Goal: Task Accomplishment & Management: Manage account settings

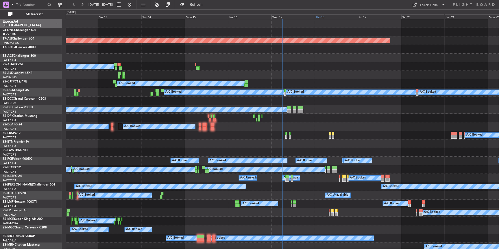
click at [327, 16] on div "Thu 18" at bounding box center [336, 16] width 43 height 5
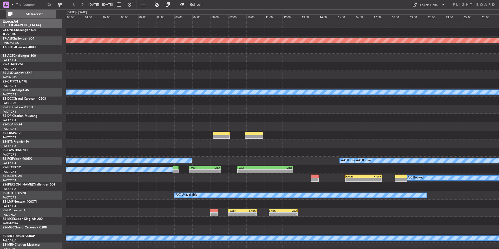
click at [41, 15] on span "All Aircraft" at bounding box center [34, 14] width 41 height 4
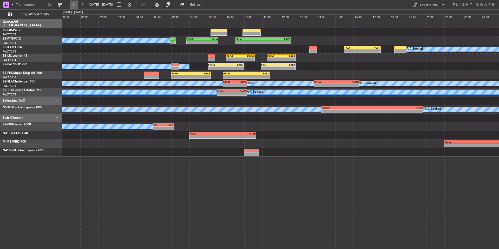
click at [72, 3] on button at bounding box center [74, 5] width 8 height 8
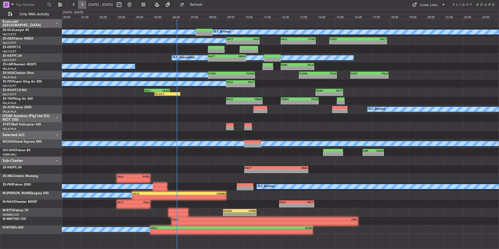
click at [80, 6] on button at bounding box center [82, 5] width 8 height 8
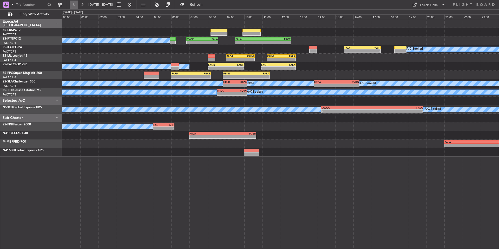
click at [74, 6] on button at bounding box center [74, 5] width 8 height 8
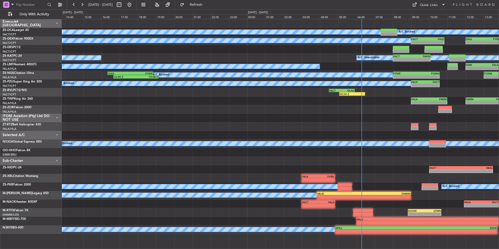
click at [308, 47] on div "A/C Booked A/C Booked - - FALE 12:00 Z FVRG 13:55 Z FACT 09:00 Z FALE 10:50 Z -…" at bounding box center [280, 126] width 437 height 215
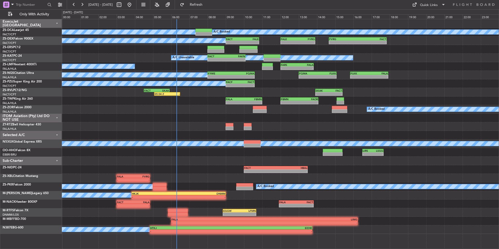
click at [200, 89] on div "05:04 Z - FACT 04:30 Z SKAK 05:55 Z - - SKAK 13:55 Z FACT 15:25 Z" at bounding box center [280, 92] width 437 height 9
click at [275, 127] on div at bounding box center [280, 126] width 437 height 9
click at [76, 3] on button at bounding box center [74, 5] width 8 height 8
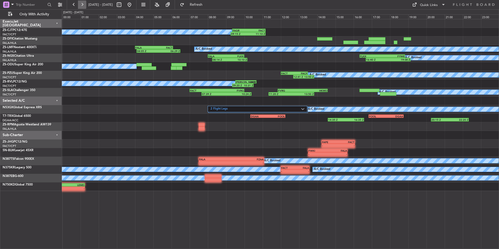
click at [83, 5] on button at bounding box center [82, 5] width 8 height 8
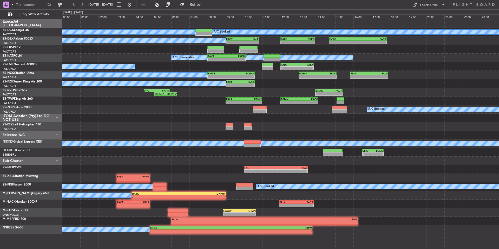
click at [370, 121] on div at bounding box center [280, 118] width 437 height 9
click at [275, 127] on div at bounding box center [280, 126] width 437 height 9
click at [83, 5] on button at bounding box center [82, 5] width 8 height 8
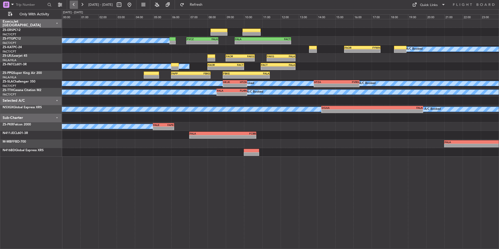
click at [77, 3] on button at bounding box center [74, 5] width 8 height 8
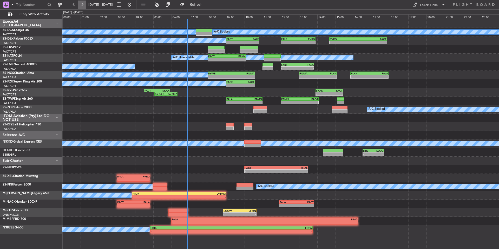
click at [82, 4] on button at bounding box center [82, 5] width 8 height 8
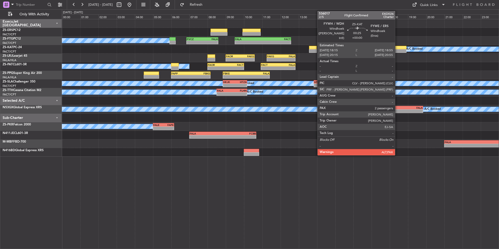
click at [398, 49] on div at bounding box center [400, 48] width 12 height 4
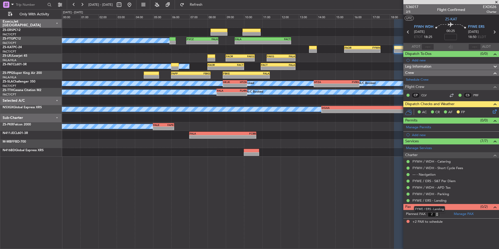
click at [438, 215] on mat-tooltip-component "FYWE / ERS - Landing" at bounding box center [430, 209] width 38 height 14
click at [436, 216] on mat-tooltip-component "FYWE / ERS - Landing" at bounding box center [430, 209] width 38 height 14
click at [437, 216] on input "1" at bounding box center [434, 214] width 12 height 6
type input "0"
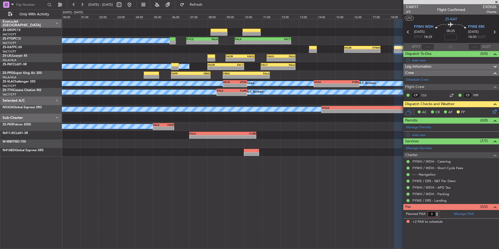
click at [437, 216] on input "0" at bounding box center [434, 214] width 12 height 6
click at [446, 214] on form "Planned PAX" at bounding box center [428, 214] width 48 height 8
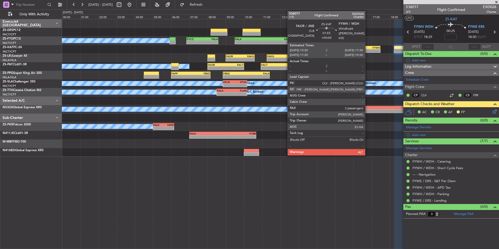
click at [368, 49] on div "FAOR 15:30 Z FYWH 17:30 Z" at bounding box center [362, 48] width 37 height 4
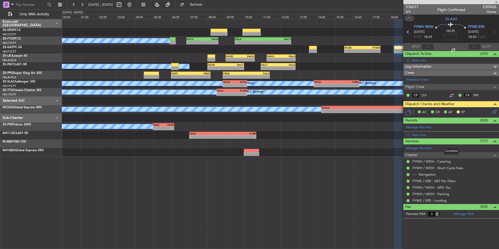
type input "2"
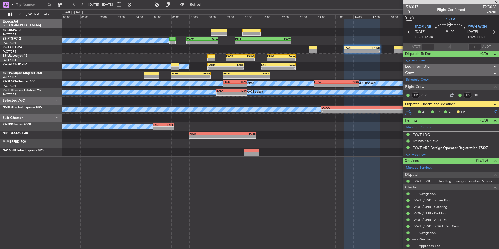
click at [496, 2] on span at bounding box center [496, 2] width 5 height 5
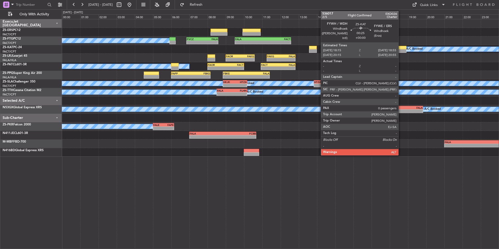
click at [401, 47] on div at bounding box center [400, 48] width 12 height 4
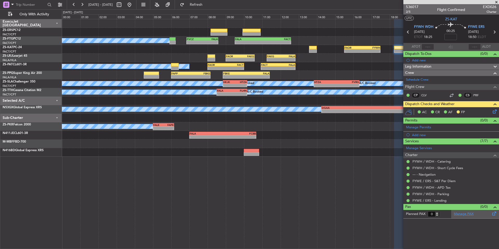
click at [469, 214] on link "Manage PAX" at bounding box center [464, 213] width 20 height 5
click at [497, 1] on span at bounding box center [496, 2] width 5 height 5
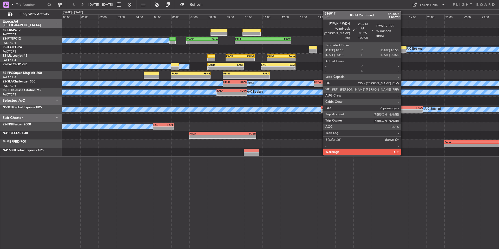
click at [403, 47] on div at bounding box center [400, 48] width 12 height 4
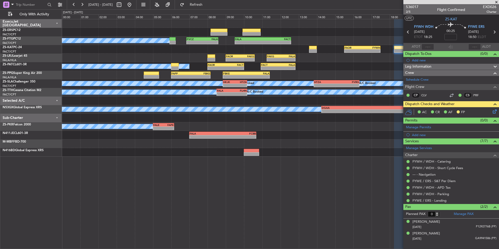
click at [495, 2] on span at bounding box center [496, 2] width 5 height 5
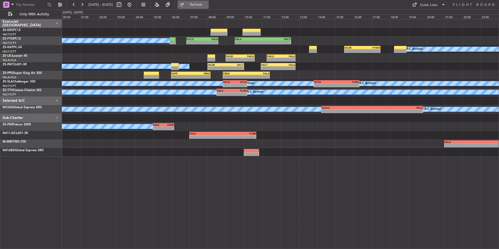
click at [209, 1] on button "Refresh" at bounding box center [193, 5] width 31 height 8
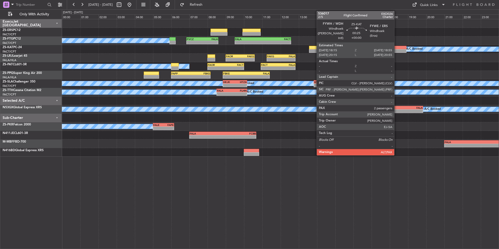
click at [397, 46] on div at bounding box center [400, 48] width 12 height 4
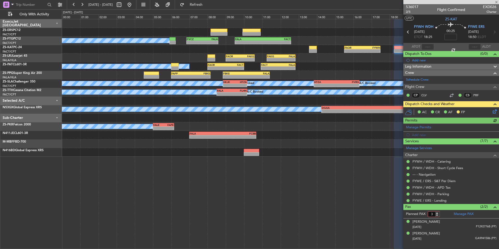
type input "3"
click at [438, 212] on input "3" at bounding box center [434, 214] width 12 height 6
click at [442, 212] on form "Planned PAX 3" at bounding box center [428, 214] width 48 height 8
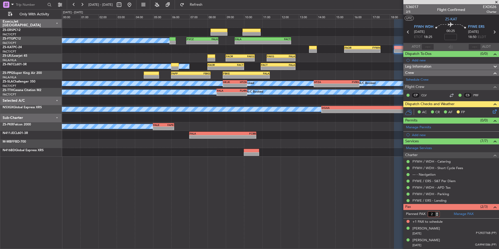
type input "2"
click at [438, 215] on input "2" at bounding box center [434, 214] width 12 height 6
click at [442, 215] on form "Planned PAX" at bounding box center [428, 214] width 48 height 8
click at [384, 199] on div "A/C Booked - - FVCZ 06:50 Z FALA 08:35 Z - - FALA 09:30 Z FACT 12:35 Z A/C Book…" at bounding box center [280, 134] width 437 height 230
click at [498, 3] on span at bounding box center [496, 2] width 5 height 5
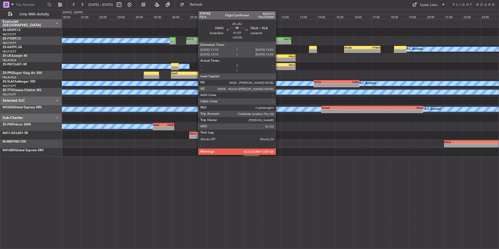
click at [278, 57] on div "FAKG" at bounding box center [274, 56] width 14 height 3
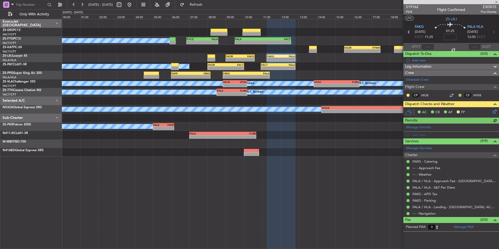
click at [460, 94] on button at bounding box center [460, 95] width 3 height 3
click at [469, 111] on span "Acknowledged" at bounding box center [461, 110] width 23 height 5
click at [408, 94] on button at bounding box center [408, 95] width 3 height 3
click at [417, 108] on mat-tooltip-component "Unread" at bounding box center [408, 103] width 19 height 14
click at [408, 94] on button at bounding box center [408, 95] width 3 height 3
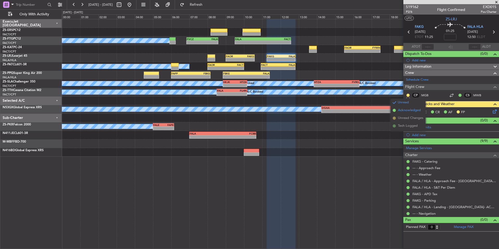
click at [417, 109] on span "Acknowledged" at bounding box center [409, 110] width 23 height 5
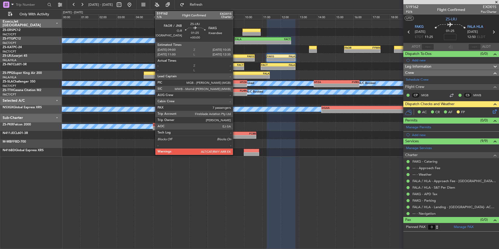
click at [235, 57] on div "FAOR" at bounding box center [233, 56] width 14 height 3
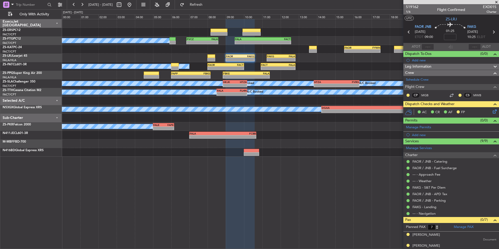
drag, startPoint x: 456, startPoint y: 94, endPoint x: 459, endPoint y: 97, distance: 3.9
click at [459, 94] on button at bounding box center [460, 95] width 3 height 3
click at [407, 95] on button at bounding box center [408, 95] width 3 height 3
click at [416, 111] on span "Acknowledged" at bounding box center [409, 110] width 23 height 5
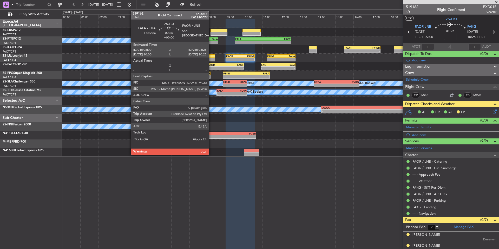
click at [211, 56] on div at bounding box center [211, 56] width 8 height 4
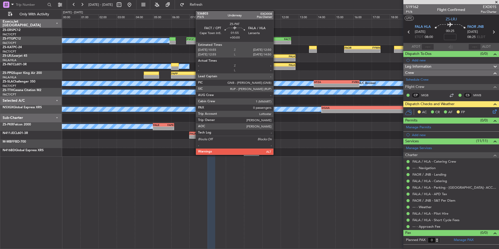
click at [276, 67] on div "-" at bounding box center [269, 68] width 17 height 3
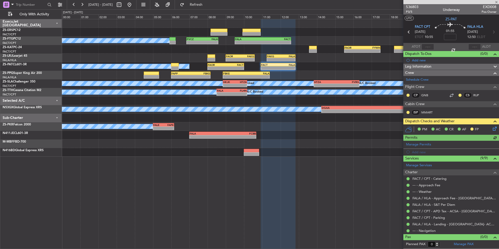
click at [460, 96] on mat-tooltip-component "Unread" at bounding box center [460, 103] width 19 height 14
click at [460, 96] on button at bounding box center [460, 95] width 3 height 3
click at [463, 110] on span "Acknowledged" at bounding box center [461, 110] width 23 height 5
click at [409, 96] on mat-tooltip-component "Unread" at bounding box center [408, 103] width 19 height 14
click at [408, 96] on button at bounding box center [408, 95] width 3 height 3
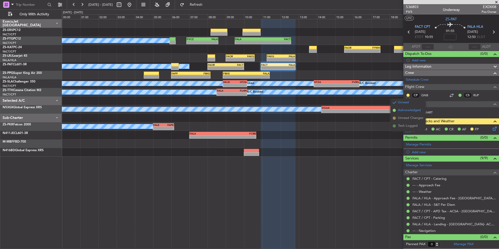
click at [414, 109] on span "Acknowledged" at bounding box center [409, 110] width 23 height 5
click at [409, 111] on button at bounding box center [408, 112] width 3 height 3
click at [416, 128] on span "Acknowledged" at bounding box center [409, 127] width 23 height 5
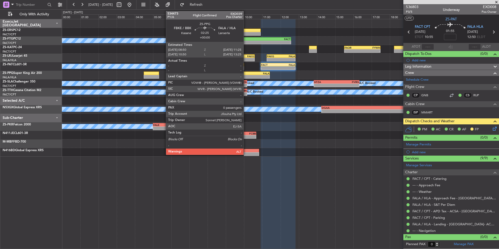
click at [246, 74] on div "FBKE" at bounding box center [234, 73] width 23 height 3
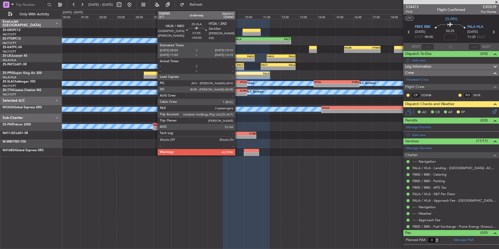
click at [238, 83] on div "HTZA" at bounding box center [241, 81] width 12 height 3
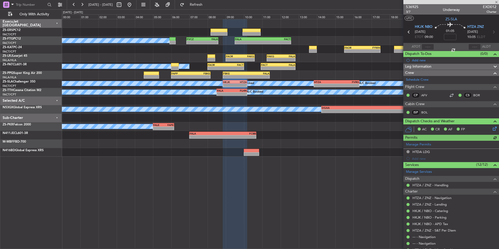
scroll to position [62, 0]
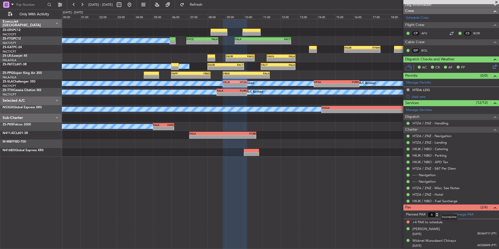
click at [439, 216] on mat-tooltip-component "Incomplete" at bounding box center [449, 217] width 24 height 14
click at [438, 216] on mat-tooltip-component "Incomplete" at bounding box center [449, 217] width 24 height 14
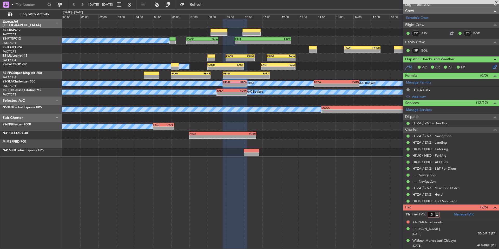
click at [437, 216] on input "5" at bounding box center [434, 215] width 12 height 6
click at [437, 216] on input "4" at bounding box center [434, 215] width 12 height 6
click at [437, 216] on input "3" at bounding box center [434, 215] width 12 height 6
type input "2"
click at [437, 216] on input "2" at bounding box center [434, 215] width 12 height 6
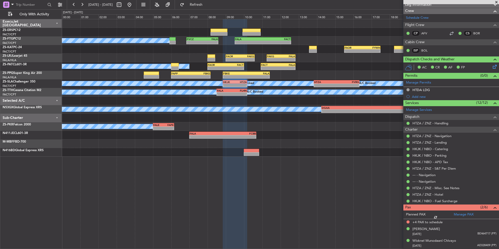
click at [446, 215] on form "Planned PAX" at bounding box center [428, 214] width 48 height 8
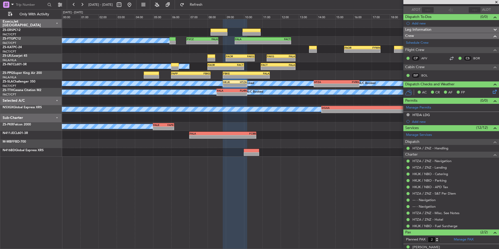
scroll to position [55, 0]
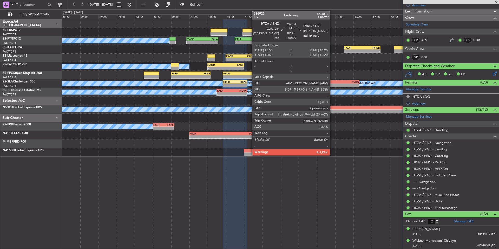
click at [332, 85] on div "-" at bounding box center [325, 85] width 22 height 3
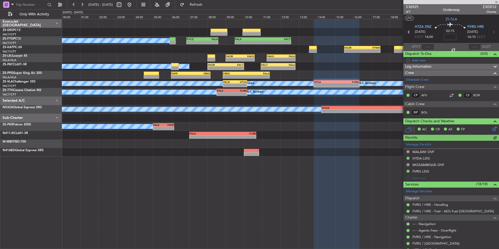
scroll to position [127, 0]
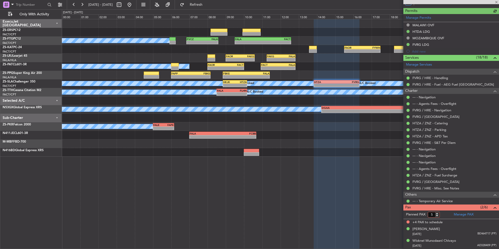
click at [438, 215] on input "5" at bounding box center [434, 215] width 12 height 6
type input "4"
click at [438, 215] on input "4" at bounding box center [434, 215] width 12 height 6
click at [441, 214] on form "Planned PAX 4" at bounding box center [428, 214] width 48 height 8
click at [437, 215] on input "3" at bounding box center [434, 215] width 12 height 6
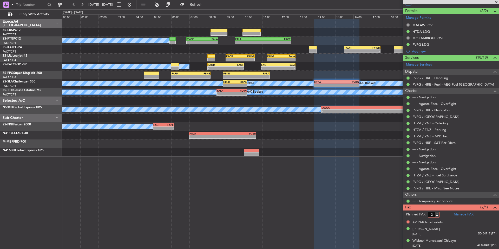
type input "2"
click at [437, 215] on input "2" at bounding box center [434, 215] width 12 height 6
click at [443, 214] on form "Planned PAX 2" at bounding box center [428, 214] width 48 height 8
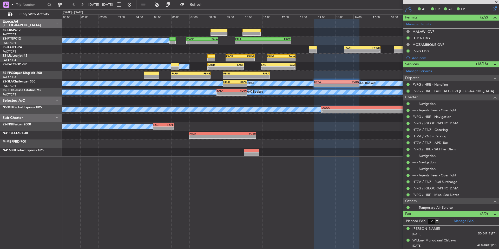
scroll to position [120, 0]
click at [496, 2] on span at bounding box center [496, 2] width 5 height 5
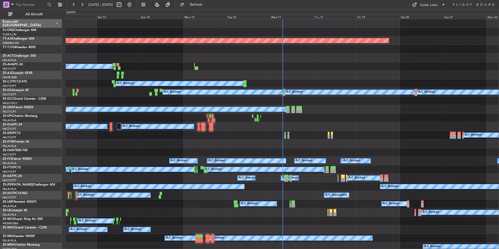
click at [330, 16] on div "Thu 18" at bounding box center [335, 16] width 43 height 5
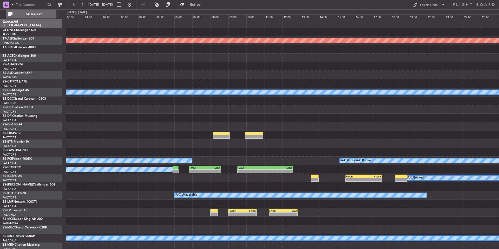
click at [46, 16] on span "All Aircraft" at bounding box center [34, 14] width 41 height 4
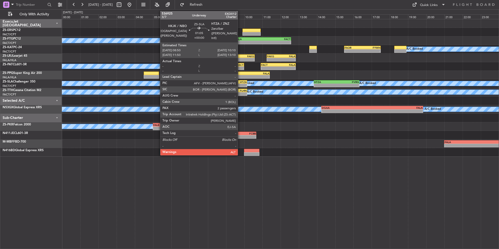
click at [240, 81] on div "HTZA" at bounding box center [241, 81] width 12 height 3
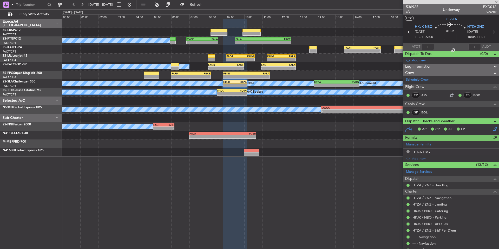
scroll to position [55, 0]
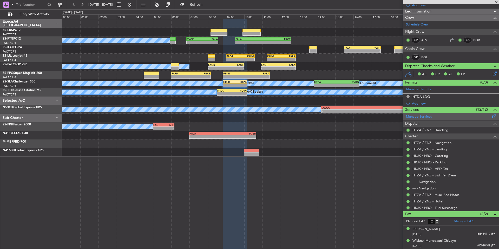
click at [426, 116] on link "Manage Services" at bounding box center [419, 116] width 26 height 5
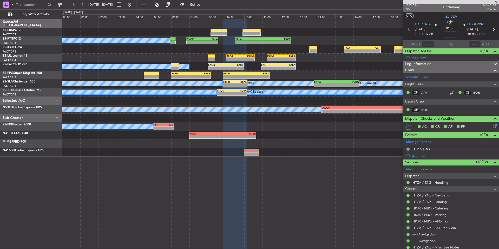
scroll to position [0, 0]
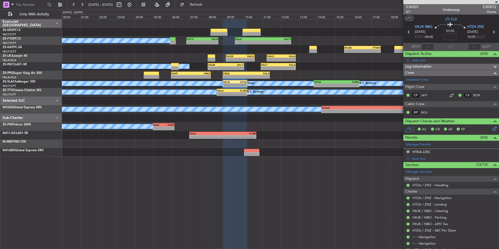
click at [492, 128] on icon at bounding box center [494, 128] width 4 height 4
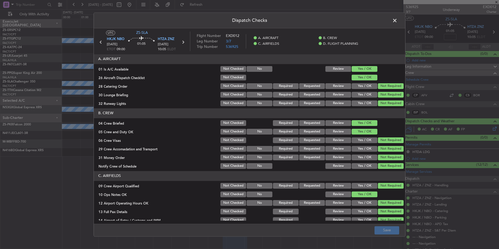
click at [247, 68] on button "No" at bounding box center [260, 69] width 26 height 6
click at [383, 231] on button "Save" at bounding box center [387, 230] width 25 height 8
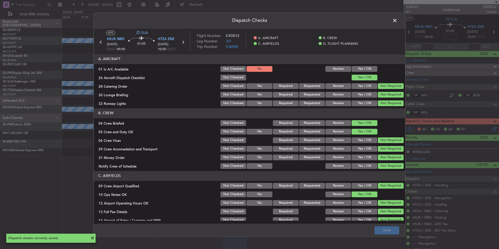
click at [398, 22] on span at bounding box center [398, 22] width 0 height 10
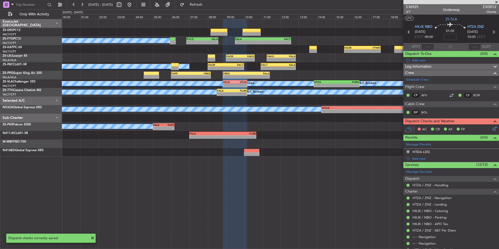
click at [492, 129] on icon at bounding box center [494, 128] width 4 height 4
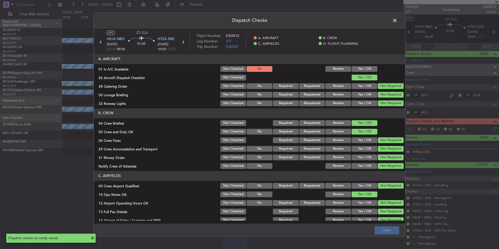
click at [362, 68] on button "Yes / OK" at bounding box center [365, 69] width 26 height 6
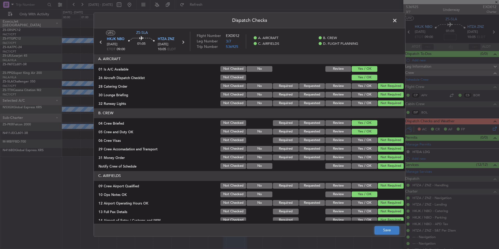
click at [386, 229] on button "Save" at bounding box center [387, 230] width 25 height 8
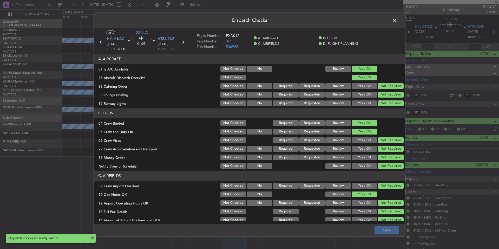
click at [398, 21] on span at bounding box center [398, 22] width 0 height 10
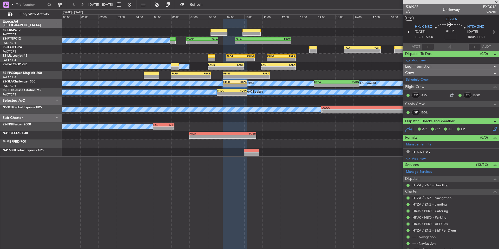
click at [230, 96] on div "A/C Unavailable A/C Booked A/C Booked - - FALA 08:30 Z FLHN 10:10 Z" at bounding box center [280, 92] width 437 height 9
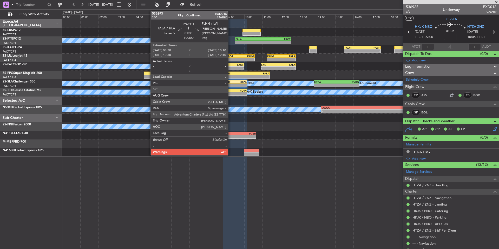
click at [231, 95] on div "-" at bounding box center [224, 93] width 15 height 3
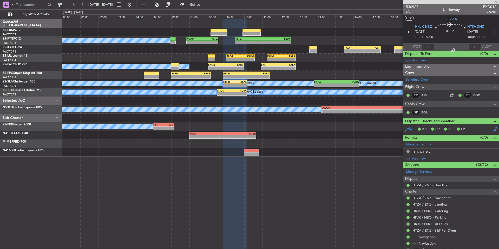
type input "0"
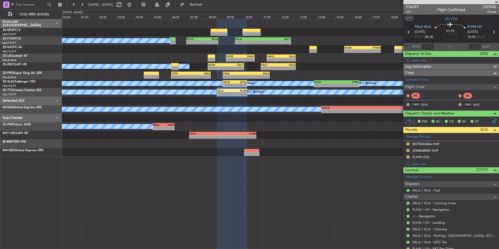
click at [497, 2] on span at bounding box center [496, 2] width 5 height 5
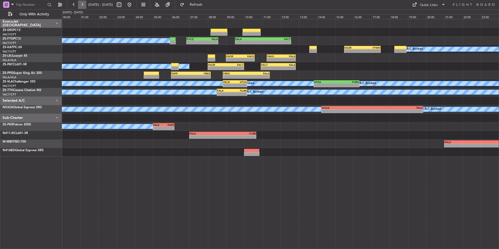
click at [80, 5] on button at bounding box center [82, 5] width 8 height 8
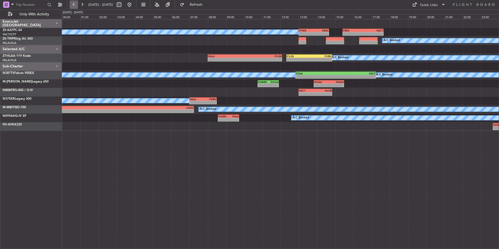
click at [74, 4] on button at bounding box center [74, 5] width 8 height 8
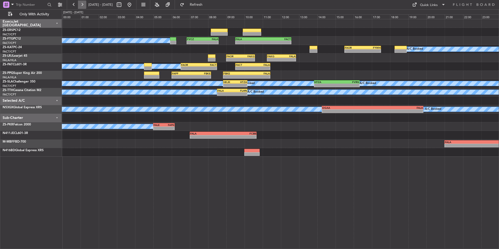
click at [79, 4] on button at bounding box center [82, 5] width 8 height 8
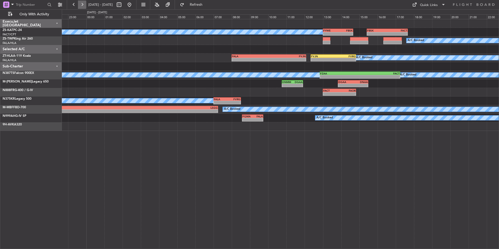
click at [79, 4] on button at bounding box center [82, 5] width 8 height 8
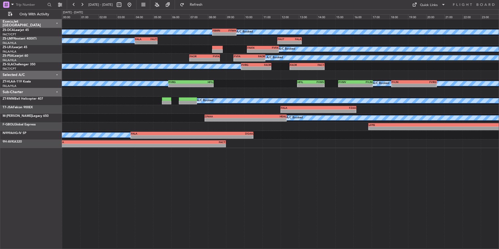
click at [89, 5] on span "20 Sep 2025 - 21 Sep 2025" at bounding box center [100, 4] width 24 height 5
click at [85, 6] on button at bounding box center [82, 5] width 8 height 8
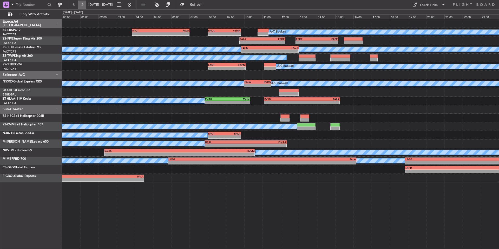
click at [85, 6] on button at bounding box center [82, 5] width 8 height 8
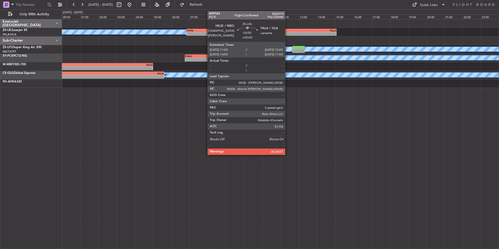
click at [288, 31] on div "HKJK" at bounding box center [282, 30] width 36 height 3
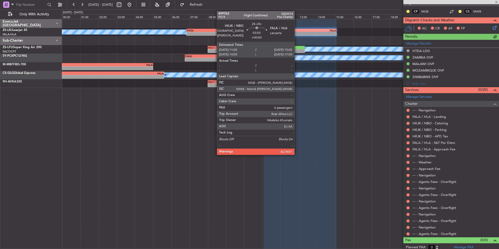
scroll to position [86, 0]
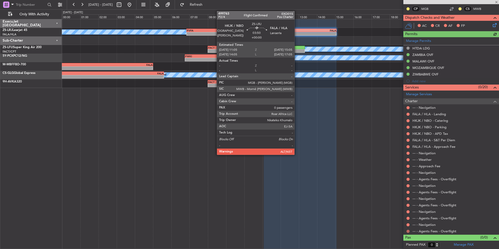
click at [408, 231] on button at bounding box center [408, 231] width 3 height 3
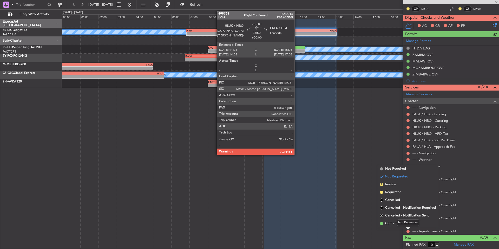
click at [404, 224] on div "Not Requested" at bounding box center [408, 222] width 22 height 7
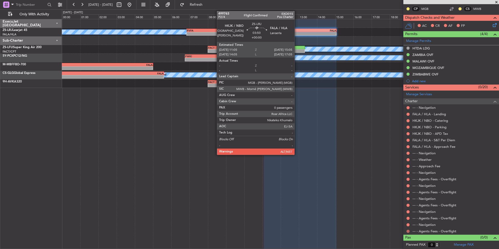
click at [407, 231] on button at bounding box center [408, 231] width 3 height 3
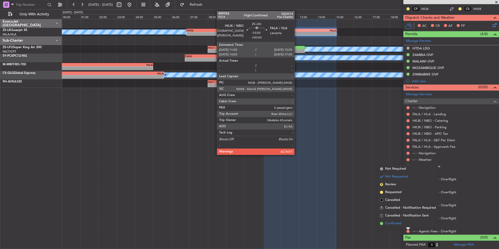
click at [398, 225] on span "Confirmed" at bounding box center [393, 223] width 16 height 5
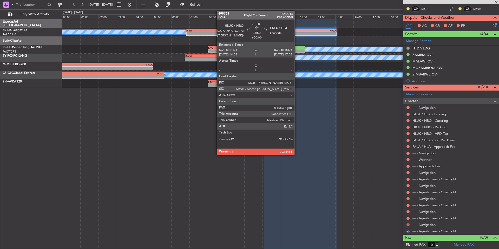
click at [408, 223] on button at bounding box center [408, 224] width 3 height 3
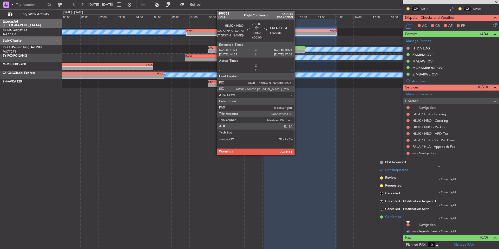
click at [396, 218] on span "Confirmed" at bounding box center [393, 216] width 16 height 5
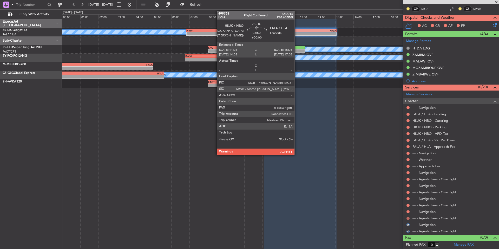
click at [408, 217] on button at bounding box center [408, 218] width 3 height 3
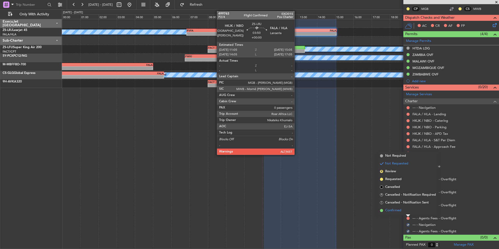
click at [398, 211] on span "Confirmed" at bounding box center [393, 210] width 16 height 5
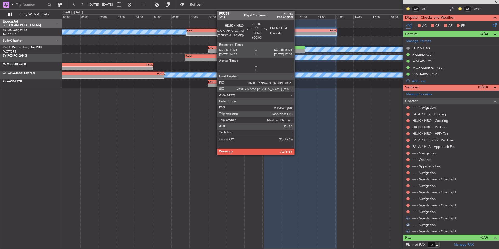
drag, startPoint x: 408, startPoint y: 212, endPoint x: 401, endPoint y: 210, distance: 7.2
click at [408, 212] on button at bounding box center [408, 211] width 3 height 3
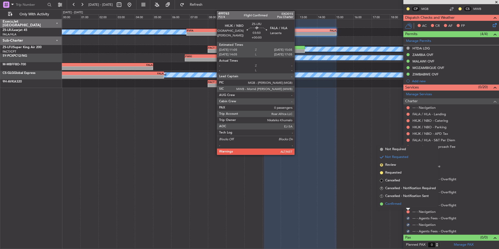
click at [397, 205] on span "Confirmed" at bounding box center [393, 203] width 16 height 5
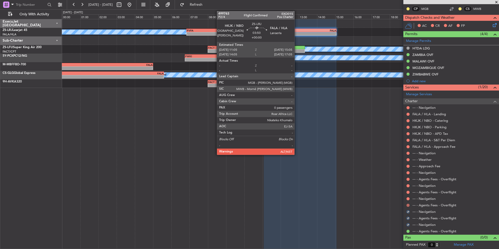
click at [408, 205] on button at bounding box center [408, 205] width 3 height 3
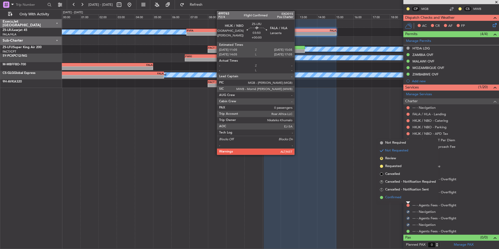
click at [399, 200] on span "Confirmed" at bounding box center [393, 197] width 16 height 5
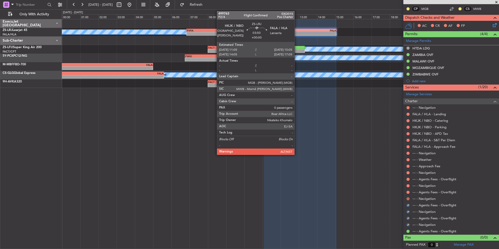
click at [407, 198] on button at bounding box center [408, 198] width 3 height 3
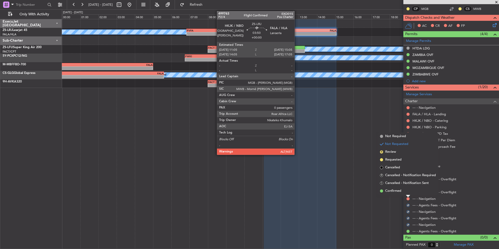
click at [398, 191] on span "Confirmed" at bounding box center [393, 190] width 16 height 5
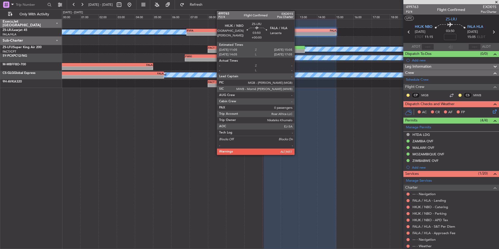
scroll to position [43, 0]
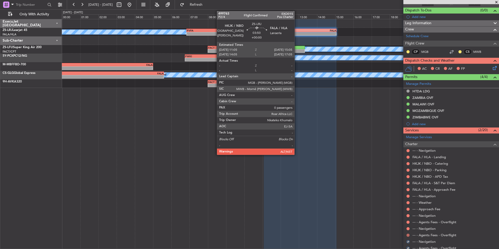
click at [407, 234] on button at bounding box center [408, 234] width 3 height 3
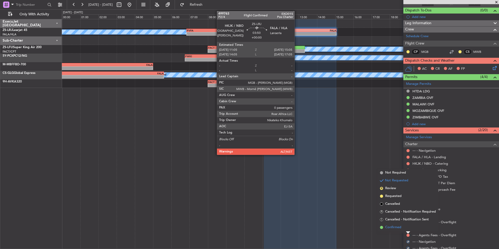
click at [398, 225] on span "Confirmed" at bounding box center [393, 227] width 16 height 5
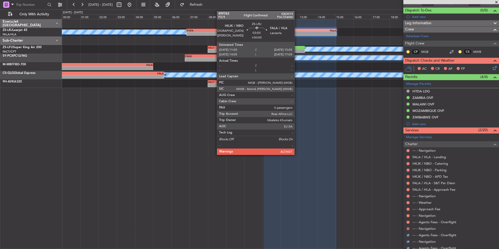
click at [409, 228] on button at bounding box center [408, 228] width 3 height 3
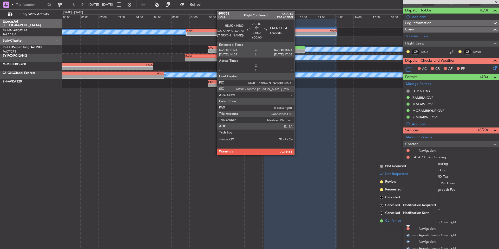
click at [401, 222] on span "Confirmed" at bounding box center [393, 220] width 16 height 5
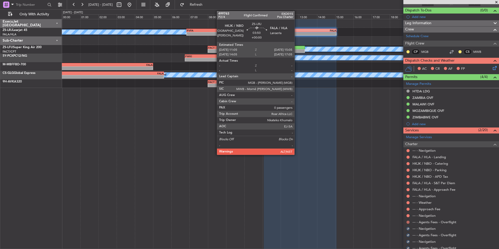
click at [407, 222] on button at bounding box center [408, 221] width 3 height 3
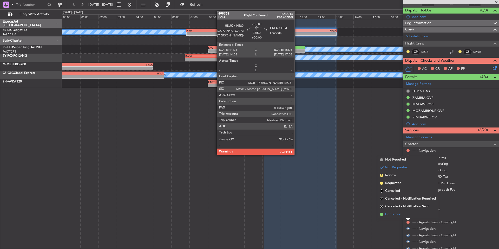
click at [401, 215] on span "Confirmed" at bounding box center [393, 214] width 16 height 5
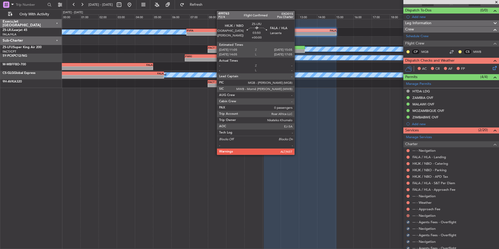
click at [407, 215] on button at bounding box center [408, 215] width 3 height 3
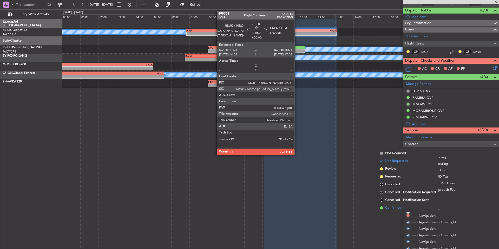
click at [400, 208] on span "Confirmed" at bounding box center [393, 207] width 16 height 5
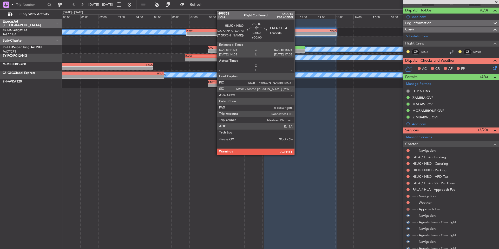
click at [408, 208] on button at bounding box center [408, 208] width 3 height 3
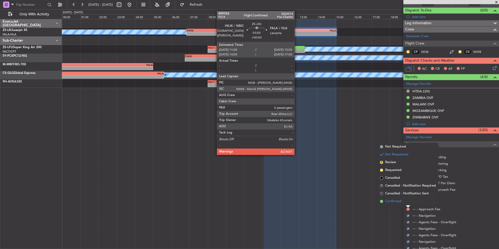
click at [401, 203] on span "Confirmed" at bounding box center [393, 201] width 16 height 5
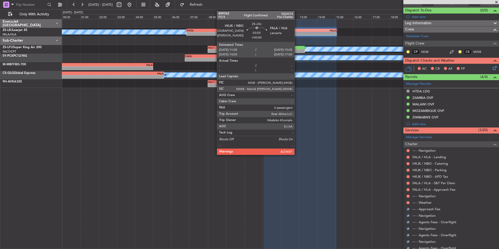
click at [408, 200] on div "--- - Weather" at bounding box center [452, 202] width 96 height 7
click at [408, 203] on button at bounding box center [408, 202] width 3 height 3
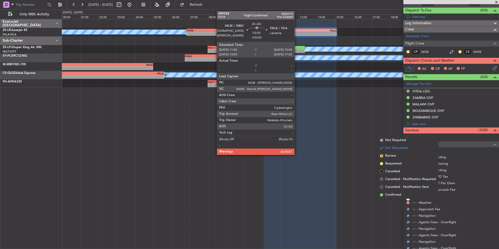
click at [399, 197] on li "Confirmed" at bounding box center [408, 195] width 60 height 8
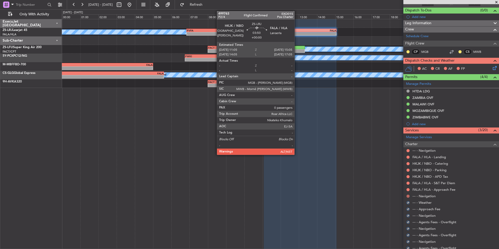
click at [408, 196] on button at bounding box center [408, 195] width 3 height 3
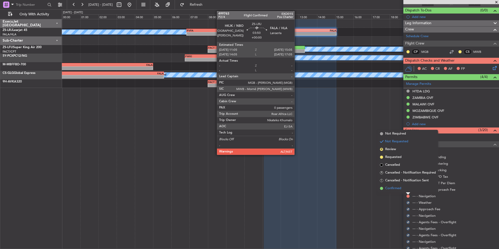
click at [402, 190] on li "Confirmed" at bounding box center [408, 188] width 60 height 8
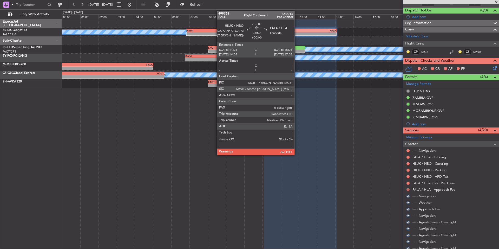
click at [407, 189] on button at bounding box center [408, 189] width 3 height 3
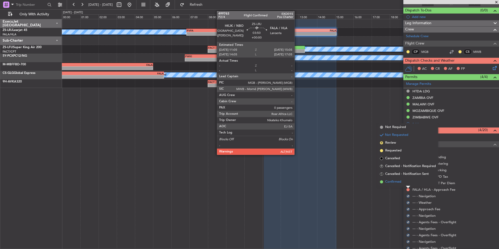
click at [400, 181] on span "Confirmed" at bounding box center [393, 181] width 16 height 5
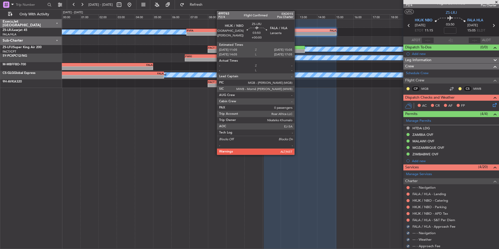
scroll to position [0, 0]
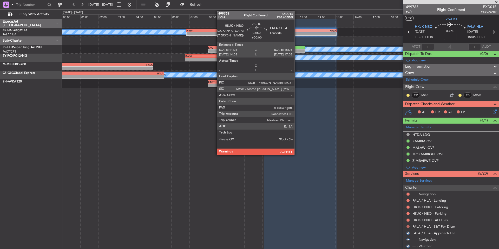
click at [408, 226] on button at bounding box center [408, 226] width 3 height 3
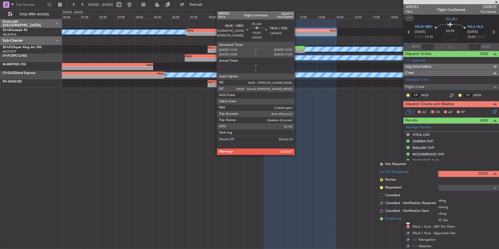
click at [401, 220] on span "Confirmed" at bounding box center [393, 218] width 16 height 5
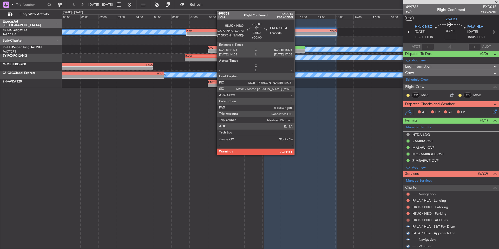
click at [408, 220] on button at bounding box center [408, 219] width 3 height 3
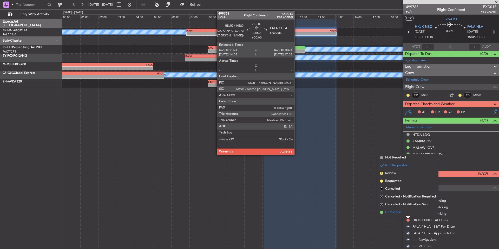
click at [404, 214] on li "Confirmed" at bounding box center [408, 212] width 60 height 8
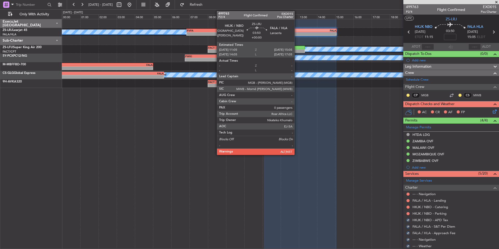
click at [406, 213] on div at bounding box center [408, 213] width 4 height 4
click at [407, 212] on button at bounding box center [408, 213] width 3 height 3
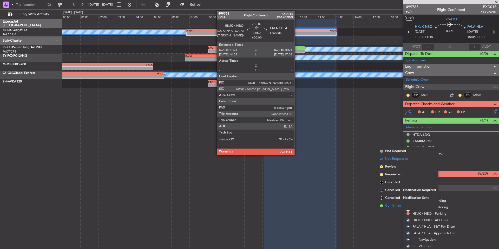
click at [404, 209] on li "Confirmed" at bounding box center [408, 206] width 60 height 8
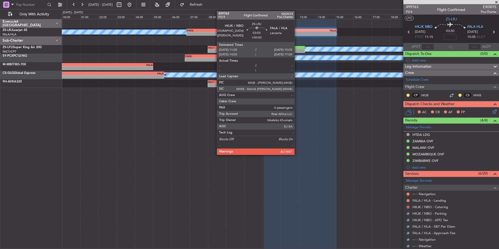
click at [408, 207] on button at bounding box center [408, 206] width 3 height 3
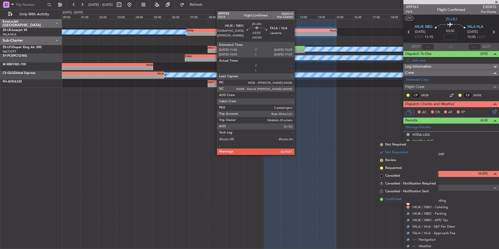
click at [403, 199] on li "Confirmed" at bounding box center [408, 199] width 60 height 8
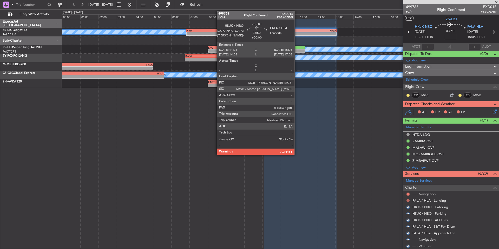
click at [408, 200] on button at bounding box center [408, 200] width 3 height 3
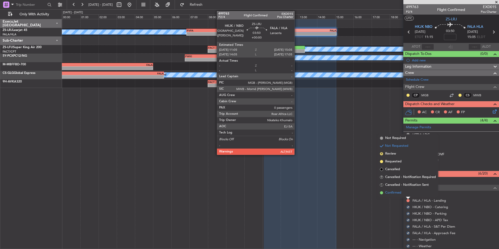
click at [403, 194] on li "Confirmed" at bounding box center [408, 193] width 60 height 8
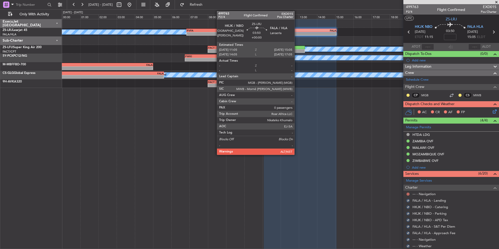
click at [408, 194] on button at bounding box center [408, 193] width 3 height 3
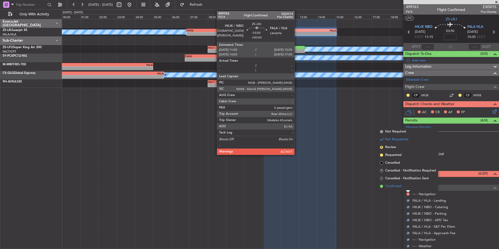
click at [401, 186] on span "Confirmed" at bounding box center [393, 186] width 16 height 5
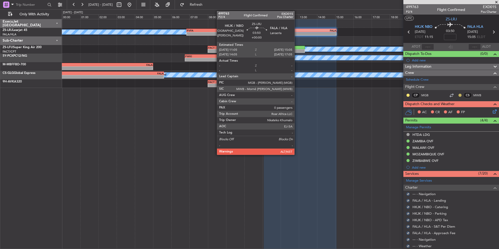
click at [459, 94] on button at bounding box center [460, 95] width 3 height 3
click at [469, 111] on li "Acknowledged" at bounding box center [456, 110] width 35 height 8
click at [408, 95] on button at bounding box center [408, 95] width 3 height 3
click at [420, 110] on span "Acknowledged" at bounding box center [409, 110] width 23 height 5
click at [492, 113] on icon at bounding box center [494, 110] width 4 height 4
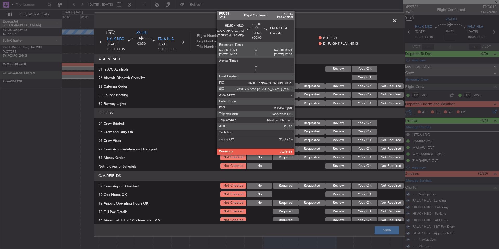
click at [368, 68] on button "Yes / OK" at bounding box center [365, 69] width 26 height 6
click at [367, 72] on div "Yes / OK" at bounding box center [364, 68] width 26 height 7
click at [366, 75] on button "Yes / OK" at bounding box center [365, 78] width 26 height 6
drag, startPoint x: 379, startPoint y: 82, endPoint x: 380, endPoint y: 86, distance: 3.4
click at [379, 83] on div "Not Required" at bounding box center [390, 85] width 26 height 7
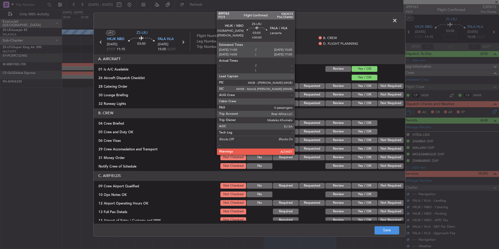
drag, startPoint x: 382, startPoint y: 88, endPoint x: 382, endPoint y: 90, distance: 2.6
click at [382, 88] on button "Not Required" at bounding box center [391, 86] width 26 height 6
drag, startPoint x: 382, startPoint y: 91, endPoint x: 382, endPoint y: 95, distance: 3.9
click at [382, 91] on section "A. AIRCRAFT 01 Is A/C Available Not Checked No Review Yes / OK 26 Aircraft Disp…" at bounding box center [250, 80] width 312 height 53
click at [382, 96] on button "Not Required" at bounding box center [391, 95] width 26 height 6
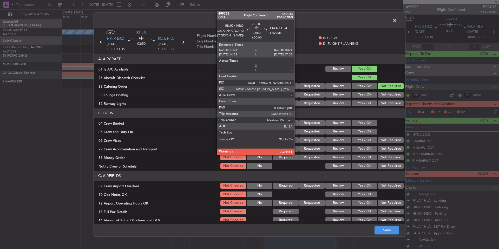
click at [383, 100] on section "A. AIRCRAFT 01 Is A/C Available Not Checked No Review Yes / OK 26 Aircraft Disp…" at bounding box center [250, 80] width 312 height 53
click at [383, 102] on button "Not Required" at bounding box center [391, 103] width 26 height 6
click at [372, 121] on button "Yes / OK" at bounding box center [365, 123] width 26 height 6
drag, startPoint x: 371, startPoint y: 127, endPoint x: 372, endPoint y: 133, distance: 6.0
click at [371, 127] on section "B. CREW 04 Crew Briefed Not Checked Required Requested Review Yes / OK 05 Crew …" at bounding box center [250, 138] width 312 height 61
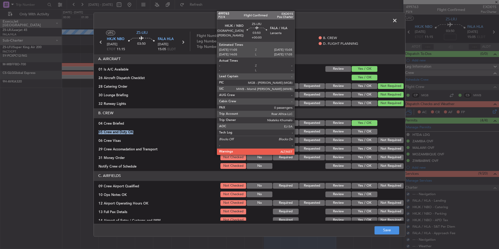
click at [372, 133] on button "Yes / OK" at bounding box center [365, 132] width 26 height 6
drag, startPoint x: 380, startPoint y: 141, endPoint x: 381, endPoint y: 148, distance: 6.8
click at [380, 142] on button "Not Required" at bounding box center [391, 140] width 26 height 6
drag, startPoint x: 381, startPoint y: 148, endPoint x: 383, endPoint y: 153, distance: 5.5
click at [381, 149] on button "Not Required" at bounding box center [391, 149] width 26 height 6
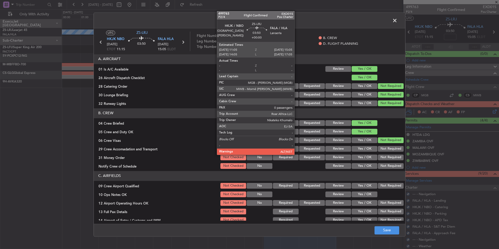
drag, startPoint x: 383, startPoint y: 153, endPoint x: 384, endPoint y: 157, distance: 3.6
click at [384, 155] on section "B. CREW 04 Crew Briefed Not Checked Required Requested Review Yes / OK 05 Crew …" at bounding box center [250, 138] width 312 height 61
drag, startPoint x: 384, startPoint y: 160, endPoint x: 384, endPoint y: 163, distance: 3.4
click at [384, 160] on div "Not Required" at bounding box center [390, 157] width 26 height 7
click at [384, 164] on button "Not Required" at bounding box center [391, 166] width 26 height 6
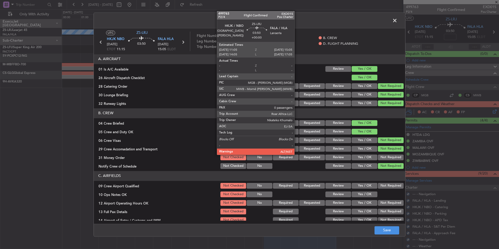
click at [384, 165] on button "Not Required" at bounding box center [391, 166] width 26 height 6
click at [384, 159] on button "Not Required" at bounding box center [391, 157] width 26 height 6
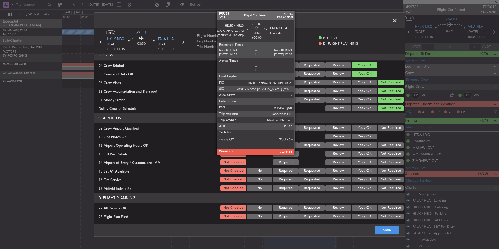
scroll to position [67, 0]
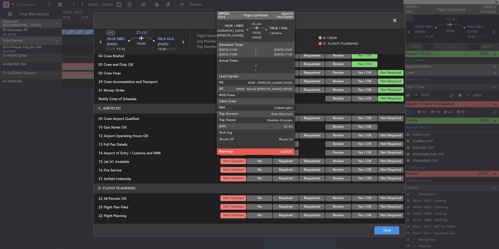
drag, startPoint x: 387, startPoint y: 169, endPoint x: 388, endPoint y: 176, distance: 6.8
click at [387, 170] on button "Not Required" at bounding box center [391, 170] width 26 height 6
click at [388, 176] on button "Not Required" at bounding box center [391, 179] width 26 height 6
click at [385, 165] on section "C. AIRFIELDS 09 Crew Airport Qualified Not Checked No Required Requested Review…" at bounding box center [250, 142] width 312 height 79
drag, startPoint x: 384, startPoint y: 161, endPoint x: 384, endPoint y: 158, distance: 3.6
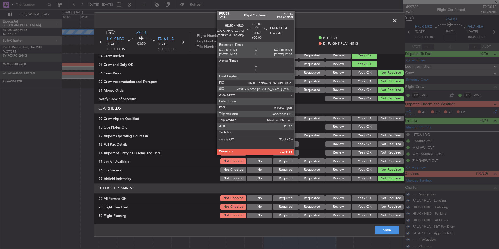
click at [384, 161] on button "Not Required" at bounding box center [391, 161] width 26 height 6
drag, startPoint x: 384, startPoint y: 157, endPoint x: 384, endPoint y: 153, distance: 3.4
click at [384, 157] on section "C. AIRFIELDS 09 Crew Airport Qualified Not Checked No Required Requested Review…" at bounding box center [250, 142] width 312 height 79
drag, startPoint x: 384, startPoint y: 153, endPoint x: 384, endPoint y: 149, distance: 4.4
click at [384, 153] on button "Not Required" at bounding box center [391, 153] width 26 height 6
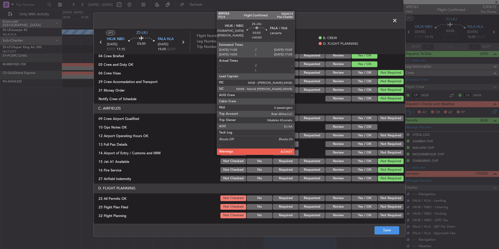
click at [384, 148] on section "C. AIRFIELDS 09 Crew Airport Qualified Not Checked No Required Requested Review…" at bounding box center [250, 142] width 312 height 79
drag, startPoint x: 384, startPoint y: 144, endPoint x: 384, endPoint y: 141, distance: 2.9
click at [384, 144] on button "Not Required" at bounding box center [391, 144] width 26 height 6
drag, startPoint x: 384, startPoint y: 141, endPoint x: 383, endPoint y: 138, distance: 2.9
click at [384, 141] on div "Not Required" at bounding box center [390, 143] width 26 height 7
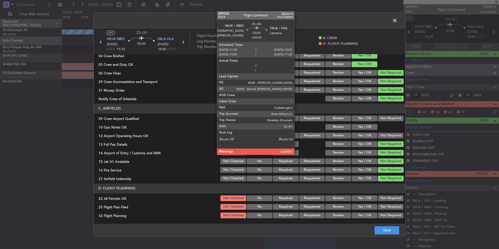
drag, startPoint x: 383, startPoint y: 138, endPoint x: 382, endPoint y: 134, distance: 4.0
click at [383, 138] on div "Not Required" at bounding box center [390, 135] width 26 height 7
drag, startPoint x: 382, startPoint y: 134, endPoint x: 379, endPoint y: 132, distance: 4.3
click at [382, 134] on button "Not Required" at bounding box center [391, 136] width 26 height 6
click at [366, 123] on section "C. AIRFIELDS 09 Crew Airport Qualified Not Checked No Required Requested Review…" at bounding box center [250, 142] width 312 height 79
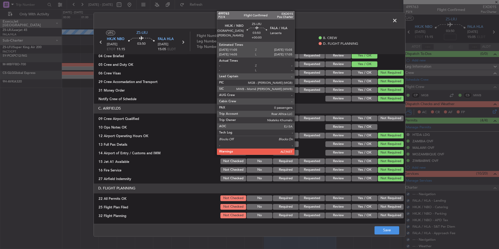
click at [370, 127] on button "Yes / OK" at bounding box center [365, 127] width 26 height 6
click at [381, 119] on button "Not Required" at bounding box center [391, 118] width 26 height 6
click at [395, 197] on button "Not Required" at bounding box center [391, 198] width 26 height 6
drag, startPoint x: 367, startPoint y: 208, endPoint x: 367, endPoint y: 214, distance: 6.0
click at [367, 208] on button "Yes / OK" at bounding box center [365, 207] width 26 height 6
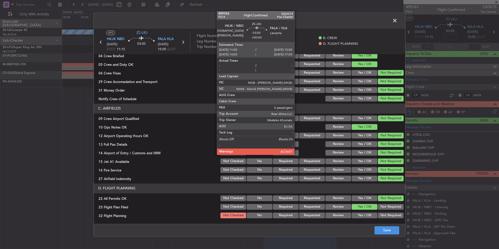
click at [367, 214] on button "Yes / OK" at bounding box center [365, 215] width 26 height 6
click at [379, 224] on footer "Save" at bounding box center [250, 230] width 312 height 12
click at [383, 229] on button "Save" at bounding box center [387, 230] width 25 height 8
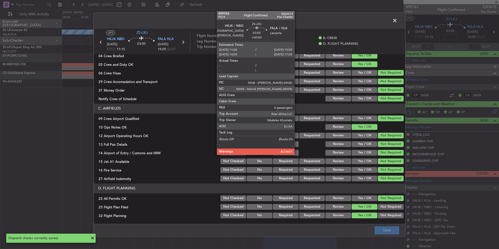
click at [398, 21] on span at bounding box center [398, 22] width 0 height 10
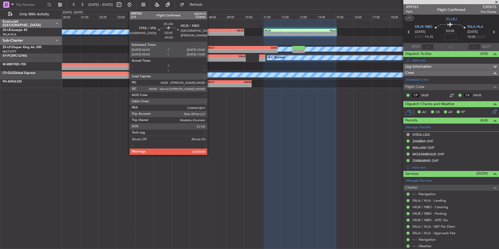
click at [210, 31] on div "FVFA" at bounding box center [201, 30] width 28 height 3
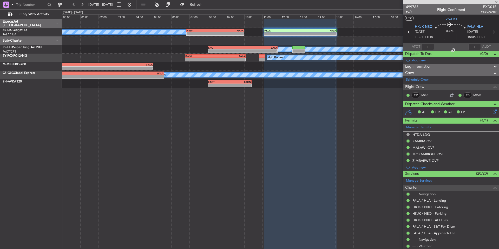
type input "-00:20"
type input "3"
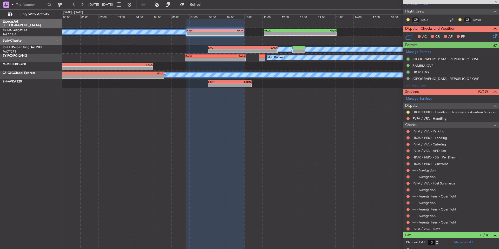
scroll to position [64, 0]
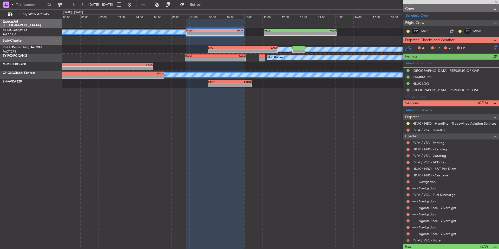
click at [407, 241] on button at bounding box center [408, 240] width 3 height 3
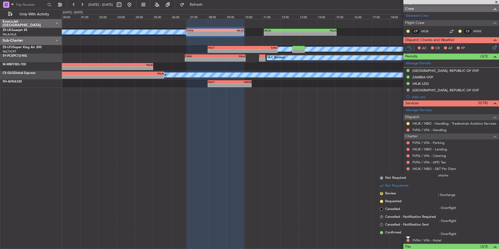
click at [400, 235] on span "Confirmed" at bounding box center [393, 232] width 16 height 5
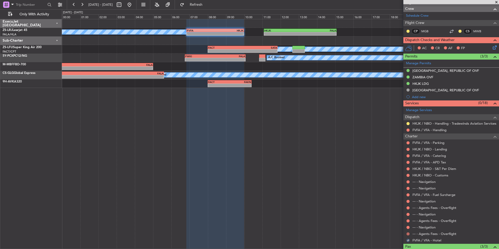
click at [409, 234] on button at bounding box center [408, 233] width 3 height 3
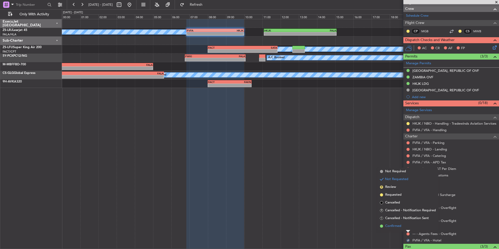
click at [401, 227] on span "Confirmed" at bounding box center [393, 225] width 16 height 5
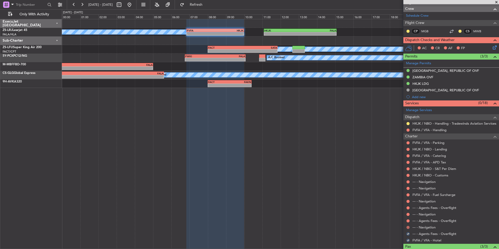
click at [408, 227] on button at bounding box center [408, 227] width 3 height 3
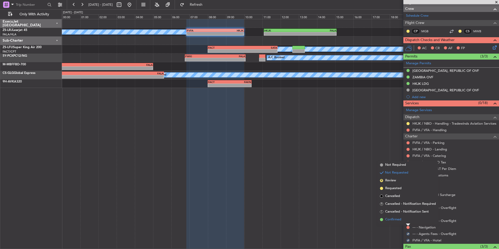
click at [400, 219] on span "Confirmed" at bounding box center [393, 219] width 16 height 5
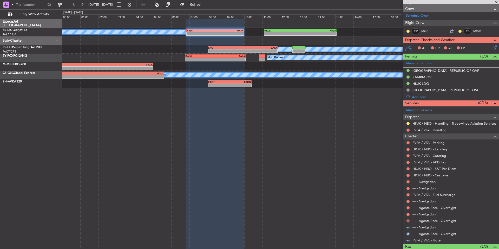
click at [408, 220] on button at bounding box center [408, 220] width 3 height 3
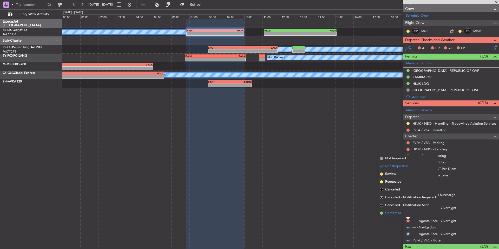
click at [399, 213] on span "Confirmed" at bounding box center [393, 212] width 16 height 5
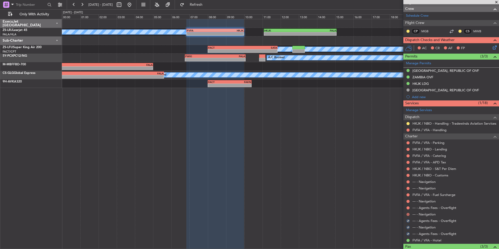
click at [408, 213] on button at bounding box center [408, 214] width 3 height 3
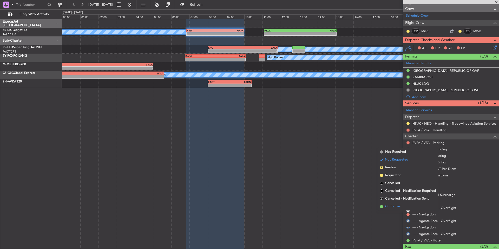
click at [399, 208] on span "Confirmed" at bounding box center [393, 206] width 16 height 5
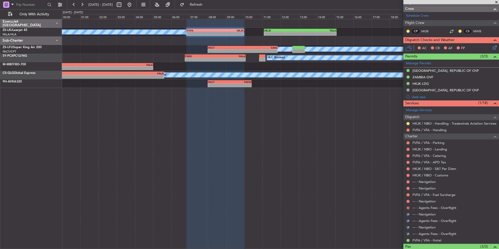
click at [409, 208] on button at bounding box center [408, 207] width 3 height 3
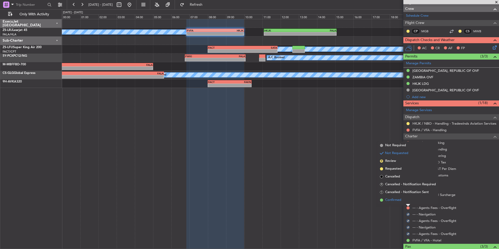
click at [404, 203] on li "Confirmed" at bounding box center [408, 200] width 60 height 8
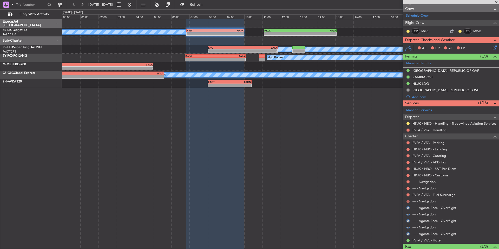
click at [409, 202] on button at bounding box center [408, 201] width 3 height 3
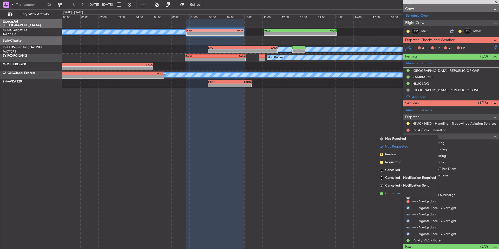
click at [401, 194] on span "Confirmed" at bounding box center [393, 193] width 16 height 5
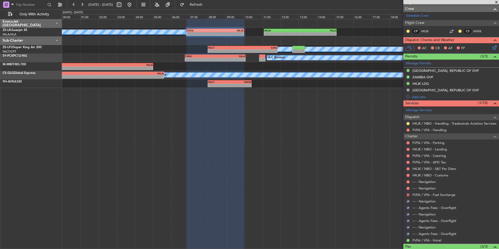
click at [407, 194] on button at bounding box center [408, 194] width 3 height 3
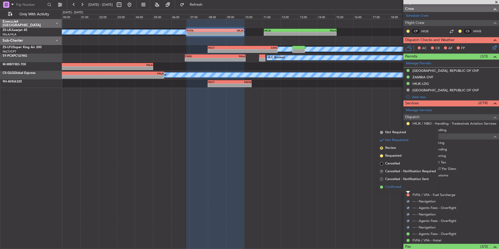
click at [399, 188] on span "Confirmed" at bounding box center [393, 186] width 16 height 5
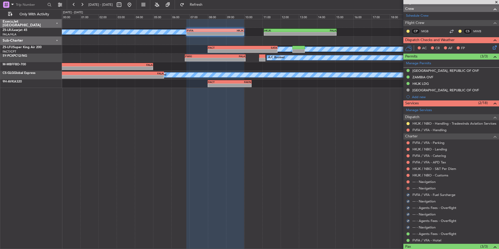
click at [407, 188] on button at bounding box center [408, 188] width 3 height 3
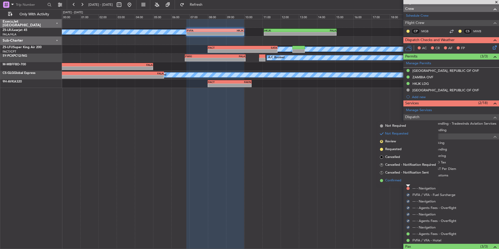
click at [398, 182] on span "Confirmed" at bounding box center [393, 180] width 16 height 5
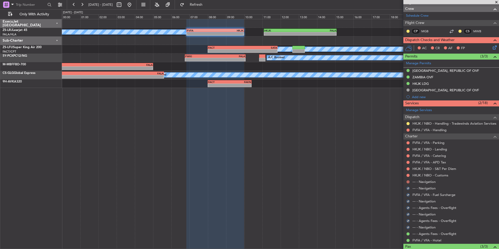
click at [408, 180] on button at bounding box center [408, 181] width 3 height 3
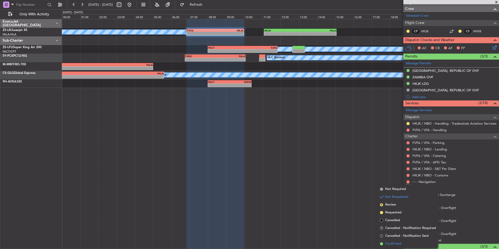
click at [405, 243] on li "Confirmed" at bounding box center [408, 244] width 60 height 8
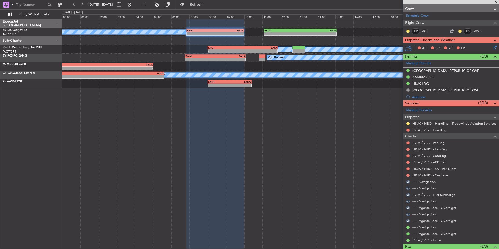
scroll to position [21, 0]
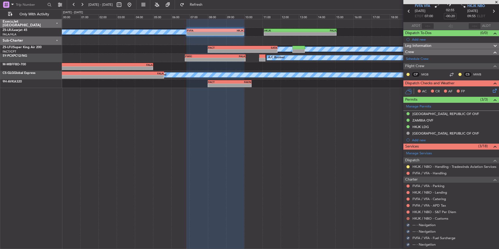
click at [407, 218] on button at bounding box center [408, 218] width 3 height 3
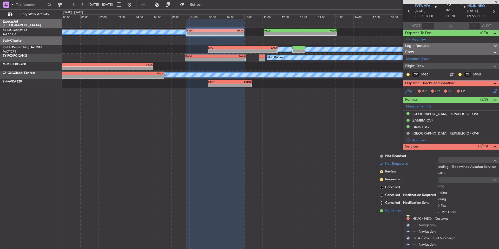
click at [398, 212] on span "Confirmed" at bounding box center [393, 210] width 16 height 5
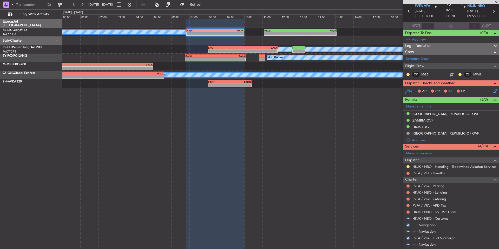
click at [408, 210] on div at bounding box center [408, 212] width 4 height 4
click at [407, 210] on div at bounding box center [408, 212] width 4 height 4
click at [407, 211] on button at bounding box center [408, 211] width 3 height 3
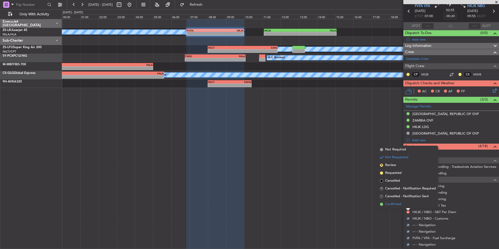
click at [400, 205] on span "Confirmed" at bounding box center [393, 204] width 16 height 5
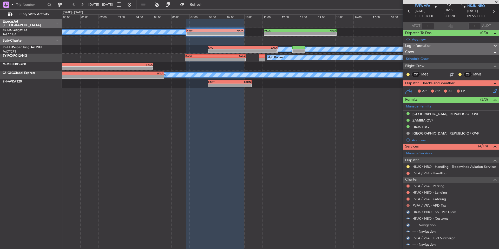
click at [407, 205] on button at bounding box center [408, 205] width 3 height 3
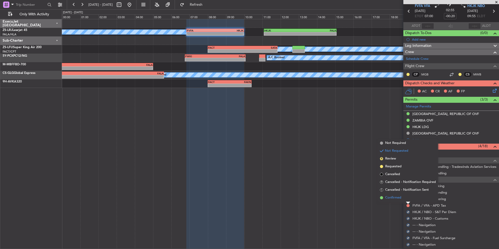
click at [402, 199] on li "Confirmed" at bounding box center [408, 198] width 60 height 8
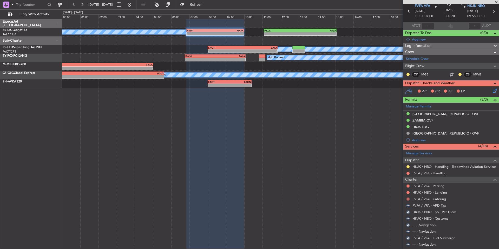
click at [408, 199] on button at bounding box center [408, 198] width 3 height 3
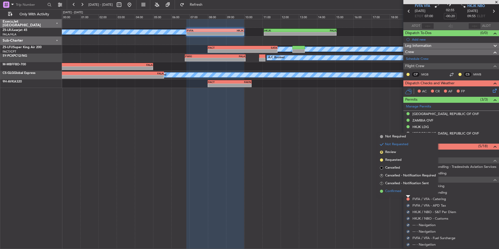
click at [401, 192] on span "Confirmed" at bounding box center [393, 191] width 16 height 5
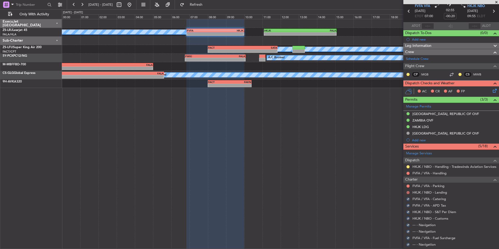
click at [407, 192] on button at bounding box center [408, 192] width 3 height 3
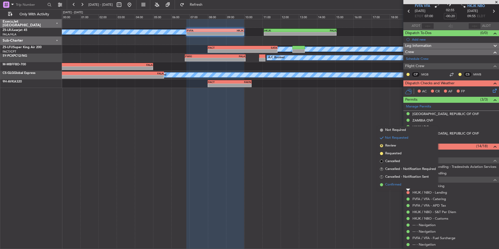
click at [399, 185] on span "Confirmed" at bounding box center [393, 184] width 16 height 5
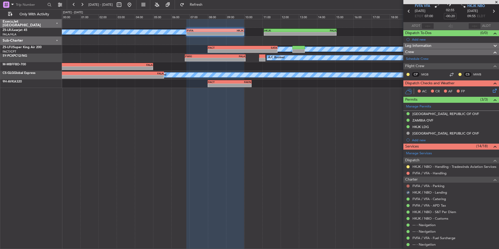
click at [410, 185] on button at bounding box center [408, 185] width 3 height 3
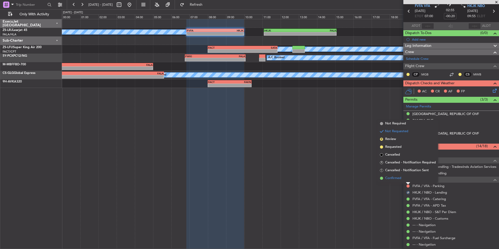
click at [397, 178] on span "Confirmed" at bounding box center [393, 178] width 16 height 5
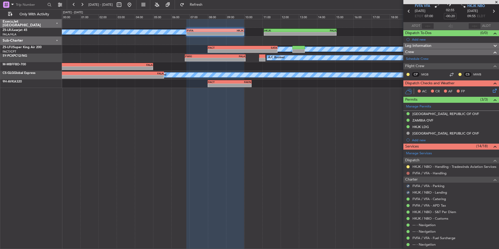
click at [409, 174] on button at bounding box center [408, 173] width 3 height 3
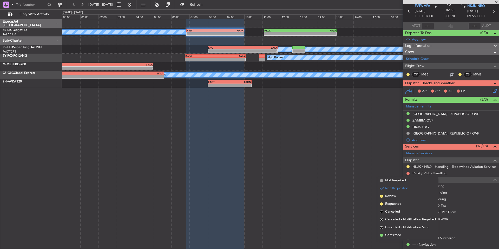
click at [381, 164] on div "A/C Booked - - FVFA 06:50 Z HKJK 10:00 Z - - HKJK 11:05 Z FALA 15:05 Z A/C Book…" at bounding box center [280, 134] width 437 height 230
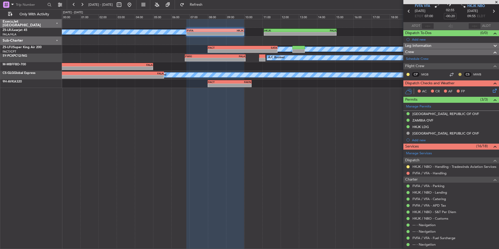
click at [459, 73] on button at bounding box center [460, 74] width 3 height 3
click at [409, 74] on button at bounding box center [408, 74] width 3 height 3
click at [413, 89] on mat-tooltip-component "Unread" at bounding box center [408, 83] width 19 height 14
click at [408, 73] on button at bounding box center [408, 74] width 3 height 3
click at [418, 90] on span "Acknowledged" at bounding box center [409, 89] width 23 height 5
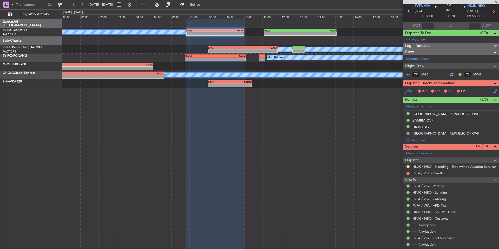
click at [459, 74] on button at bounding box center [460, 74] width 3 height 3
click at [466, 89] on span "Acknowledged" at bounding box center [457, 89] width 23 height 5
click at [492, 90] on icon at bounding box center [494, 90] width 4 height 4
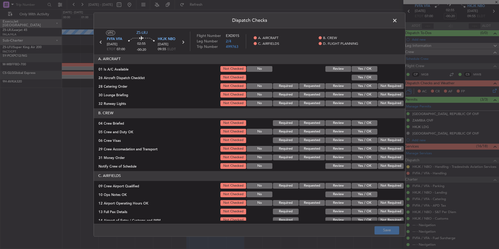
click at [362, 68] on button "Yes / OK" at bounding box center [365, 69] width 26 height 6
click at [364, 77] on button "Yes / OK" at bounding box center [365, 78] width 26 height 6
drag, startPoint x: 388, startPoint y: 86, endPoint x: 388, endPoint y: 90, distance: 4.2
click at [388, 87] on button "Not Required" at bounding box center [391, 86] width 26 height 6
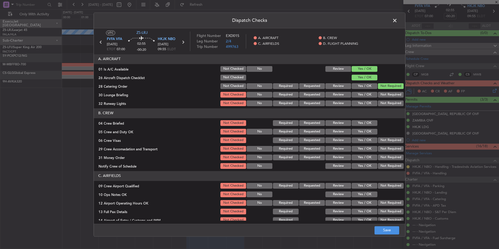
drag, startPoint x: 388, startPoint y: 94, endPoint x: 388, endPoint y: 98, distance: 4.2
click at [388, 94] on button "Not Required" at bounding box center [391, 95] width 26 height 6
drag, startPoint x: 389, startPoint y: 98, endPoint x: 389, endPoint y: 102, distance: 4.4
click at [389, 99] on section "A. AIRCRAFT 01 Is A/C Available Not Checked No Review Yes / OK 26 Aircraft Disp…" at bounding box center [250, 80] width 312 height 53
click at [389, 102] on button "Not Required" at bounding box center [391, 103] width 26 height 6
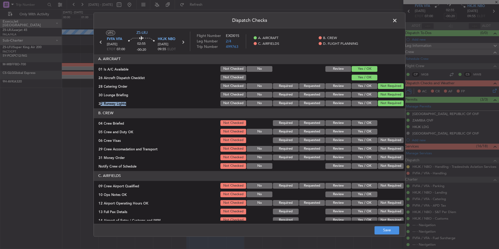
drag, startPoint x: 366, startPoint y: 120, endPoint x: 368, endPoint y: 125, distance: 4.8
click at [366, 121] on button "Yes / OK" at bounding box center [365, 123] width 26 height 6
click at [368, 128] on section "B. CREW 04 Crew Briefed Not Checked Required Requested Review Yes / OK 05 Crew …" at bounding box center [250, 138] width 312 height 61
click at [370, 133] on button "Yes / OK" at bounding box center [365, 132] width 26 height 6
click at [378, 141] on button "Not Required" at bounding box center [391, 140] width 26 height 6
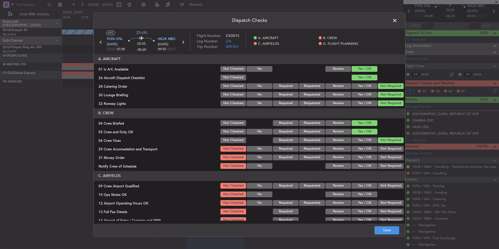
click at [379, 145] on section "B. CREW 04 Crew Briefed Not Checked Required Requested Review Yes / OK 05 Crew …" at bounding box center [250, 138] width 312 height 61
click at [381, 150] on button "Not Required" at bounding box center [391, 149] width 26 height 6
click at [382, 155] on section "B. CREW 04 Crew Briefed Not Checked Required Requested Review Yes / OK 05 Crew …" at bounding box center [250, 138] width 312 height 61
drag, startPoint x: 382, startPoint y: 158, endPoint x: 383, endPoint y: 161, distance: 3.2
click at [383, 158] on button "Not Required" at bounding box center [391, 157] width 26 height 6
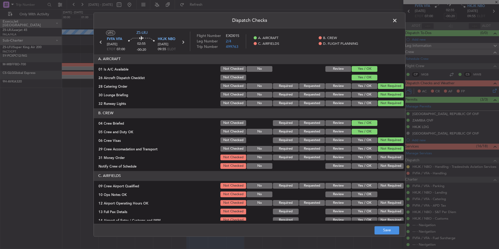
click at [384, 163] on section "B. CREW 04 Crew Briefed Not Checked Required Requested Review Yes / OK 05 Crew …" at bounding box center [250, 138] width 312 height 61
click at [384, 166] on button "Not Required" at bounding box center [391, 166] width 26 height 6
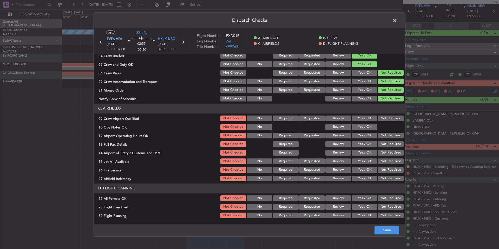
drag, startPoint x: 380, startPoint y: 165, endPoint x: 381, endPoint y: 168, distance: 3.5
click at [380, 165] on section "C. AIRFIELDS 09 Crew Airport Qualified Not Checked No Required Requested Review…" at bounding box center [250, 142] width 312 height 79
drag, startPoint x: 384, startPoint y: 177, endPoint x: 384, endPoint y: 180, distance: 3.1
click at [384, 178] on button "Not Required" at bounding box center [391, 179] width 26 height 6
click at [385, 180] on button "Not Required" at bounding box center [391, 179] width 26 height 6
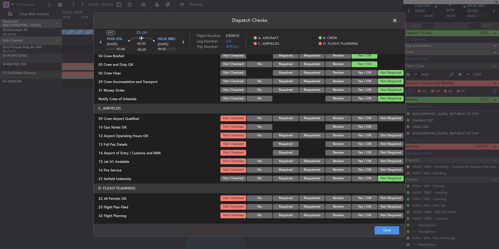
click at [385, 176] on button "Not Required" at bounding box center [391, 179] width 26 height 6
click at [386, 168] on button "Not Required" at bounding box center [391, 170] width 26 height 6
drag, startPoint x: 385, startPoint y: 162, endPoint x: 384, endPoint y: 157, distance: 5.0
click at [385, 162] on button "Not Required" at bounding box center [391, 161] width 26 height 6
click at [384, 157] on section "C. AIRFIELDS 09 Crew Airport Qualified Not Checked No Required Requested Review…" at bounding box center [250, 142] width 312 height 79
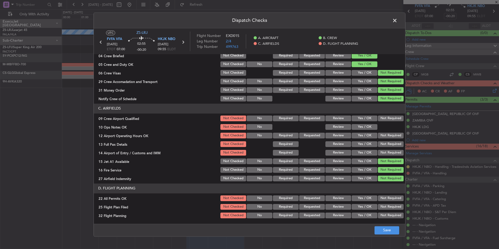
click at [383, 150] on button "Not Required" at bounding box center [391, 153] width 26 height 6
click at [381, 147] on div "Not Required" at bounding box center [390, 143] width 26 height 7
click at [381, 142] on button "Not Required" at bounding box center [391, 144] width 26 height 6
click at [380, 137] on button "Not Required" at bounding box center [391, 136] width 26 height 6
drag, startPoint x: 380, startPoint y: 134, endPoint x: 372, endPoint y: 127, distance: 11.1
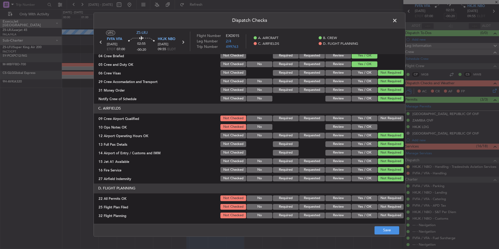
click at [380, 134] on button "Not Required" at bounding box center [391, 136] width 26 height 6
click at [371, 127] on button "Yes / OK" at bounding box center [365, 127] width 26 height 6
click at [388, 118] on button "Not Required" at bounding box center [391, 118] width 26 height 6
click at [392, 195] on div "Not Required" at bounding box center [390, 197] width 26 height 7
drag, startPoint x: 371, startPoint y: 204, endPoint x: 370, endPoint y: 207, distance: 4.1
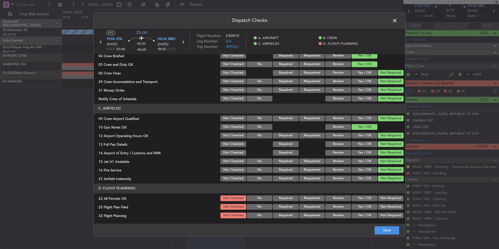
click at [371, 205] on div "Yes / OK" at bounding box center [364, 206] width 26 height 7
click at [368, 212] on div "Yes / OK" at bounding box center [364, 215] width 26 height 7
drag, startPoint x: 369, startPoint y: 214, endPoint x: 370, endPoint y: 207, distance: 7.6
click at [369, 214] on button "Yes / OK" at bounding box center [365, 215] width 26 height 6
click at [370, 206] on button "Yes / OK" at bounding box center [365, 207] width 26 height 6
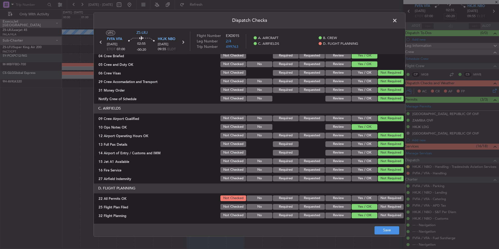
drag, startPoint x: 383, startPoint y: 199, endPoint x: 384, endPoint y: 205, distance: 6.6
click at [383, 198] on button "Not Required" at bounding box center [391, 198] width 26 height 6
click at [388, 230] on button "Save" at bounding box center [387, 230] width 25 height 8
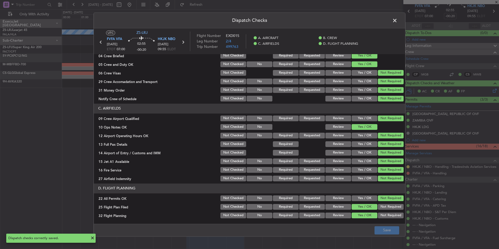
click at [398, 19] on span at bounding box center [398, 22] width 0 height 10
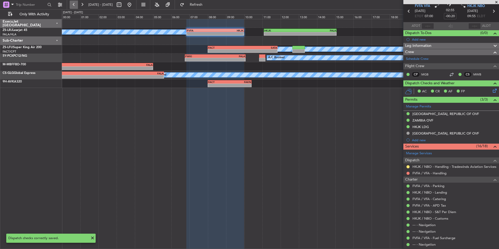
click at [75, 3] on button at bounding box center [74, 5] width 8 height 8
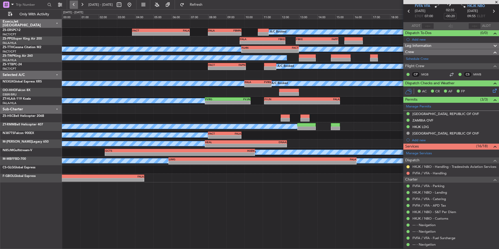
click at [74, 3] on button at bounding box center [74, 5] width 8 height 8
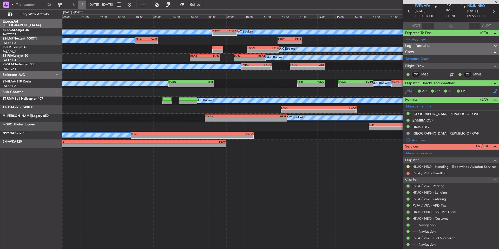
click at [80, 4] on button at bounding box center [82, 5] width 8 height 8
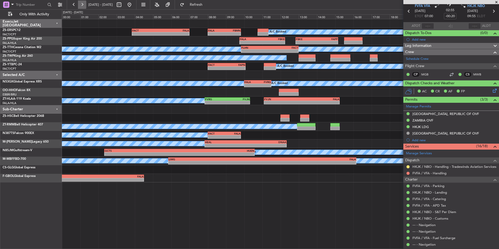
click at [80, 4] on button at bounding box center [82, 5] width 8 height 8
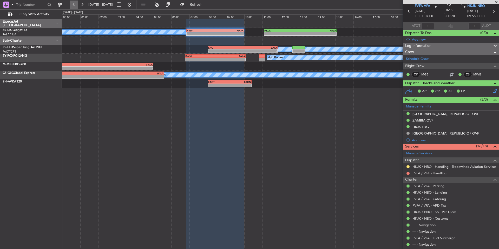
click at [72, 1] on button at bounding box center [74, 5] width 8 height 8
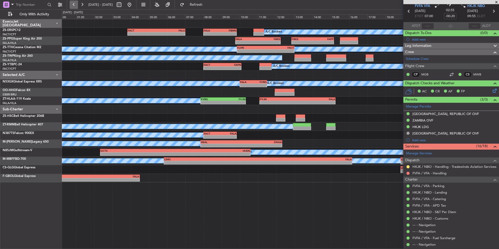
click at [72, 1] on button at bounding box center [74, 5] width 8 height 8
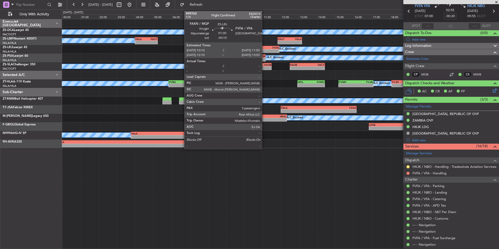
click at [264, 49] on div "FAKN 10:10 Z FVFA 11:55 Z" at bounding box center [263, 48] width 32 height 4
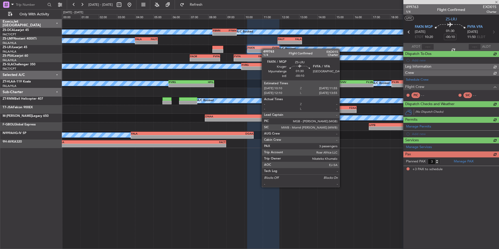
scroll to position [0, 0]
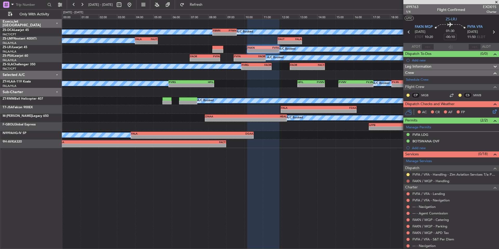
click at [407, 181] on button at bounding box center [408, 180] width 3 height 3
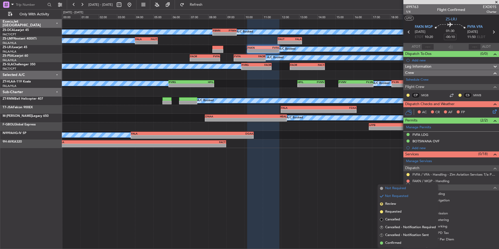
click at [392, 187] on span "Not Required" at bounding box center [395, 188] width 21 height 5
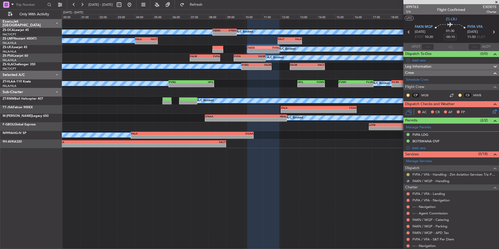
click at [408, 174] on button at bounding box center [408, 174] width 3 height 3
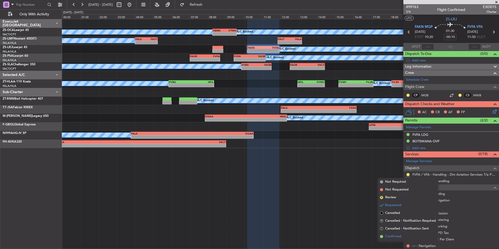
click at [401, 237] on span "Confirmed" at bounding box center [393, 236] width 16 height 5
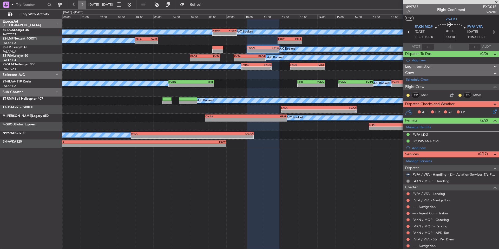
click at [83, 5] on button at bounding box center [82, 5] width 8 height 8
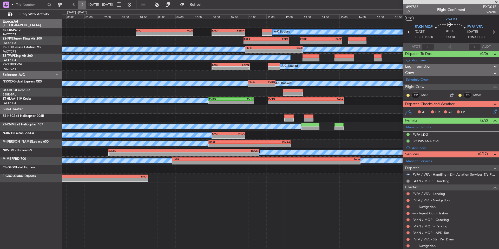
click at [83, 5] on button at bounding box center [82, 5] width 8 height 8
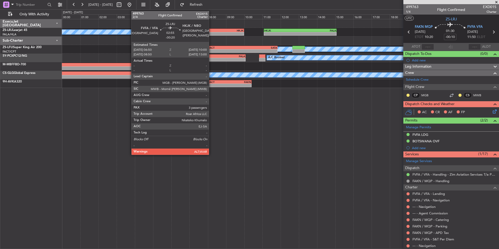
click at [211, 31] on div "FVFA" at bounding box center [201, 30] width 28 height 3
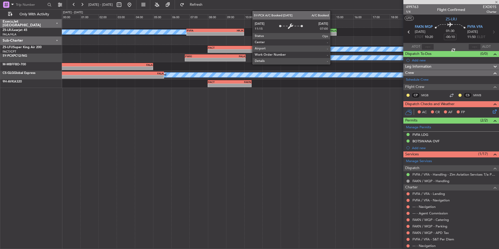
type input "-00:20"
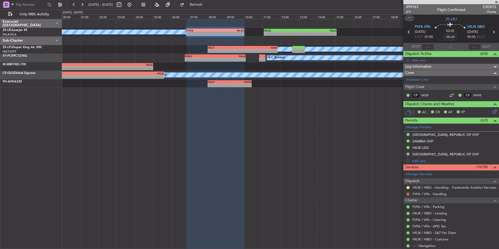
click at [407, 194] on button at bounding box center [408, 193] width 3 height 3
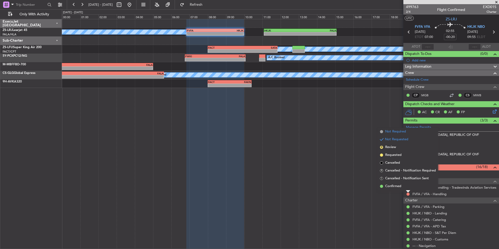
click at [395, 131] on span "Not Required" at bounding box center [395, 131] width 21 height 5
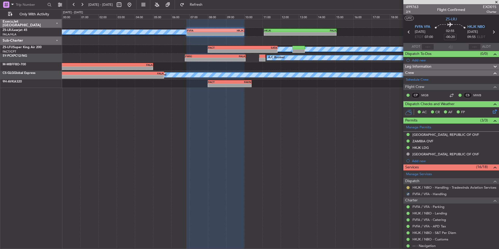
click at [407, 186] on button at bounding box center [408, 187] width 3 height 3
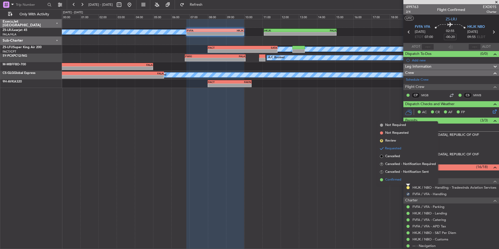
click at [394, 179] on span "Confirmed" at bounding box center [393, 179] width 16 height 5
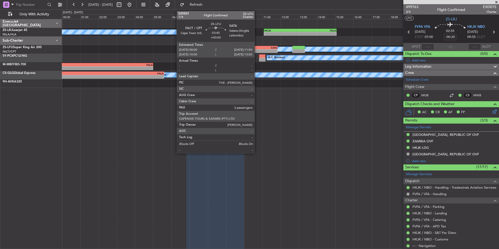
click at [257, 47] on div "SATA" at bounding box center [260, 47] width 35 height 3
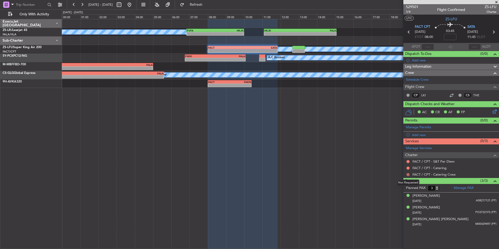
click at [409, 174] on button at bounding box center [408, 174] width 3 height 3
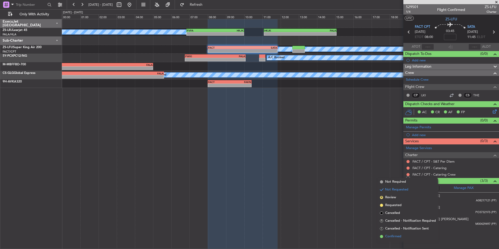
click at [396, 237] on span "Confirmed" at bounding box center [393, 236] width 16 height 5
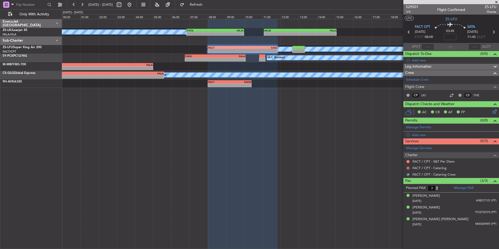
click at [407, 168] on button at bounding box center [408, 167] width 3 height 3
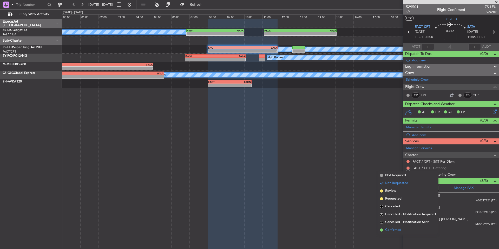
click at [393, 228] on span "Confirmed" at bounding box center [393, 229] width 16 height 5
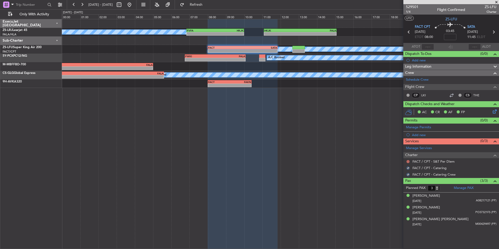
click at [407, 161] on button at bounding box center [408, 161] width 3 height 3
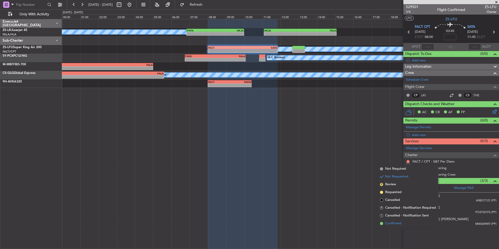
click at [400, 221] on span "Confirmed" at bounding box center [393, 223] width 16 height 5
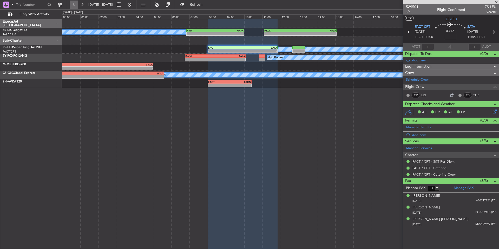
click at [76, 5] on button at bounding box center [74, 5] width 8 height 8
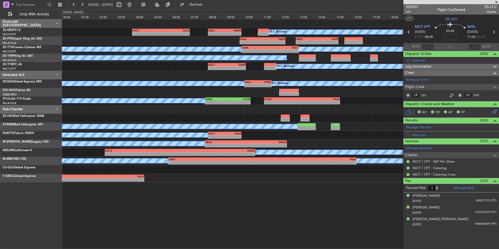
click at [496, 1] on span at bounding box center [496, 2] width 5 height 5
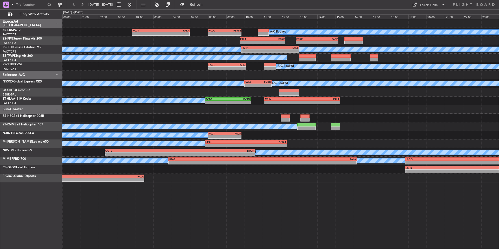
type input "0"
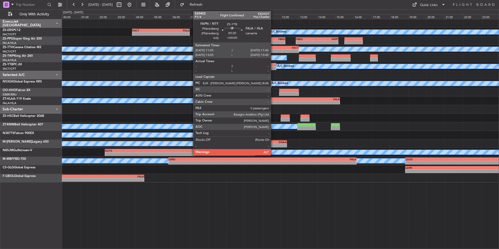
click at [273, 66] on div at bounding box center [270, 65] width 12 height 4
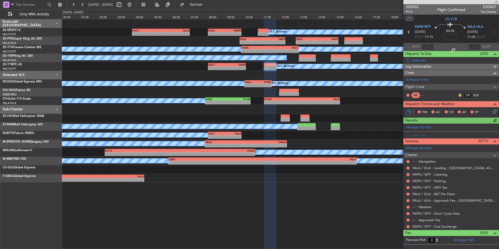
click at [459, 95] on button at bounding box center [460, 95] width 3 height 3
click at [460, 110] on span "Acknowledged" at bounding box center [461, 110] width 23 height 5
click at [408, 226] on button at bounding box center [408, 226] width 3 height 3
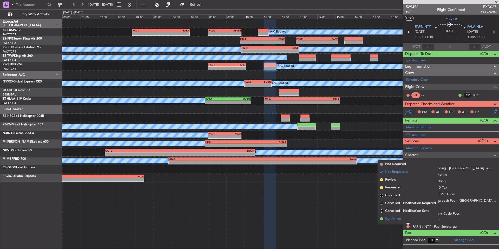
click at [403, 219] on li "Confirmed" at bounding box center [408, 219] width 60 height 8
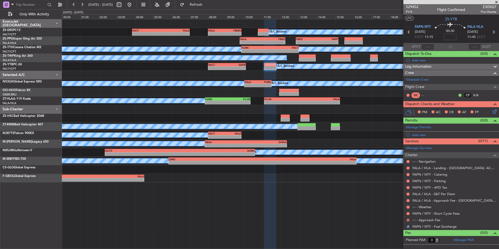
click at [409, 220] on button at bounding box center [408, 219] width 3 height 3
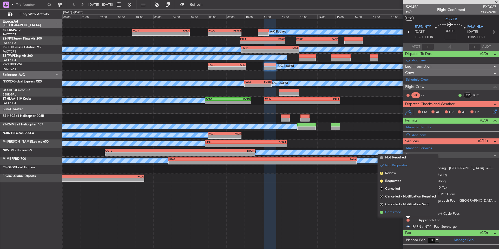
click at [401, 213] on span "Confirmed" at bounding box center [393, 212] width 16 height 5
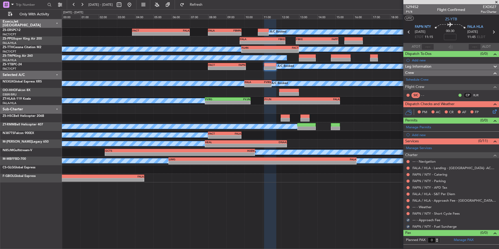
click at [410, 214] on div at bounding box center [408, 213] width 4 height 4
click at [407, 214] on button at bounding box center [408, 213] width 3 height 3
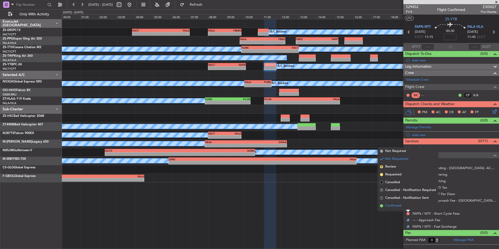
click at [403, 207] on li "Confirmed" at bounding box center [408, 206] width 60 height 8
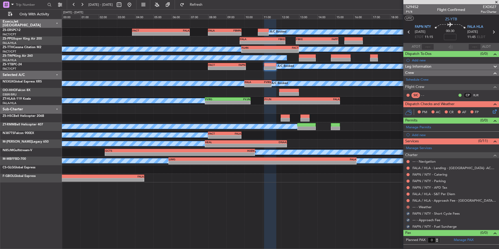
click at [408, 208] on button at bounding box center [408, 206] width 3 height 3
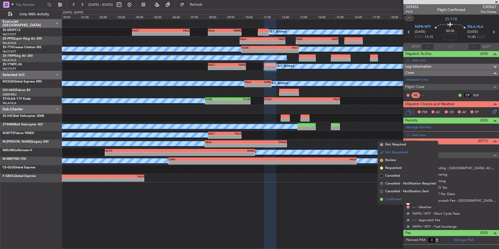
click at [401, 199] on span "Confirmed" at bounding box center [393, 199] width 16 height 5
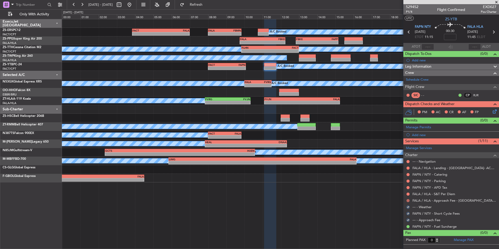
click at [408, 199] on button at bounding box center [408, 200] width 3 height 3
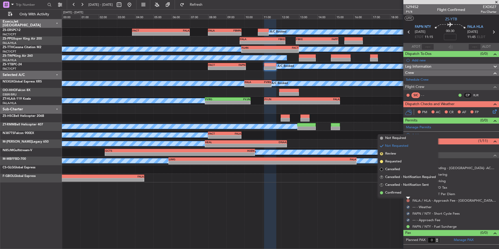
click at [403, 194] on li "Confirmed" at bounding box center [408, 193] width 60 height 8
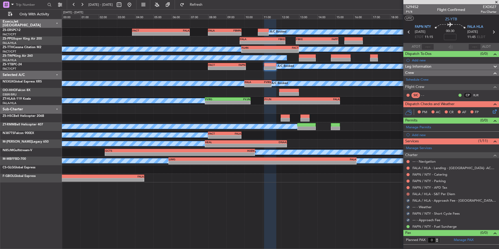
click at [408, 194] on button at bounding box center [408, 193] width 3 height 3
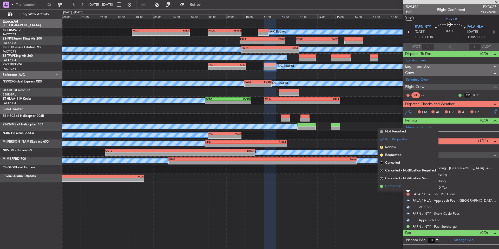
click at [402, 189] on li "Confirmed" at bounding box center [408, 186] width 60 height 8
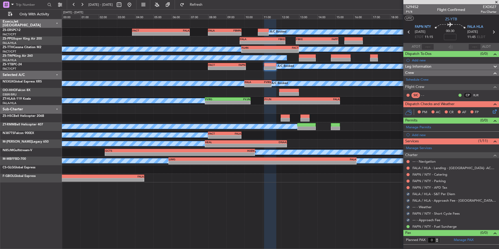
click at [405, 188] on div "FAPN / NTY - APD Tax" at bounding box center [452, 187] width 96 height 7
click at [408, 187] on button at bounding box center [408, 187] width 3 height 3
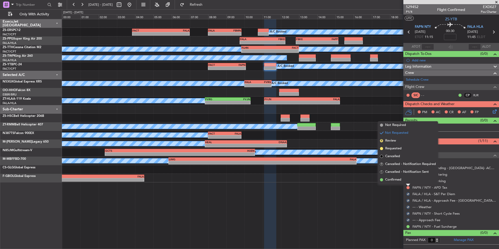
click at [402, 180] on li "Confirmed" at bounding box center [408, 180] width 60 height 8
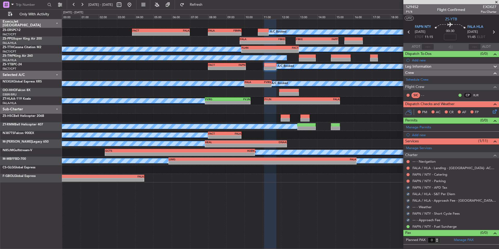
click at [406, 180] on div at bounding box center [408, 181] width 4 height 4
click at [409, 180] on button at bounding box center [408, 180] width 3 height 3
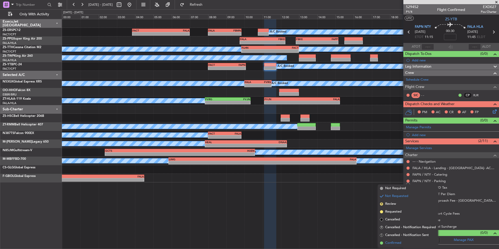
click at [399, 241] on span "Confirmed" at bounding box center [393, 242] width 16 height 5
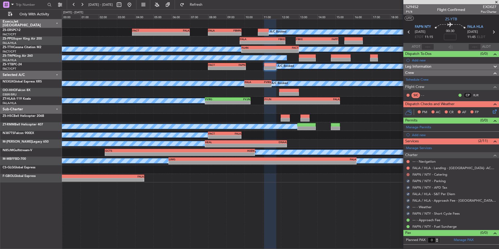
click at [407, 174] on button at bounding box center [408, 174] width 3 height 3
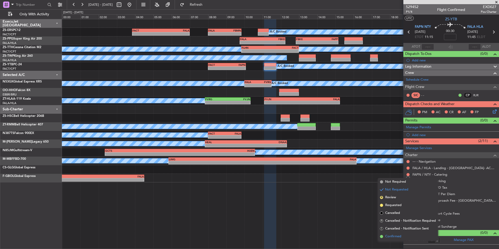
click at [401, 236] on span "Confirmed" at bounding box center [393, 236] width 16 height 5
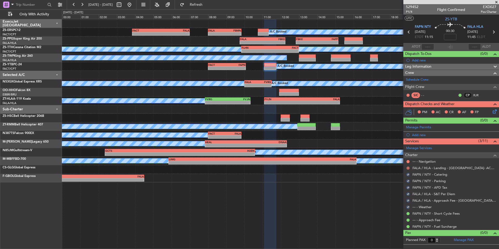
click at [408, 167] on button at bounding box center [408, 167] width 3 height 3
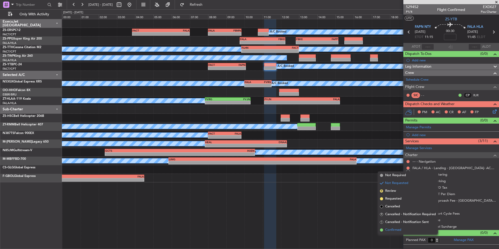
click at [393, 231] on span "Confirmed" at bounding box center [393, 229] width 16 height 5
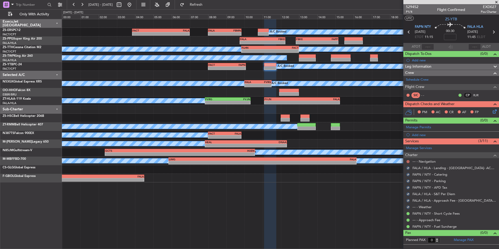
click at [409, 161] on button at bounding box center [408, 161] width 3 height 3
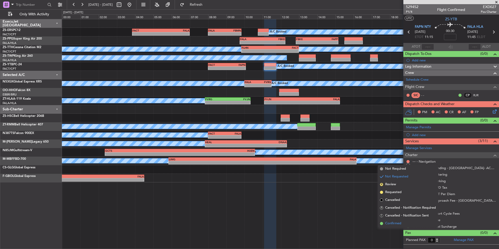
click at [396, 223] on span "Confirmed" at bounding box center [393, 223] width 16 height 5
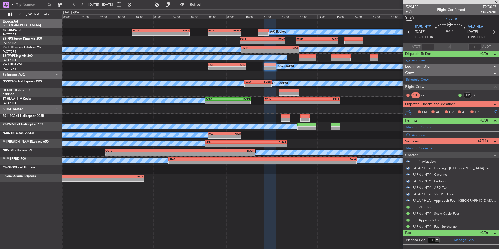
click at [495, 111] on icon at bounding box center [494, 110] width 4 height 4
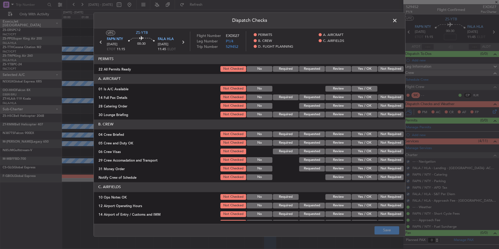
click at [371, 69] on button "Yes / OK" at bounding box center [365, 69] width 26 height 6
click at [378, 70] on button "Not Required" at bounding box center [391, 69] width 26 height 6
click at [366, 85] on div "Yes / OK" at bounding box center [364, 88] width 26 height 7
click at [369, 90] on button "Yes / OK" at bounding box center [365, 89] width 26 height 6
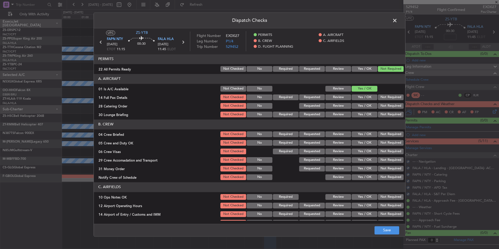
drag, startPoint x: 379, startPoint y: 98, endPoint x: 381, endPoint y: 102, distance: 5.0
click at [379, 98] on button "Not Required" at bounding box center [391, 97] width 26 height 6
drag, startPoint x: 381, startPoint y: 102, endPoint x: 384, endPoint y: 108, distance: 6.0
click at [382, 105] on section "A. AIRCRAFT 01 Is A/C Available Not Checked No Review Yes / OK 14 Full Pax Deta…" at bounding box center [250, 96] width 312 height 44
drag, startPoint x: 384, startPoint y: 108, endPoint x: 384, endPoint y: 112, distance: 3.9
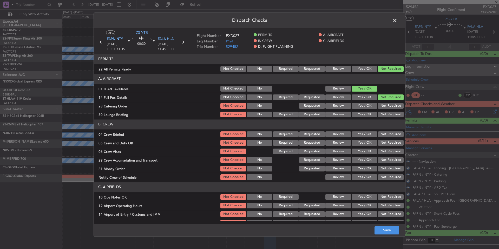
click at [384, 110] on section "A. AIRCRAFT 01 Is A/C Available Not Checked No Review Yes / OK 14 Full Pax Deta…" at bounding box center [250, 96] width 312 height 44
drag, startPoint x: 384, startPoint y: 112, endPoint x: 385, endPoint y: 116, distance: 4.0
click at [384, 112] on button "Not Required" at bounding box center [391, 115] width 26 height 6
click at [385, 116] on button "Not Required" at bounding box center [391, 115] width 26 height 6
click at [385, 101] on div "Not Required" at bounding box center [390, 97] width 26 height 7
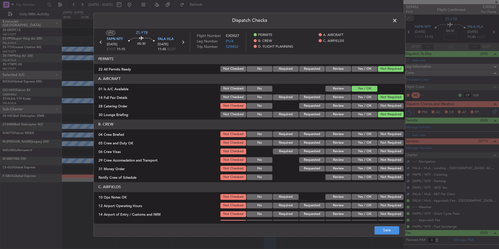
click at [386, 104] on button "Not Required" at bounding box center [391, 106] width 26 height 6
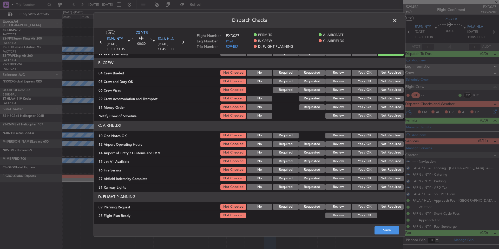
click at [386, 104] on button "Not Required" at bounding box center [391, 107] width 26 height 6
drag, startPoint x: 386, startPoint y: 100, endPoint x: 385, endPoint y: 94, distance: 6.0
click at [386, 98] on button "Not Required" at bounding box center [391, 99] width 26 height 6
drag, startPoint x: 385, startPoint y: 92, endPoint x: 384, endPoint y: 89, distance: 3.5
click at [385, 92] on button "Not Required" at bounding box center [391, 90] width 26 height 6
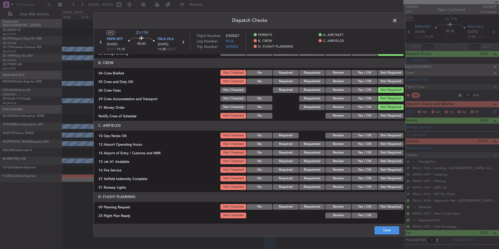
drag, startPoint x: 384, startPoint y: 89, endPoint x: 384, endPoint y: 83, distance: 5.7
click at [384, 88] on button "Not Required" at bounding box center [391, 90] width 26 height 6
click at [384, 82] on button "Not Required" at bounding box center [391, 82] width 26 height 6
click at [385, 78] on div "Not Required" at bounding box center [390, 81] width 26 height 7
click at [385, 73] on button "Not Required" at bounding box center [391, 73] width 26 height 6
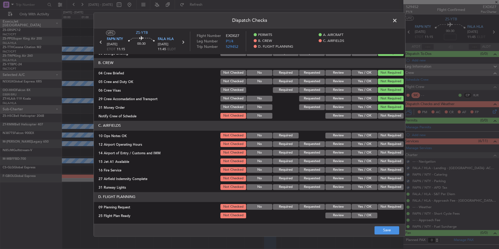
click at [389, 115] on button "Not Required" at bounding box center [391, 116] width 26 height 6
click at [390, 132] on section "C. AIRFIELDS 10 Ops Notes OK Not Checked No Required Review Yes / OK Not Requir…" at bounding box center [250, 156] width 312 height 70
drag, startPoint x: 391, startPoint y: 137, endPoint x: 391, endPoint y: 140, distance: 2.9
click at [391, 139] on div "Not Required" at bounding box center [390, 135] width 26 height 7
click at [391, 144] on button "Not Required" at bounding box center [391, 144] width 26 height 6
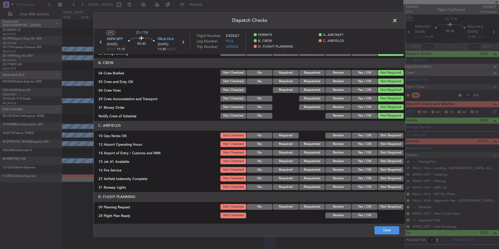
click at [391, 147] on div "Not Required" at bounding box center [390, 143] width 26 height 7
drag, startPoint x: 391, startPoint y: 153, endPoint x: 392, endPoint y: 159, distance: 6.5
click at [391, 153] on button "Not Required" at bounding box center [391, 153] width 26 height 6
drag, startPoint x: 392, startPoint y: 159, endPoint x: 391, endPoint y: 162, distance: 2.9
click at [391, 160] on button "Not Required" at bounding box center [391, 161] width 26 height 6
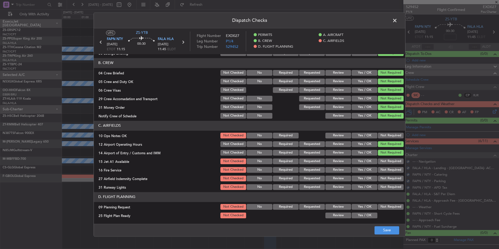
click at [390, 166] on section "C. AIRFIELDS 10 Ops Notes OK Not Checked No Required Review Yes / OK Not Requir…" at bounding box center [250, 156] width 312 height 70
click at [390, 172] on button "Not Required" at bounding box center [391, 170] width 26 height 6
click at [389, 179] on button "Not Required" at bounding box center [391, 179] width 26 height 6
click at [389, 184] on section "C. AIRFIELDS 10 Ops Notes OK Not Checked No Required Review Yes / OK Not Requir…" at bounding box center [250, 156] width 312 height 70
click at [389, 187] on button "Not Required" at bounding box center [391, 187] width 26 height 6
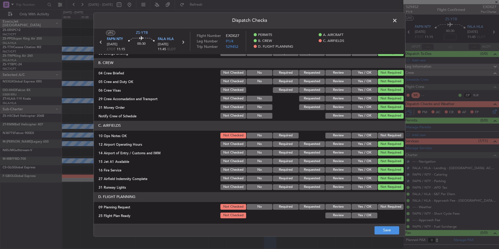
click at [386, 135] on button "Not Required" at bounding box center [391, 136] width 26 height 6
click at [343, 214] on button "Review" at bounding box center [339, 215] width 26 height 6
click at [342, 207] on button "Review" at bounding box center [339, 207] width 26 height 6
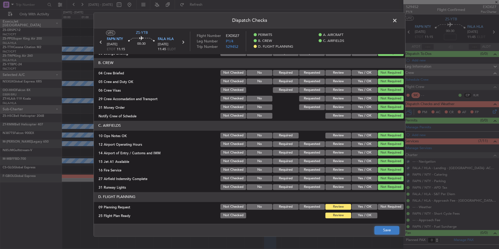
click at [375, 231] on button "Save" at bounding box center [387, 230] width 25 height 8
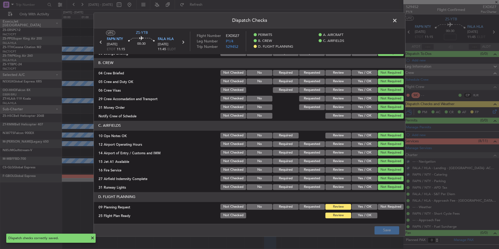
click at [398, 22] on span at bounding box center [398, 22] width 0 height 10
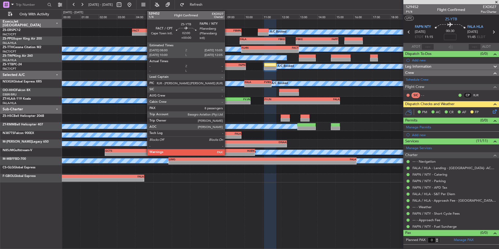
click at [227, 69] on div "-" at bounding box center [236, 68] width 18 height 3
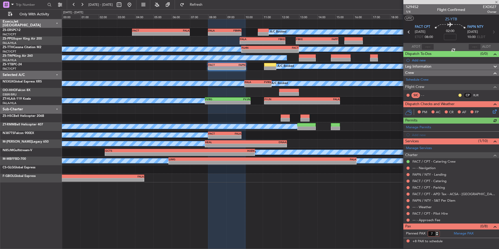
click at [438, 235] on input "7" at bounding box center [434, 234] width 12 height 6
click at [438, 235] on input "6" at bounding box center [434, 234] width 12 height 6
click at [438, 235] on input "5" at bounding box center [434, 234] width 12 height 6
click at [438, 235] on input "4" at bounding box center [434, 234] width 12 height 6
click at [438, 235] on input "3" at bounding box center [434, 234] width 12 height 6
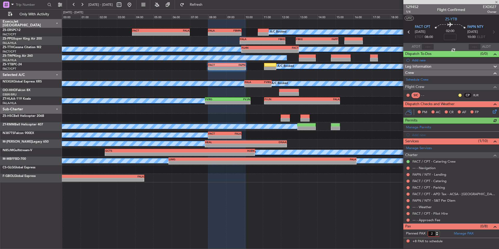
click at [438, 235] on input "2" at bounding box center [434, 234] width 12 height 6
click at [438, 235] on input "1" at bounding box center [434, 234] width 12 height 6
type input "0"
click at [438, 235] on input "0" at bounding box center [434, 234] width 12 height 6
click at [445, 234] on form "Planned PAX 0" at bounding box center [428, 233] width 48 height 8
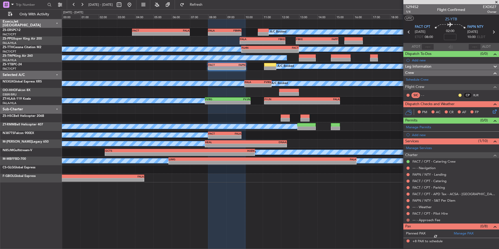
click at [409, 221] on mat-tooltip-component "Not Requested" at bounding box center [408, 228] width 29 height 14
click at [408, 220] on button at bounding box center [408, 219] width 3 height 3
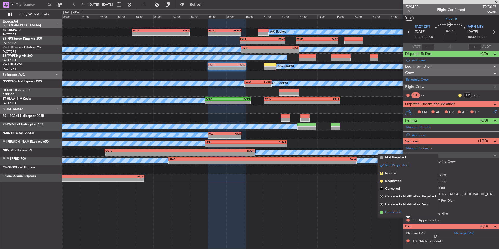
click at [403, 215] on li "Confirmed" at bounding box center [408, 212] width 60 height 8
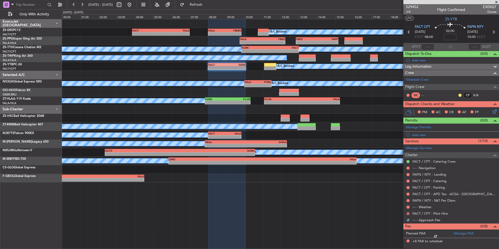
click at [409, 212] on button at bounding box center [408, 213] width 3 height 3
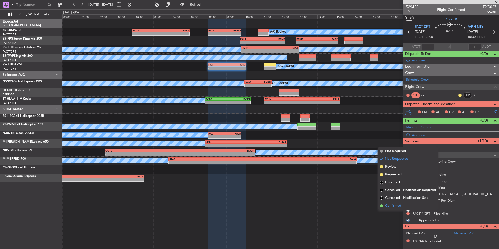
click at [401, 206] on span "Confirmed" at bounding box center [393, 205] width 16 height 5
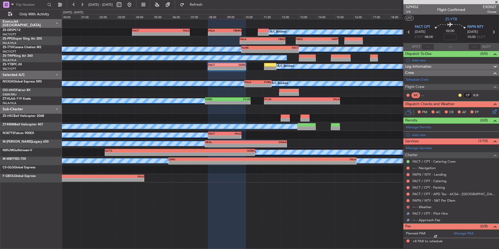
click at [407, 207] on button at bounding box center [408, 206] width 3 height 3
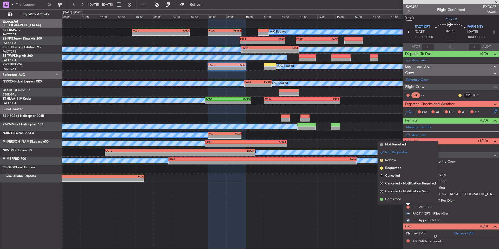
click at [404, 202] on li "Confirmed" at bounding box center [408, 199] width 60 height 8
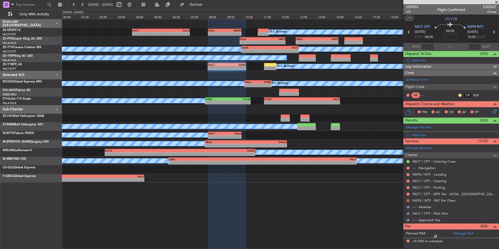
click at [407, 199] on button at bounding box center [408, 200] width 3 height 3
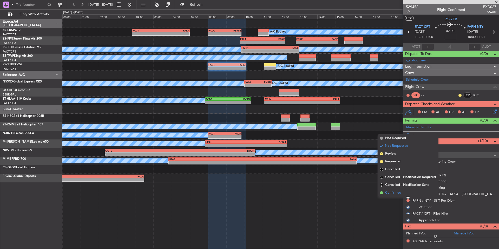
click at [403, 193] on li "Confirmed" at bounding box center [408, 193] width 60 height 8
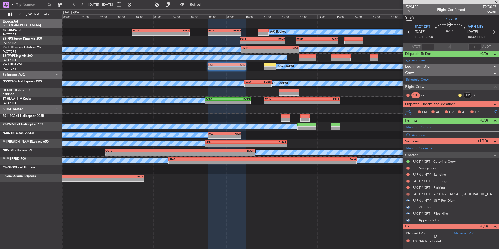
click at [407, 193] on button at bounding box center [408, 193] width 3 height 3
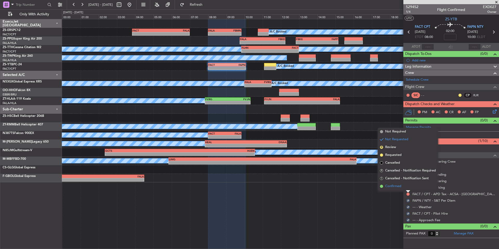
click at [403, 188] on li "Confirmed" at bounding box center [408, 186] width 60 height 8
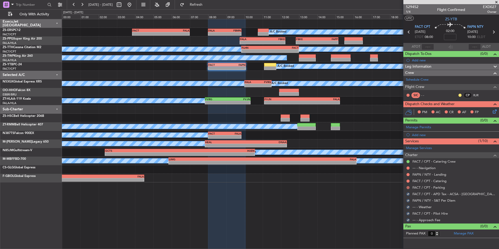
click at [407, 188] on button at bounding box center [408, 187] width 3 height 3
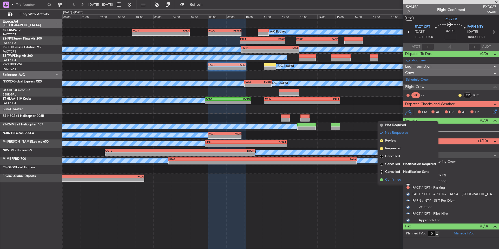
click at [402, 183] on li "Confirmed" at bounding box center [408, 180] width 60 height 8
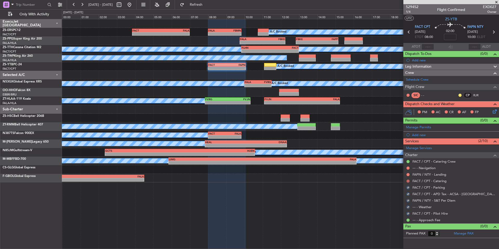
click at [408, 181] on button at bounding box center [408, 180] width 3 height 3
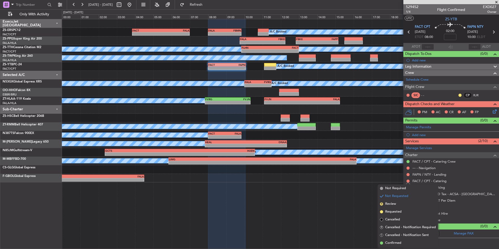
drag, startPoint x: 404, startPoint y: 241, endPoint x: 408, endPoint y: 201, distance: 40.8
click at [404, 241] on li "Confirmed" at bounding box center [408, 243] width 60 height 8
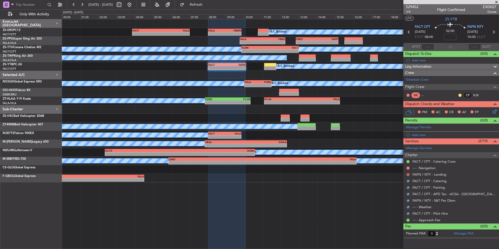
click at [408, 174] on button at bounding box center [408, 174] width 3 height 3
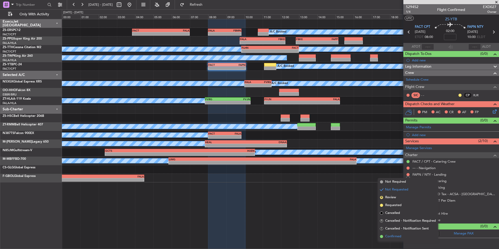
click at [403, 237] on li "Confirmed" at bounding box center [408, 236] width 60 height 8
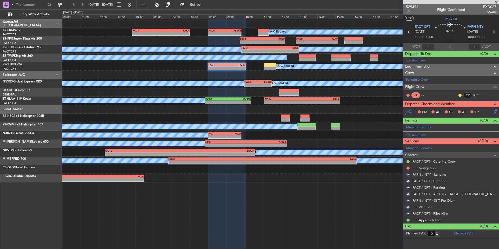
click at [408, 166] on div at bounding box center [408, 168] width 4 height 4
click at [408, 167] on button at bounding box center [408, 167] width 3 height 3
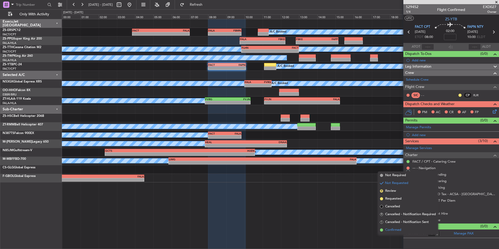
click at [400, 229] on span "Confirmed" at bounding box center [393, 229] width 16 height 5
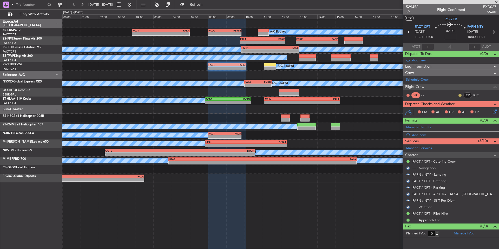
click at [460, 95] on button at bounding box center [460, 95] width 3 height 3
click at [470, 109] on span "Acknowledged" at bounding box center [461, 110] width 23 height 5
click at [420, 61] on div "Add new" at bounding box center [452, 60] width 80 height 4
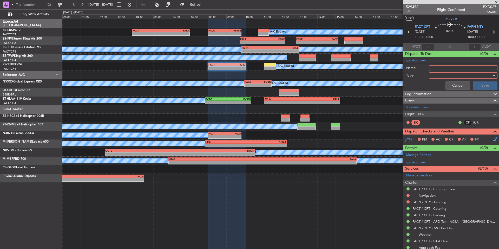
click at [429, 66] on input "Name:" at bounding box center [463, 68] width 68 height 6
type input "AIRLINE TICKET BOOKED"
click at [444, 77] on div at bounding box center [461, 76] width 61 height 8
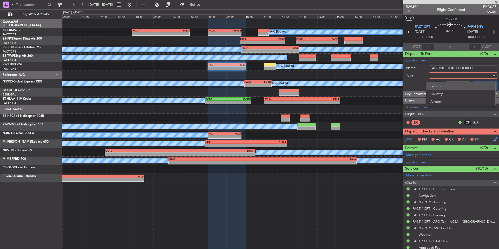
click at [444, 88] on span "Generic" at bounding box center [461, 86] width 61 height 8
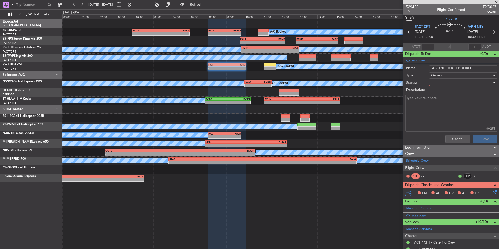
click at [452, 84] on div at bounding box center [461, 83] width 61 height 8
click at [452, 108] on span "Completed" at bounding box center [461, 109] width 61 height 8
click at [477, 137] on button "Save" at bounding box center [485, 139] width 25 height 8
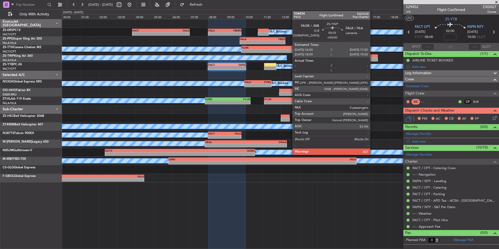
click at [373, 57] on div at bounding box center [374, 56] width 8 height 4
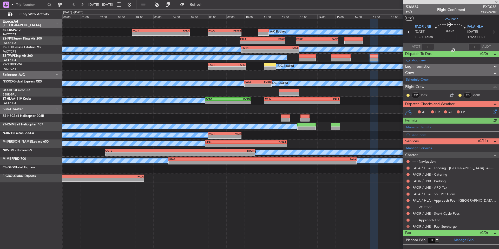
click at [408, 225] on button at bounding box center [408, 226] width 3 height 3
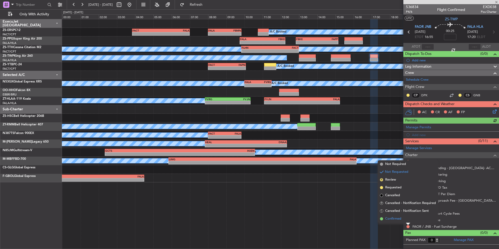
click at [401, 220] on span "Confirmed" at bounding box center [393, 218] width 16 height 5
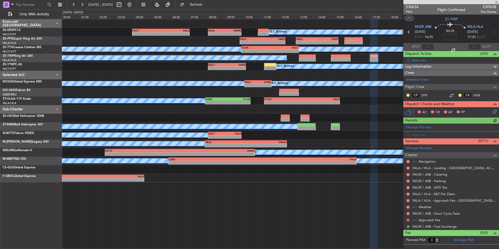
click at [408, 220] on button at bounding box center [408, 219] width 3 height 3
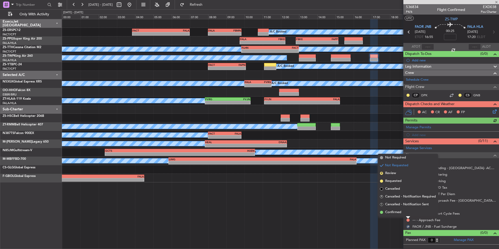
click at [406, 217] on div at bounding box center [408, 217] width 4 height 2
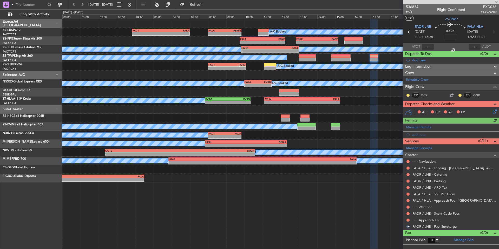
click at [407, 218] on div at bounding box center [408, 220] width 4 height 4
drag, startPoint x: 408, startPoint y: 220, endPoint x: 405, endPoint y: 217, distance: 4.3
click at [408, 220] on button at bounding box center [408, 219] width 3 height 3
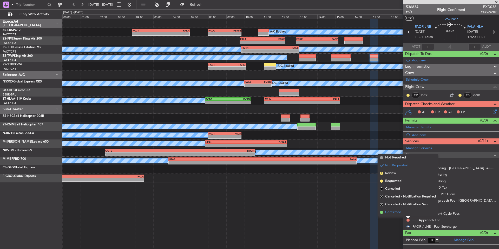
click at [401, 212] on span "Confirmed" at bounding box center [393, 212] width 16 height 5
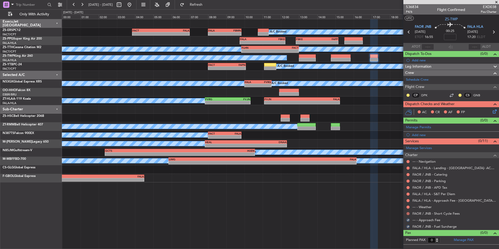
click at [407, 212] on button at bounding box center [408, 213] width 3 height 3
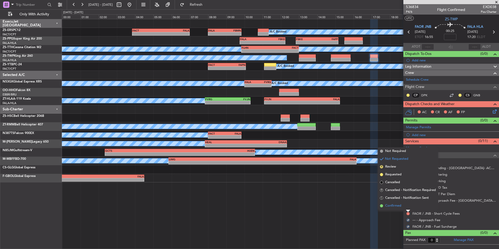
click at [400, 205] on span "Confirmed" at bounding box center [393, 205] width 16 height 5
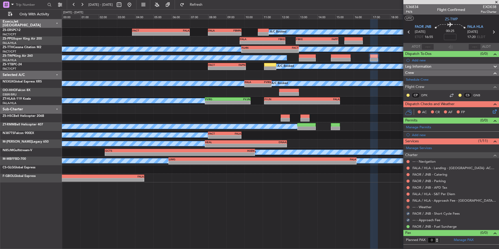
click at [408, 206] on button at bounding box center [408, 206] width 3 height 3
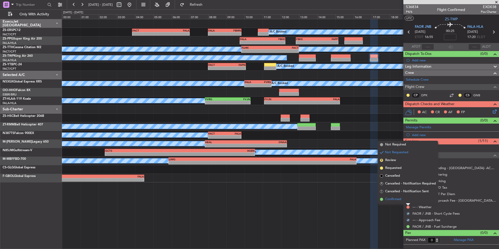
click at [400, 200] on span "Confirmed" at bounding box center [393, 199] width 16 height 5
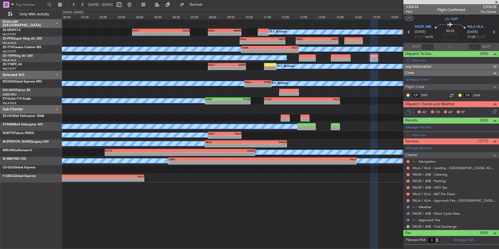
click at [408, 200] on button at bounding box center [408, 200] width 3 height 3
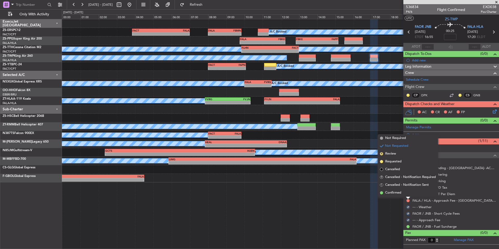
click at [401, 193] on span "Confirmed" at bounding box center [393, 192] width 16 height 5
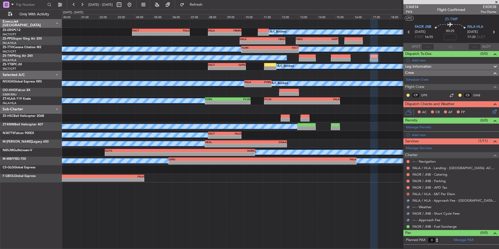
click at [408, 194] on button at bounding box center [408, 193] width 3 height 3
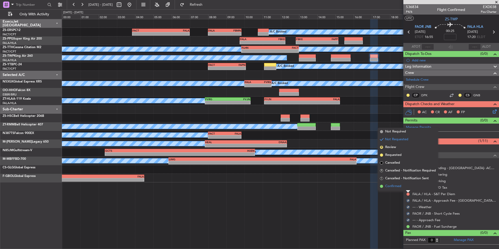
click at [400, 187] on span "Confirmed" at bounding box center [393, 186] width 16 height 5
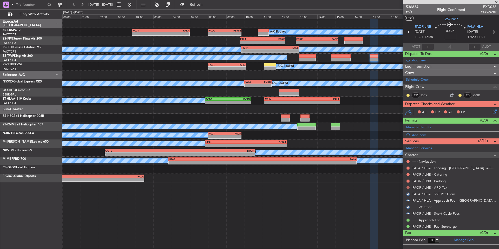
click at [408, 187] on button at bounding box center [408, 187] width 3 height 3
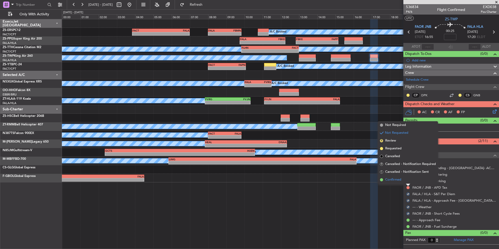
click at [395, 181] on span "Confirmed" at bounding box center [393, 179] width 16 height 5
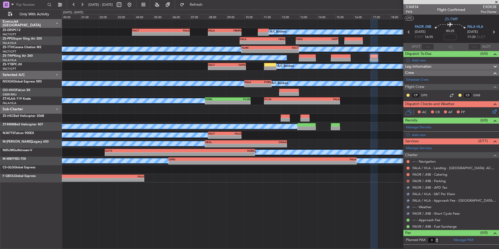
click at [407, 181] on button at bounding box center [408, 180] width 3 height 3
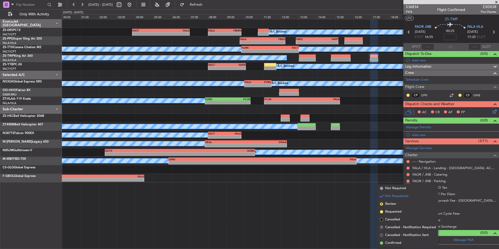
drag, startPoint x: 395, startPoint y: 241, endPoint x: 397, endPoint y: 221, distance: 20.3
click at [395, 241] on span "Confirmed" at bounding box center [393, 242] width 16 height 5
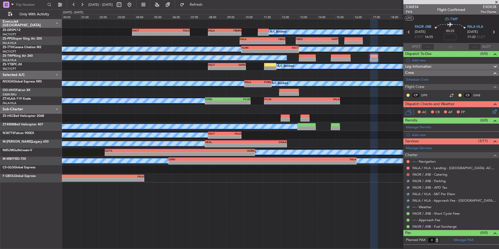
click at [408, 174] on button at bounding box center [408, 174] width 3 height 3
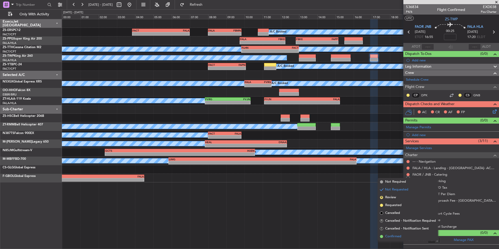
click at [396, 236] on span "Confirmed" at bounding box center [393, 236] width 16 height 5
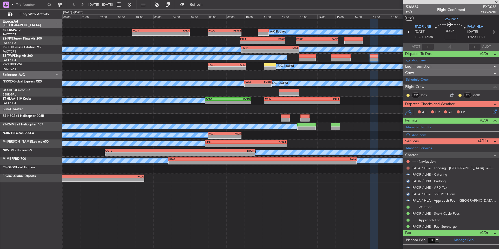
click at [409, 167] on button at bounding box center [408, 167] width 3 height 3
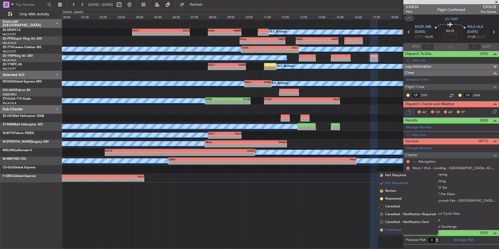
click at [398, 231] on span "Confirmed" at bounding box center [393, 229] width 16 height 5
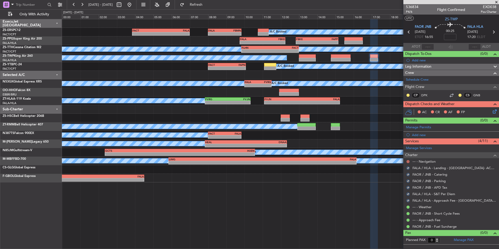
click at [408, 160] on button at bounding box center [408, 161] width 3 height 3
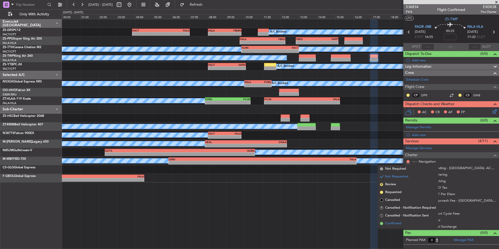
click at [399, 226] on li "Confirmed" at bounding box center [408, 223] width 60 height 8
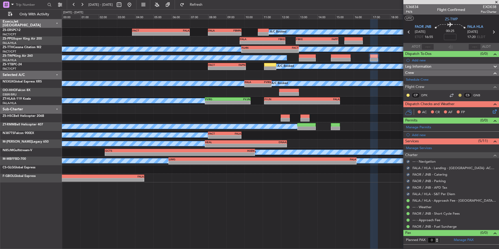
click at [460, 95] on button at bounding box center [460, 95] width 3 height 3
click at [407, 94] on button at bounding box center [408, 95] width 3 height 3
click at [418, 111] on span "Acknowledged" at bounding box center [409, 110] width 23 height 5
click at [496, 112] on icon at bounding box center [494, 110] width 4 height 4
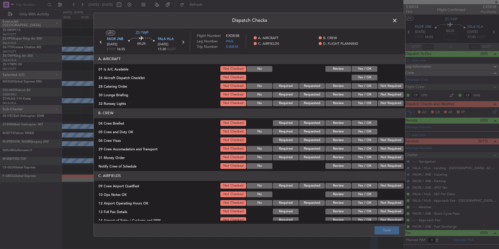
click at [370, 69] on button "Yes / OK" at bounding box center [365, 69] width 26 height 6
click at [369, 76] on button "Yes / OK" at bounding box center [365, 78] width 26 height 6
click at [381, 85] on button "Not Required" at bounding box center [391, 86] width 26 height 6
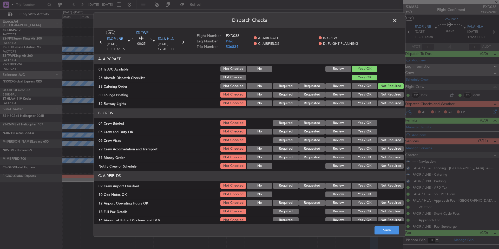
drag, startPoint x: 386, startPoint y: 90, endPoint x: 387, endPoint y: 95, distance: 5.4
click at [386, 92] on section "A. AIRCRAFT 01 Is A/C Available Not Checked No Review Yes / OK 26 Aircraft Disp…" at bounding box center [250, 80] width 312 height 53
drag, startPoint x: 387, startPoint y: 95, endPoint x: 387, endPoint y: 98, distance: 2.9
click at [387, 96] on button "Not Required" at bounding box center [391, 95] width 26 height 6
drag, startPoint x: 387, startPoint y: 99, endPoint x: 388, endPoint y: 102, distance: 3.0
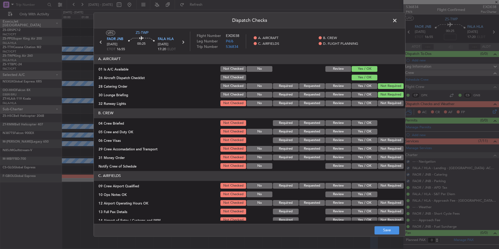
click at [387, 100] on section "A. AIRCRAFT 01 Is A/C Available Not Checked No Review Yes / OK 26 Aircraft Disp…" at bounding box center [250, 80] width 312 height 53
click at [388, 102] on button "Not Required" at bounding box center [391, 103] width 26 height 6
click at [368, 123] on button "Yes / OK" at bounding box center [365, 123] width 26 height 6
click at [370, 130] on button "Yes / OK" at bounding box center [365, 132] width 26 height 6
click at [388, 144] on div "Not Required" at bounding box center [390, 140] width 26 height 7
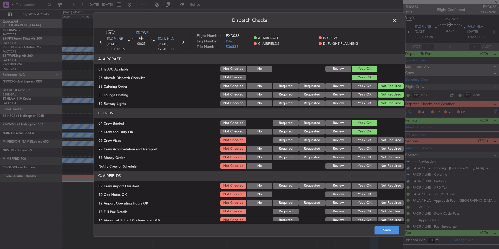
drag, startPoint x: 389, startPoint y: 147, endPoint x: 392, endPoint y: 157, distance: 10.7
click at [389, 149] on button "Not Required" at bounding box center [391, 149] width 26 height 6
click at [391, 155] on section "B. CREW 04 Crew Briefed Not Checked Required Requested Review Yes / OK 05 Crew …" at bounding box center [250, 138] width 312 height 61
click at [393, 168] on button "Not Required" at bounding box center [391, 166] width 26 height 6
drag, startPoint x: 393, startPoint y: 169, endPoint x: 391, endPoint y: 159, distance: 10.0
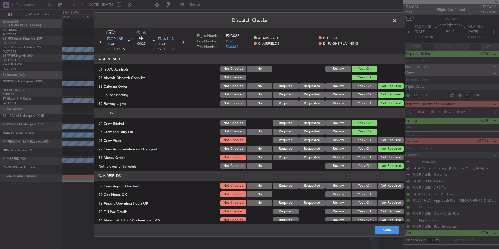
click at [393, 168] on div "Not Required" at bounding box center [390, 165] width 26 height 7
click at [391, 159] on button "Not Required" at bounding box center [391, 157] width 26 height 6
click at [390, 145] on div "Not Required" at bounding box center [390, 148] width 26 height 7
click at [389, 142] on button "Not Required" at bounding box center [391, 140] width 26 height 6
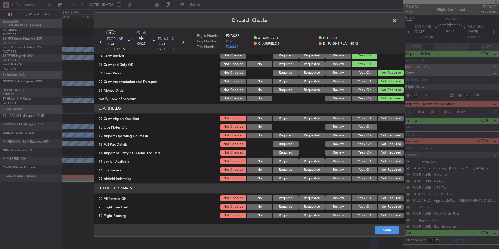
click at [385, 119] on button "Not Required" at bounding box center [391, 118] width 26 height 6
click at [371, 126] on button "Yes / OK" at bounding box center [365, 127] width 26 height 6
click at [382, 135] on button "Not Required" at bounding box center [391, 136] width 26 height 6
click at [384, 142] on section "C. AIRFIELDS 09 Crew Airport Qualified Not Checked No Required Requested Review…" at bounding box center [250, 142] width 312 height 79
click at [385, 147] on div "Not Required" at bounding box center [390, 143] width 26 height 7
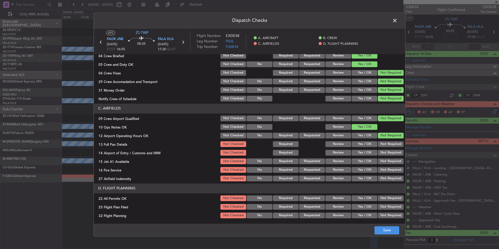
click at [386, 152] on button "Not Required" at bounding box center [391, 153] width 26 height 6
click at [387, 159] on section "C. AIRFIELDS 09 Crew Airport Qualified Not Checked No Required Requested Review…" at bounding box center [250, 142] width 312 height 79
drag, startPoint x: 390, startPoint y: 166, endPoint x: 390, endPoint y: 172, distance: 5.3
click at [390, 168] on section "C. AIRFIELDS 09 Crew Airport Qualified Not Checked No Required Requested Review…" at bounding box center [250, 142] width 312 height 79
click at [391, 178] on button "Not Required" at bounding box center [391, 179] width 26 height 6
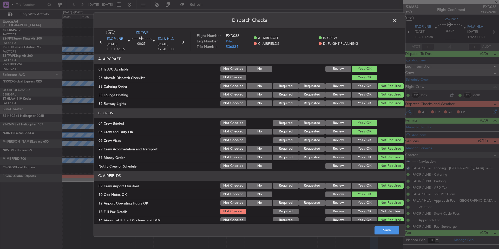
click at [387, 209] on button "Not Required" at bounding box center [391, 212] width 26 height 6
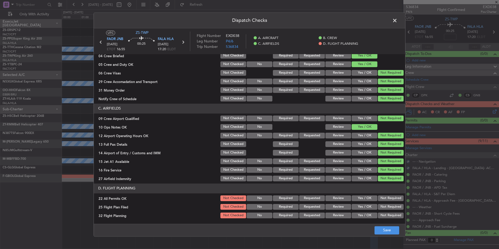
drag, startPoint x: 387, startPoint y: 197, endPoint x: 381, endPoint y: 199, distance: 7.2
click at [387, 197] on button "Not Required" at bounding box center [391, 198] width 26 height 6
click at [335, 210] on div "Review" at bounding box center [338, 206] width 26 height 7
click at [336, 216] on button "Review" at bounding box center [339, 215] width 26 height 6
click at [338, 207] on button "Review" at bounding box center [339, 207] width 26 height 6
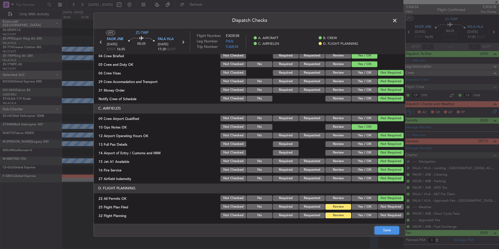
click at [382, 230] on button "Save" at bounding box center [387, 230] width 25 height 8
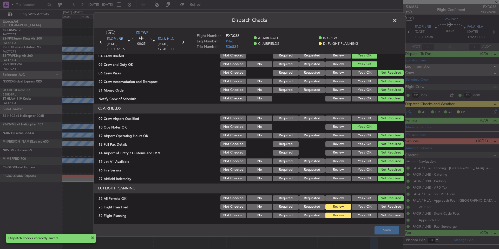
click at [398, 19] on span at bounding box center [398, 22] width 0 height 10
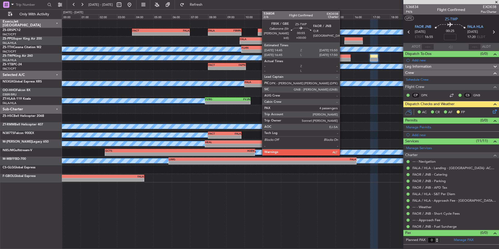
click at [342, 60] on div at bounding box center [341, 60] width 20 height 4
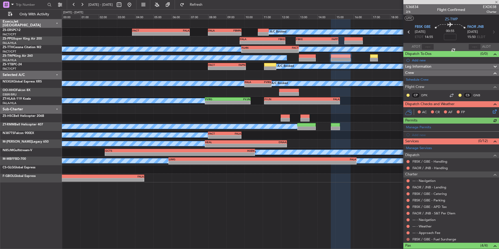
click at [408, 240] on button at bounding box center [408, 239] width 3 height 3
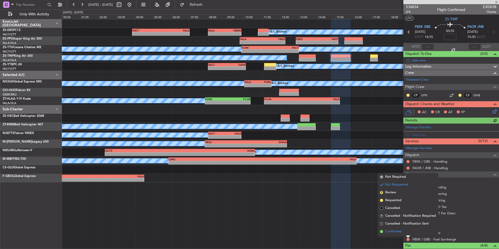
click at [400, 233] on span "Confirmed" at bounding box center [393, 231] width 16 height 5
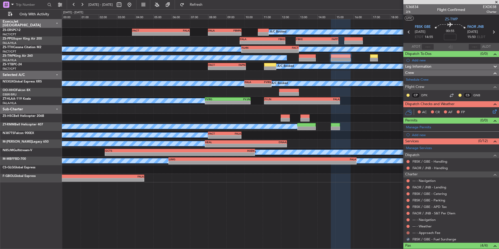
click at [408, 231] on button at bounding box center [408, 232] width 3 height 3
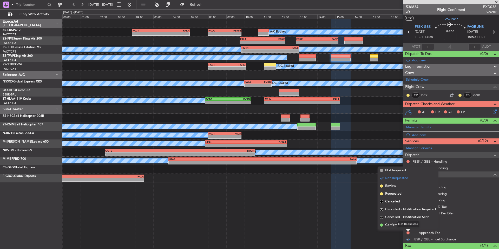
click at [402, 227] on div "Not Requested" at bounding box center [408, 224] width 22 height 7
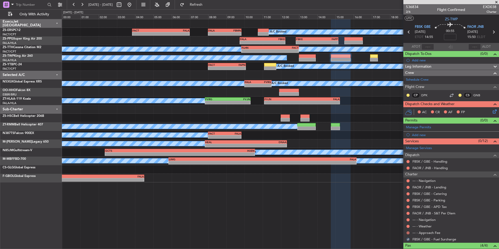
click at [409, 232] on button at bounding box center [408, 232] width 3 height 3
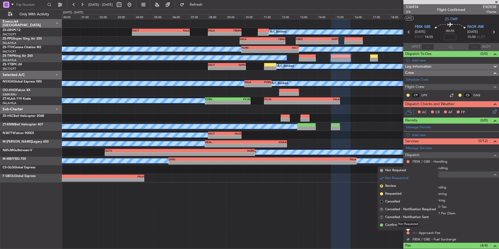
click at [398, 224] on div "Not Requested" at bounding box center [408, 224] width 22 height 7
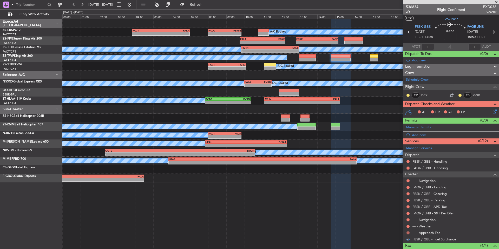
click at [409, 233] on button at bounding box center [408, 232] width 3 height 3
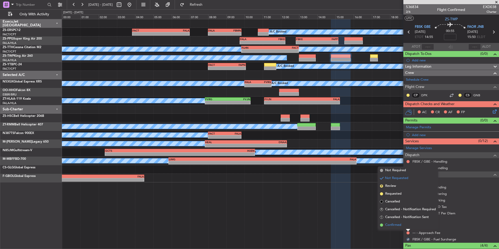
click at [396, 226] on span "Confirmed" at bounding box center [393, 224] width 16 height 5
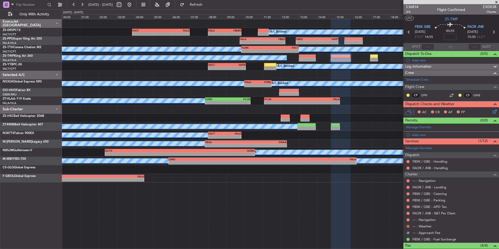
click at [407, 225] on button at bounding box center [408, 226] width 3 height 3
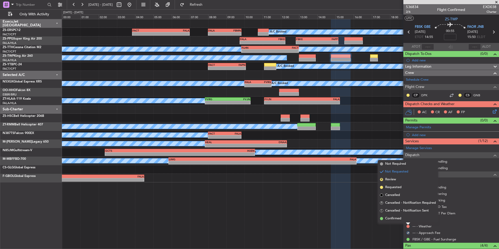
click at [393, 219] on span "Confirmed" at bounding box center [393, 218] width 16 height 5
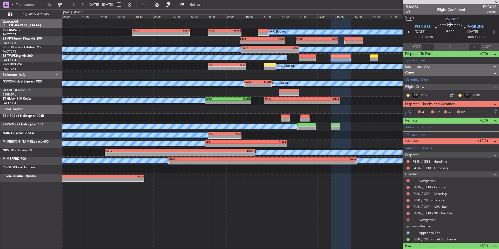
click at [408, 220] on button at bounding box center [408, 219] width 3 height 3
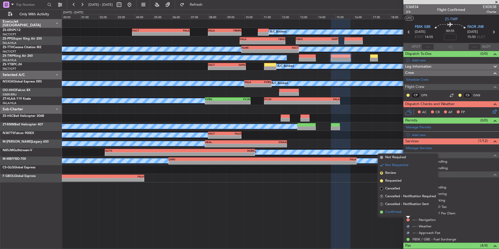
click at [398, 215] on li "Confirmed" at bounding box center [408, 212] width 60 height 8
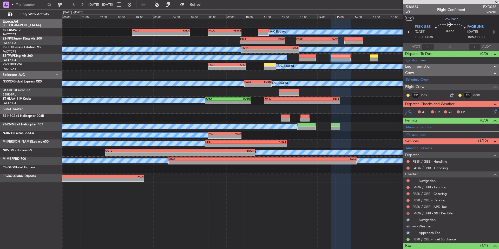
click at [408, 212] on button at bounding box center [408, 213] width 3 height 3
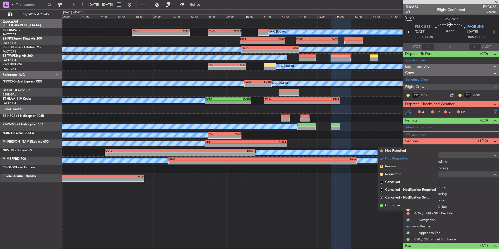
click at [395, 206] on span "Confirmed" at bounding box center [393, 205] width 16 height 5
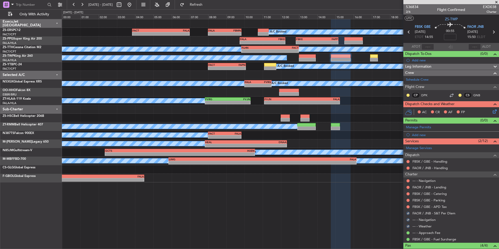
click at [406, 206] on div at bounding box center [408, 207] width 4 height 4
click at [409, 205] on button at bounding box center [408, 206] width 3 height 3
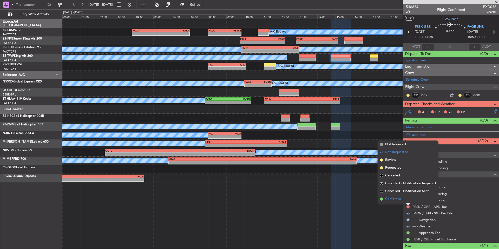
click at [394, 198] on span "Confirmed" at bounding box center [393, 198] width 16 height 5
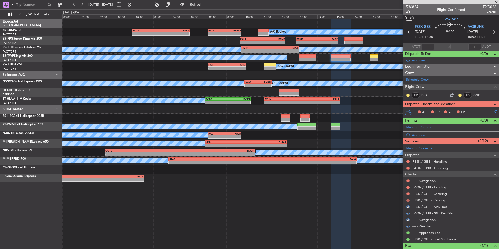
click at [408, 199] on button at bounding box center [408, 200] width 3 height 3
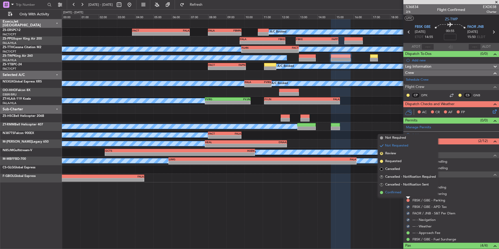
click at [399, 193] on span "Confirmed" at bounding box center [393, 192] width 16 height 5
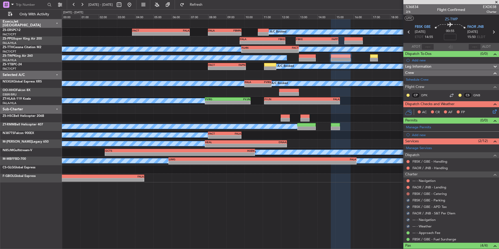
click at [407, 192] on button at bounding box center [408, 193] width 3 height 3
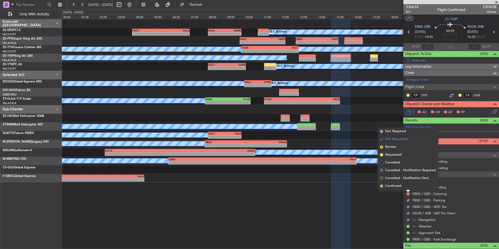
click at [397, 187] on span "Confirmed" at bounding box center [393, 185] width 16 height 5
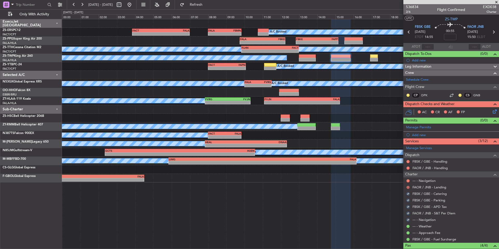
click at [409, 187] on button at bounding box center [408, 187] width 3 height 3
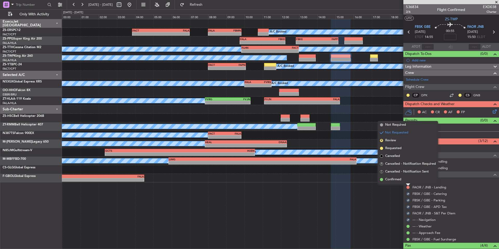
click at [395, 179] on span "Confirmed" at bounding box center [393, 179] width 16 height 5
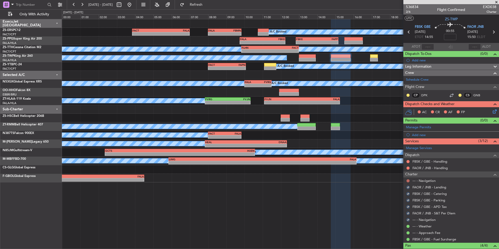
click at [409, 180] on button at bounding box center [408, 180] width 3 height 3
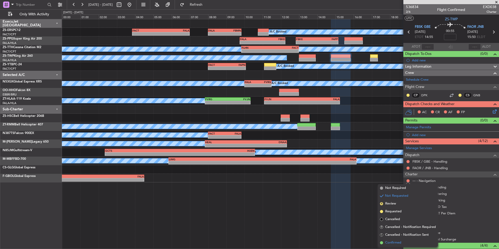
click at [394, 241] on span "Confirmed" at bounding box center [393, 242] width 16 height 5
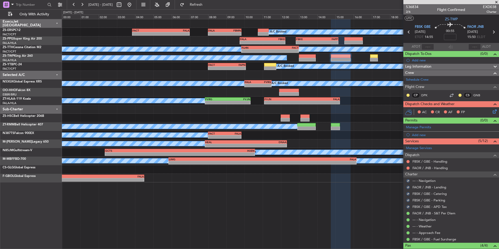
click at [458, 93] on nimbus-traffic-light at bounding box center [460, 95] width 4 height 4
click at [459, 95] on button at bounding box center [460, 95] width 3 height 3
click at [467, 110] on span "Acknowledged" at bounding box center [457, 110] width 23 height 5
click at [408, 96] on button at bounding box center [408, 95] width 3 height 3
click at [420, 110] on span "Acknowledged" at bounding box center [409, 110] width 23 height 5
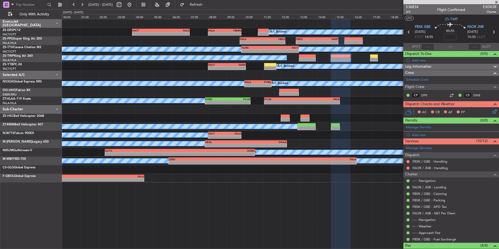
click at [492, 110] on icon at bounding box center [494, 110] width 4 height 4
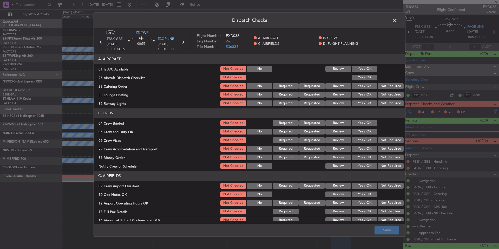
click at [361, 70] on button "Yes / OK" at bounding box center [365, 69] width 26 height 6
click at [364, 75] on button "Yes / OK" at bounding box center [365, 78] width 26 height 6
click at [384, 87] on button "Not Required" at bounding box center [391, 86] width 26 height 6
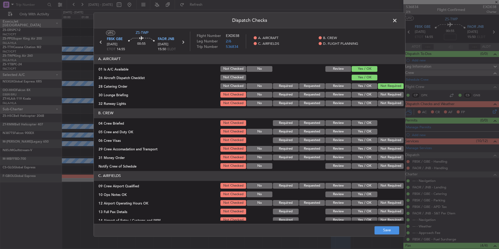
click at [384, 94] on button "Not Required" at bounding box center [391, 95] width 26 height 6
click at [386, 99] on section "A. AIRCRAFT 01 Is A/C Available Not Checked No Review Yes / OK 26 Aircraft Disp…" at bounding box center [250, 80] width 312 height 53
click at [386, 102] on button "Not Required" at bounding box center [391, 103] width 26 height 6
click at [369, 123] on button "Yes / OK" at bounding box center [365, 123] width 26 height 6
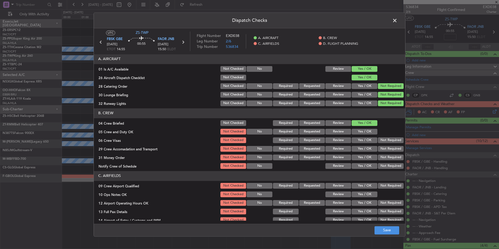
drag, startPoint x: 370, startPoint y: 130, endPoint x: 371, endPoint y: 132, distance: 2.7
click at [370, 130] on button "Yes / OK" at bounding box center [365, 132] width 26 height 6
click at [381, 142] on button "Not Required" at bounding box center [391, 140] width 26 height 6
drag, startPoint x: 381, startPoint y: 145, endPoint x: 383, endPoint y: 154, distance: 8.5
click at [381, 148] on section "B. CREW 04 Crew Briefed Not Checked Required Requested Review Yes / OK 05 Crew …" at bounding box center [250, 138] width 312 height 61
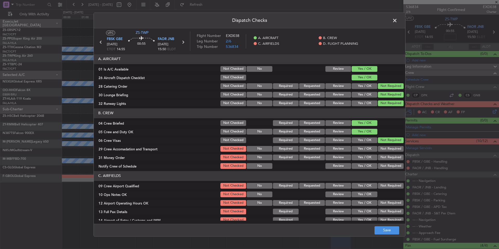
drag, startPoint x: 383, startPoint y: 154, endPoint x: 383, endPoint y: 157, distance: 2.9
click at [383, 155] on div "Not Required" at bounding box center [390, 157] width 26 height 7
drag, startPoint x: 383, startPoint y: 157, endPoint x: 384, endPoint y: 162, distance: 5.2
click at [383, 159] on button "Not Required" at bounding box center [391, 157] width 26 height 6
drag, startPoint x: 384, startPoint y: 163, endPoint x: 384, endPoint y: 166, distance: 3.1
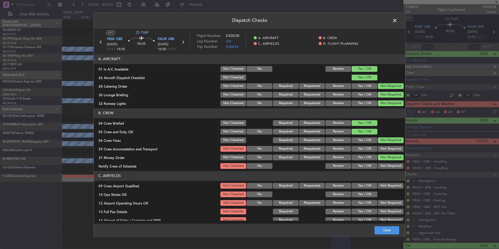
click at [384, 164] on button "Not Required" at bounding box center [391, 166] width 26 height 6
click at [384, 166] on button "Not Required" at bounding box center [391, 166] width 26 height 6
click at [384, 147] on button "Not Required" at bounding box center [391, 149] width 26 height 6
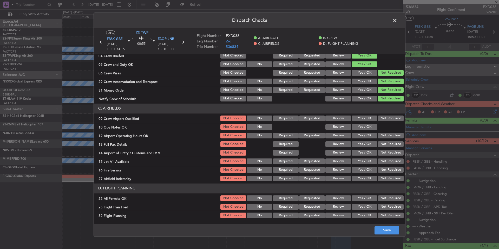
click at [384, 119] on button "Not Required" at bounding box center [391, 118] width 26 height 6
click at [370, 127] on button "Yes / OK" at bounding box center [365, 127] width 26 height 6
drag, startPoint x: 383, startPoint y: 137, endPoint x: 388, endPoint y: 144, distance: 8.1
click at [383, 137] on button "Not Required" at bounding box center [391, 136] width 26 height 6
drag, startPoint x: 388, startPoint y: 144, endPoint x: 390, endPoint y: 149, distance: 5.6
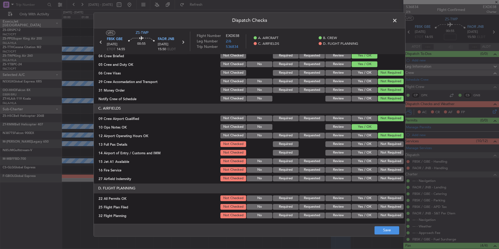
click at [388, 146] on button "Not Required" at bounding box center [391, 144] width 26 height 6
drag, startPoint x: 390, startPoint y: 149, endPoint x: 391, endPoint y: 153, distance: 4.4
click at [390, 151] on section "C. AIRFIELDS 09 Crew Airport Qualified Not Checked No Required Requested Review…" at bounding box center [250, 142] width 312 height 79
drag, startPoint x: 391, startPoint y: 155, endPoint x: 392, endPoint y: 160, distance: 5.5
click at [391, 157] on section "C. AIRFIELDS 09 Crew Airport Qualified Not Checked No Required Requested Review…" at bounding box center [250, 142] width 312 height 79
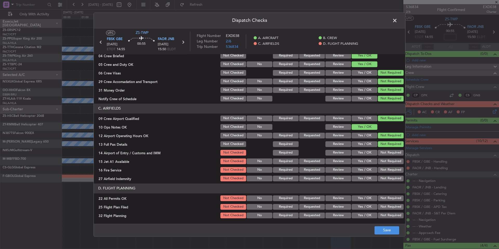
drag, startPoint x: 392, startPoint y: 160, endPoint x: 392, endPoint y: 165, distance: 4.9
click at [392, 161] on button "Not Required" at bounding box center [391, 161] width 26 height 6
drag, startPoint x: 392, startPoint y: 165, endPoint x: 392, endPoint y: 171, distance: 6.0
click at [392, 167] on section "C. AIRFIELDS 09 Crew Airport Qualified Not Checked No Required Requested Review…" at bounding box center [250, 142] width 312 height 79
drag, startPoint x: 392, startPoint y: 173, endPoint x: 392, endPoint y: 180, distance: 7.0
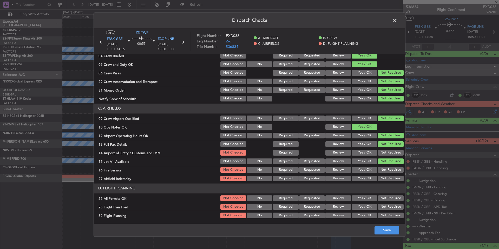
click at [392, 176] on section "C. AIRFIELDS 09 Crew Airport Qualified Not Checked No Required Requested Review…" at bounding box center [250, 142] width 312 height 79
click at [392, 180] on button "Not Required" at bounding box center [391, 179] width 26 height 6
click at [391, 182] on article "A. AIRCRAFT 01 Is A/C Available Not Checked No Review Yes / OK 26 Aircraft Disp…" at bounding box center [250, 137] width 312 height 166
click at [391, 169] on button "Not Required" at bounding box center [391, 170] width 26 height 6
click at [389, 155] on button "Not Required" at bounding box center [391, 153] width 26 height 6
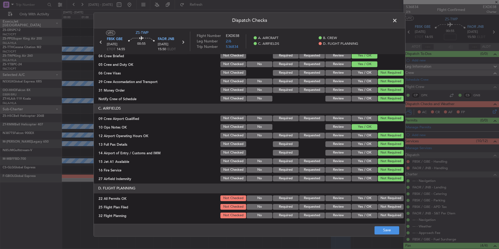
drag, startPoint x: 389, startPoint y: 195, endPoint x: 383, endPoint y: 200, distance: 7.6
click at [389, 196] on div "Not Required" at bounding box center [390, 197] width 26 height 7
click at [379, 201] on button "Not Required" at bounding box center [391, 198] width 26 height 6
drag, startPoint x: 340, startPoint y: 213, endPoint x: 338, endPoint y: 209, distance: 3.7
click at [339, 213] on button "Review" at bounding box center [339, 215] width 26 height 6
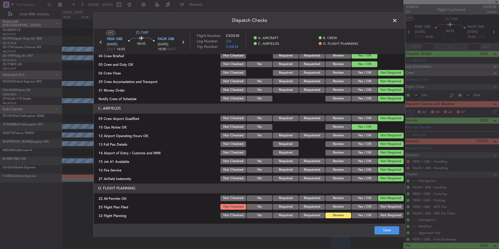
click at [338, 206] on button "Review" at bounding box center [339, 207] width 26 height 6
click at [374, 223] on main "UTC ZS-TWP FBSK GBE 21/09/2025 ETOT 14:55 00:55 FAOR JNB 21/09/2025 15:50 ELDT …" at bounding box center [250, 126] width 312 height 197
click at [381, 227] on button "Save" at bounding box center [387, 230] width 25 height 8
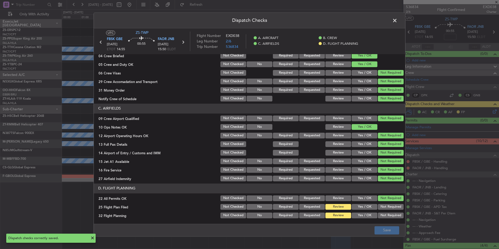
click at [398, 23] on span at bounding box center [398, 22] width 0 height 10
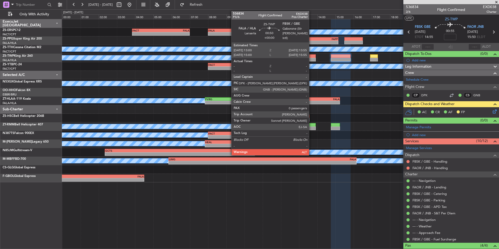
click at [312, 57] on div at bounding box center [307, 56] width 17 height 4
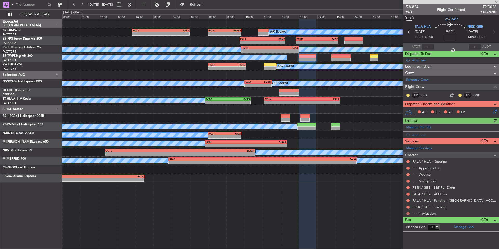
click at [407, 213] on button at bounding box center [408, 213] width 3 height 3
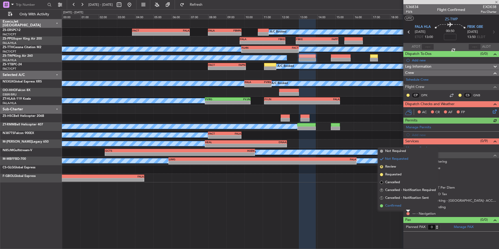
click at [400, 207] on span "Confirmed" at bounding box center [393, 205] width 16 height 5
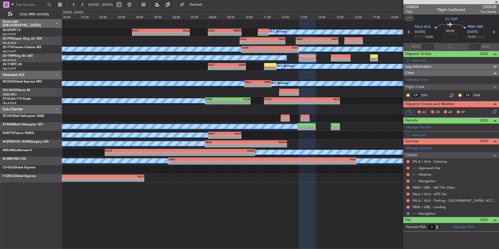
click at [406, 208] on nimbus-traffic-light at bounding box center [408, 207] width 4 height 4
click at [407, 207] on button at bounding box center [408, 206] width 3 height 3
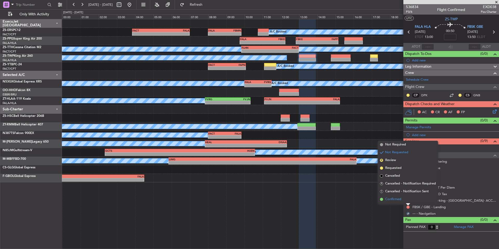
click at [391, 198] on span "Confirmed" at bounding box center [393, 199] width 16 height 5
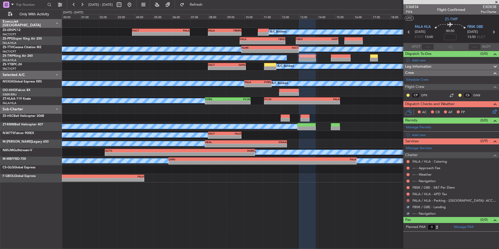
click at [409, 199] on button at bounding box center [408, 200] width 3 height 3
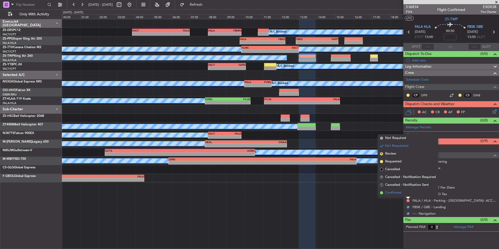
click at [397, 192] on span "Confirmed" at bounding box center [393, 192] width 16 height 5
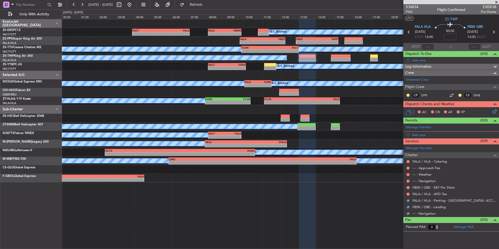
click at [409, 192] on div at bounding box center [408, 194] width 4 height 4
click at [409, 195] on mat-tooltip-component "Not Requested" at bounding box center [408, 202] width 29 height 14
click at [408, 192] on div at bounding box center [408, 194] width 4 height 4
click at [409, 195] on mat-tooltip-component "Not Requested" at bounding box center [408, 202] width 29 height 14
click at [408, 195] on button at bounding box center [408, 193] width 3 height 3
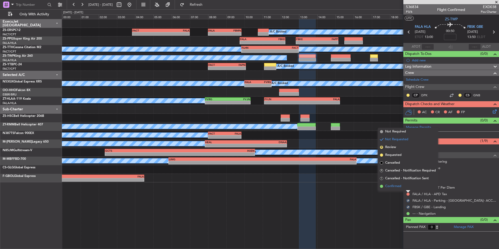
click at [394, 188] on span "Confirmed" at bounding box center [393, 186] width 16 height 5
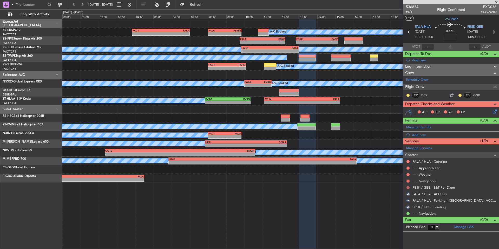
click at [408, 188] on button at bounding box center [408, 187] width 3 height 3
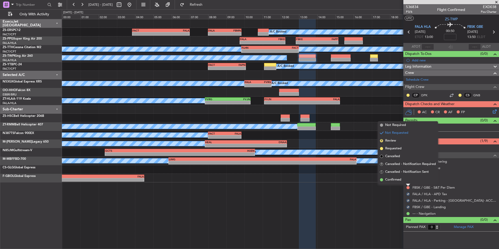
click at [394, 180] on span "Confirmed" at bounding box center [393, 179] width 16 height 5
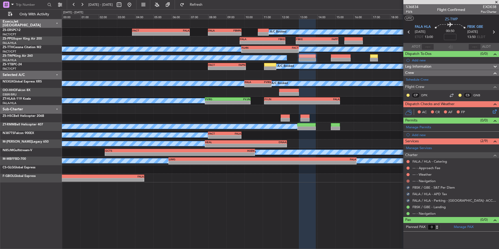
click at [408, 181] on button at bounding box center [408, 180] width 3 height 3
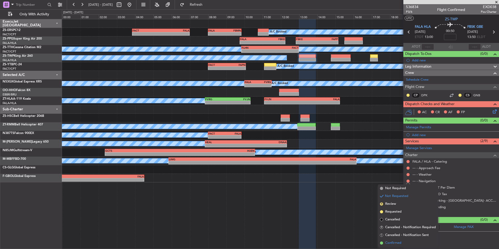
click at [393, 242] on span "Confirmed" at bounding box center [393, 242] width 16 height 5
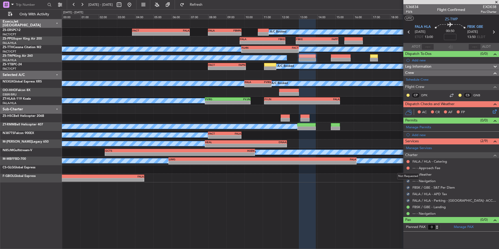
click at [408, 175] on div "Not Requested" at bounding box center [408, 176] width 22 height 7
click at [407, 168] on button at bounding box center [408, 167] width 3 height 3
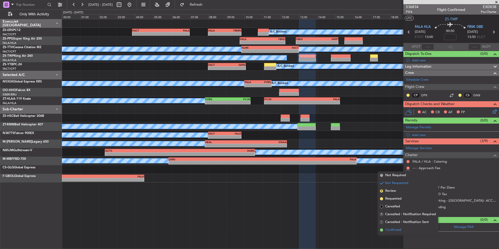
click at [392, 232] on span "Confirmed" at bounding box center [393, 229] width 16 height 5
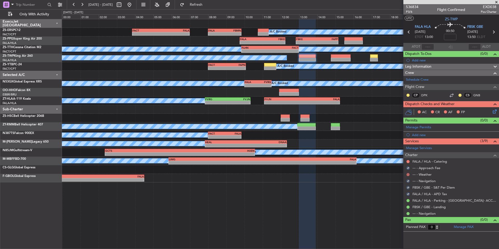
click at [409, 173] on button at bounding box center [408, 174] width 3 height 3
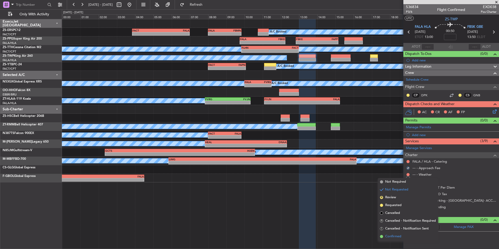
click at [397, 236] on span "Confirmed" at bounding box center [393, 236] width 16 height 5
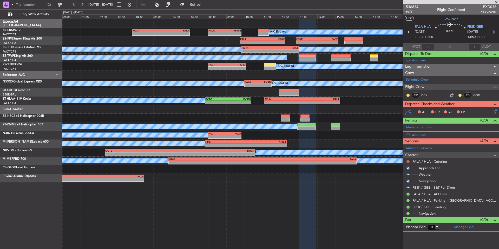
click at [408, 161] on button at bounding box center [408, 161] width 3 height 3
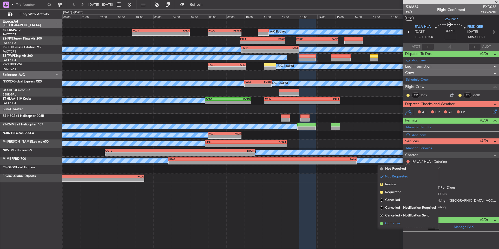
click at [393, 223] on span "Confirmed" at bounding box center [393, 223] width 16 height 5
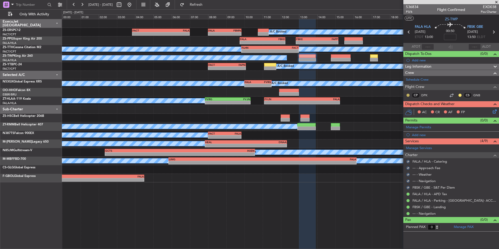
click at [408, 94] on button at bounding box center [408, 95] width 3 height 3
click at [415, 109] on span "Acknowledged" at bounding box center [409, 110] width 23 height 5
click at [461, 94] on button at bounding box center [460, 95] width 3 height 3
click at [470, 111] on span "Acknowledged" at bounding box center [461, 110] width 23 height 5
click at [493, 112] on icon at bounding box center [494, 110] width 4 height 4
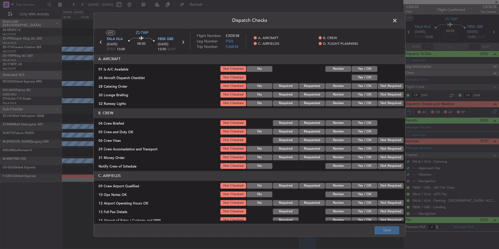
click at [369, 70] on button "Yes / OK" at bounding box center [365, 69] width 26 height 6
click at [228, 71] on button "Not Checked" at bounding box center [233, 69] width 26 height 6
click at [398, 18] on span at bounding box center [398, 22] width 0 height 10
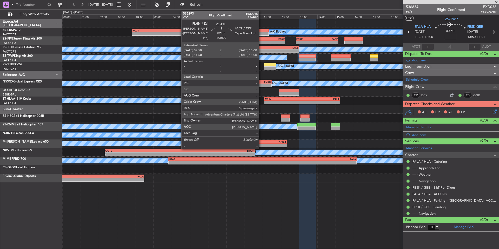
click at [262, 48] on div "FLHN" at bounding box center [256, 47] width 28 height 3
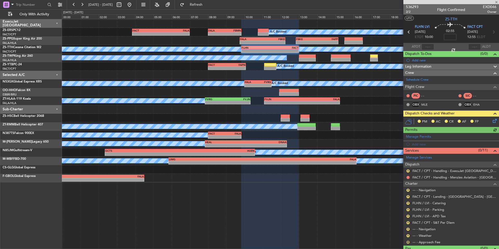
click at [407, 241] on button "R" at bounding box center [408, 242] width 3 height 3
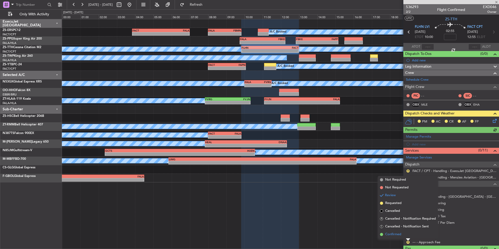
click at [399, 237] on li "Confirmed" at bounding box center [408, 234] width 60 height 8
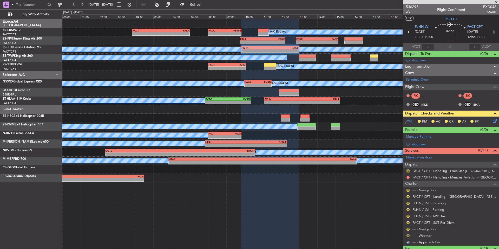
click at [408, 234] on button "R" at bounding box center [408, 235] width 3 height 3
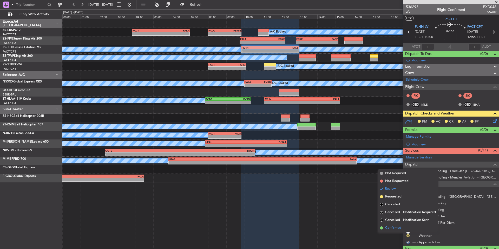
click at [401, 229] on span "Confirmed" at bounding box center [393, 227] width 16 height 5
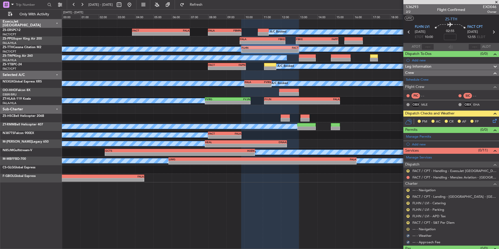
click at [408, 229] on button "R" at bounding box center [408, 229] width 3 height 3
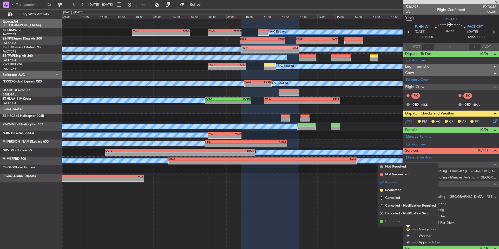
click at [401, 224] on li "Confirmed" at bounding box center [408, 221] width 60 height 8
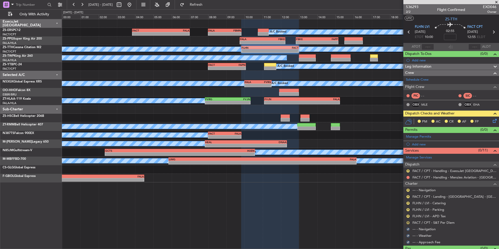
click at [409, 223] on button "R" at bounding box center [408, 222] width 3 height 3
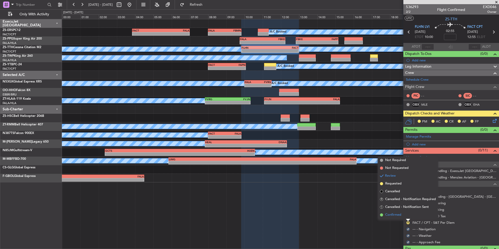
click at [400, 217] on span "Confirmed" at bounding box center [393, 214] width 16 height 5
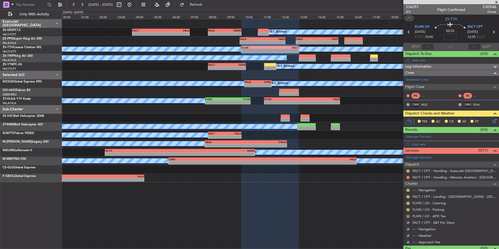
click at [407, 216] on button "R" at bounding box center [408, 216] width 3 height 3
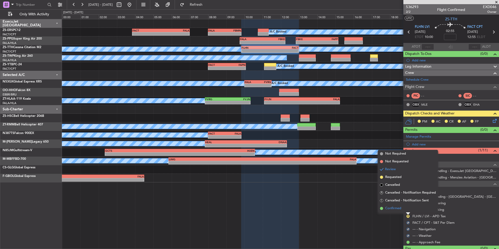
click at [400, 211] on li "Confirmed" at bounding box center [408, 208] width 60 height 8
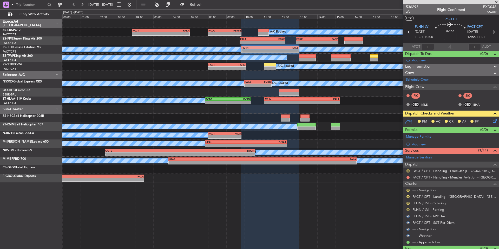
click at [409, 211] on mat-tooltip-component "Review" at bounding box center [408, 218] width 19 height 14
click at [407, 209] on button "R" at bounding box center [408, 209] width 3 height 3
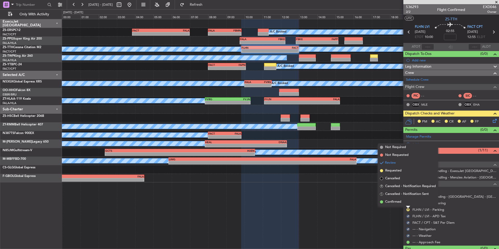
click at [401, 204] on li "Confirmed" at bounding box center [408, 202] width 60 height 8
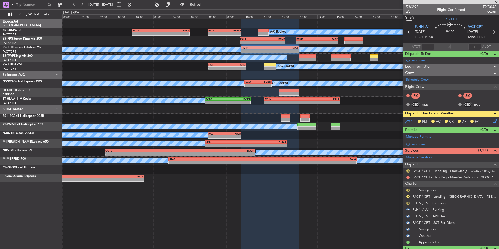
click at [408, 202] on button "R" at bounding box center [408, 203] width 3 height 3
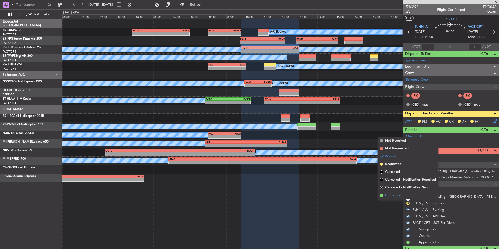
click at [402, 197] on li "Confirmed" at bounding box center [408, 195] width 60 height 8
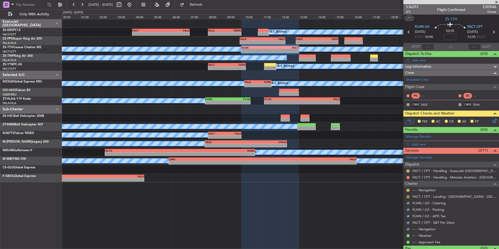
click at [407, 196] on button "R" at bounding box center [408, 196] width 3 height 3
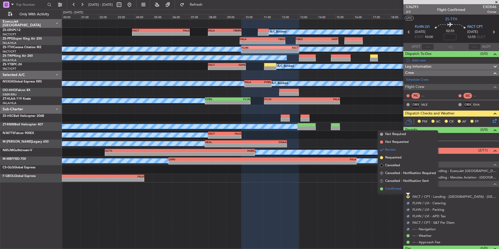
click at [402, 191] on li "Confirmed" at bounding box center [408, 189] width 60 height 8
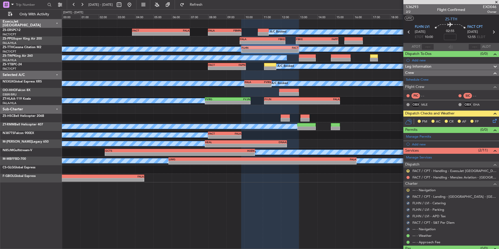
click at [407, 190] on button "R" at bounding box center [408, 190] width 3 height 3
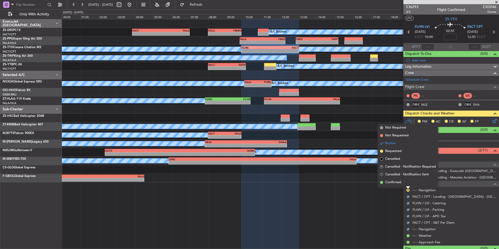
click at [399, 184] on span "Confirmed" at bounding box center [393, 182] width 16 height 5
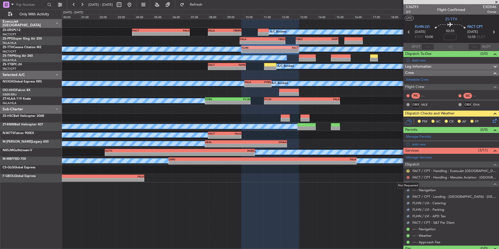
click at [408, 178] on button at bounding box center [408, 177] width 3 height 3
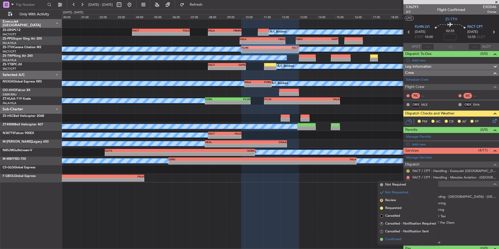
click at [395, 239] on span "Confirmed" at bounding box center [393, 239] width 16 height 5
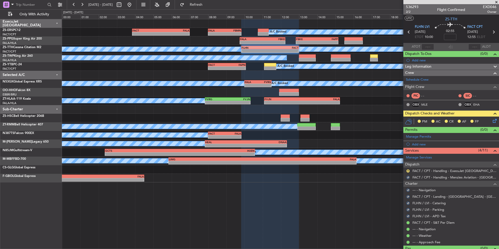
click at [410, 171] on div "R" at bounding box center [408, 171] width 4 height 4
click at [408, 170] on button "R" at bounding box center [408, 170] width 3 height 3
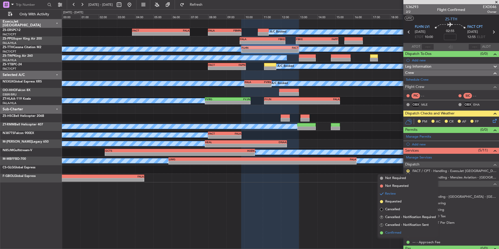
click at [398, 232] on span "Confirmed" at bounding box center [393, 232] width 16 height 5
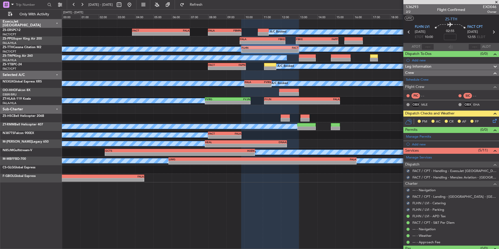
click at [493, 121] on icon at bounding box center [494, 120] width 4 height 4
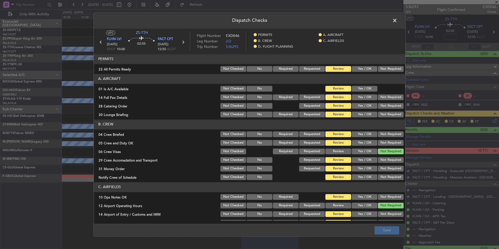
click at [383, 67] on button "Not Required" at bounding box center [391, 69] width 26 height 6
click at [371, 87] on button "Yes / OK" at bounding box center [365, 89] width 26 height 6
click at [377, 90] on div at bounding box center [390, 88] width 26 height 7
click at [379, 97] on button "Not Required" at bounding box center [391, 97] width 26 height 6
click at [382, 102] on section "A. AIRCRAFT 01 Is A/C Available Not Checked No Review Yes / OK 14 Full Pax Deta…" at bounding box center [250, 96] width 312 height 44
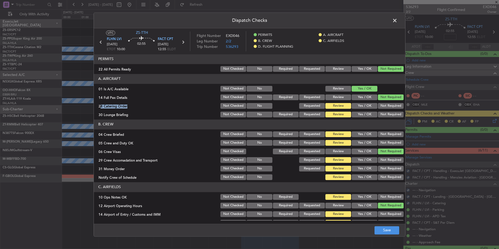
click at [383, 106] on button "Not Required" at bounding box center [391, 106] width 26 height 6
click at [384, 108] on button "Not Required" at bounding box center [391, 106] width 26 height 6
click at [384, 113] on button "Not Required" at bounding box center [391, 115] width 26 height 6
click at [388, 135] on button "Not Required" at bounding box center [391, 134] width 26 height 6
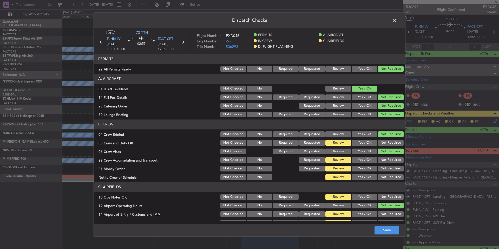
click at [389, 139] on section "B. CREW 04 Crew Briefed Not Checked No Required Requested Review Yes / OK Not R…" at bounding box center [250, 149] width 312 height 61
drag, startPoint x: 389, startPoint y: 142, endPoint x: 390, endPoint y: 147, distance: 4.7
click at [389, 142] on button "Not Required" at bounding box center [391, 143] width 26 height 6
drag, startPoint x: 390, startPoint y: 159, endPoint x: 391, endPoint y: 164, distance: 5.6
click at [390, 159] on button "Not Required" at bounding box center [391, 160] width 26 height 6
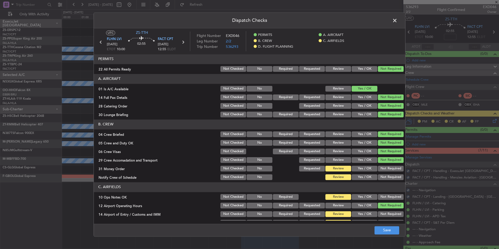
drag, startPoint x: 391, startPoint y: 164, endPoint x: 391, endPoint y: 169, distance: 4.9
click at [391, 165] on section "B. CREW 04 Crew Briefed Not Checked No Required Requested Review Yes / OK Not R…" at bounding box center [250, 149] width 312 height 61
drag, startPoint x: 391, startPoint y: 169, endPoint x: 391, endPoint y: 173, distance: 3.4
click at [391, 170] on button "Not Required" at bounding box center [391, 169] width 26 height 6
drag, startPoint x: 391, startPoint y: 173, endPoint x: 391, endPoint y: 176, distance: 3.4
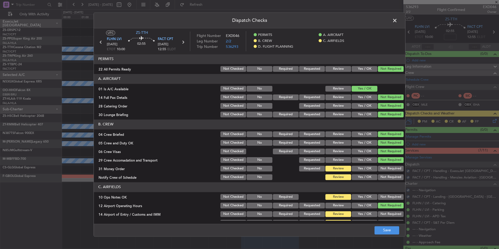
click at [391, 174] on section "B. CREW 04 Crew Briefed Not Checked No Required Requested Review Yes / OK Not R…" at bounding box center [250, 149] width 312 height 61
click at [391, 177] on button "Not Required" at bounding box center [391, 177] width 26 height 6
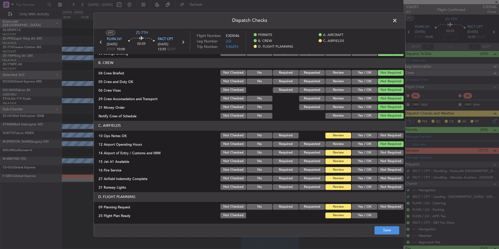
click at [389, 178] on button "Not Required" at bounding box center [391, 179] width 26 height 6
click at [391, 184] on button "Not Required" at bounding box center [391, 187] width 26 height 6
click at [391, 188] on button "Not Required" at bounding box center [391, 187] width 26 height 6
click at [390, 171] on button "Not Required" at bounding box center [391, 170] width 26 height 6
click at [389, 163] on button "Not Required" at bounding box center [391, 161] width 26 height 6
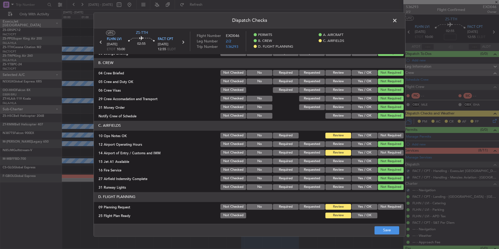
click at [388, 157] on section "C. AIRFIELDS 10 Ops Notes OK Not Checked No Required Review Yes / OK Not Requir…" at bounding box center [250, 156] width 312 height 70
click at [388, 149] on div "Not Required" at bounding box center [390, 152] width 26 height 7
click at [388, 146] on button "Not Required" at bounding box center [391, 144] width 26 height 6
click at [389, 137] on button "Not Required" at bounding box center [391, 136] width 26 height 6
click at [391, 145] on button "Not Required" at bounding box center [391, 144] width 26 height 6
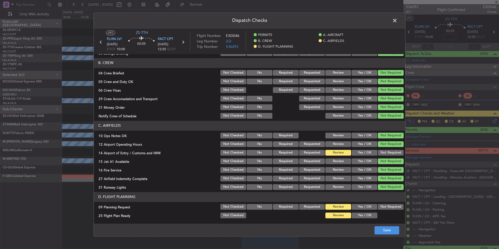
click at [392, 154] on button "Not Required" at bounding box center [391, 153] width 26 height 6
drag, startPoint x: 361, startPoint y: 205, endPoint x: 362, endPoint y: 210, distance: 5.8
click at [361, 206] on button "Yes / OK" at bounding box center [365, 207] width 26 height 6
drag, startPoint x: 362, startPoint y: 210, endPoint x: 364, endPoint y: 216, distance: 5.8
click at [362, 212] on section "D. FLIGHT PLANNING 09 Planning Request Not Checked No Required Requested Review…" at bounding box center [250, 205] width 312 height 27
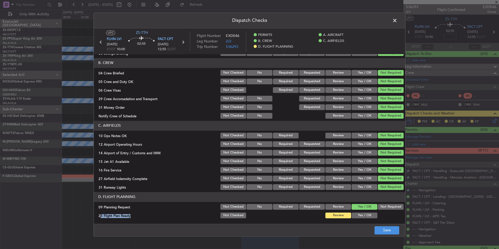
click at [364, 216] on button "Yes / OK" at bounding box center [365, 215] width 26 height 6
click at [393, 229] on button "Save" at bounding box center [387, 230] width 25 height 8
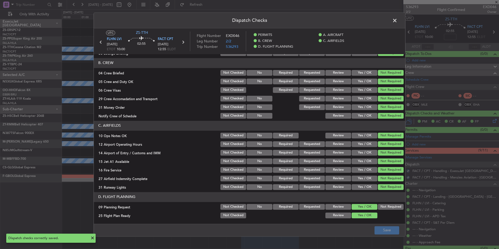
click at [398, 21] on span at bounding box center [398, 22] width 0 height 10
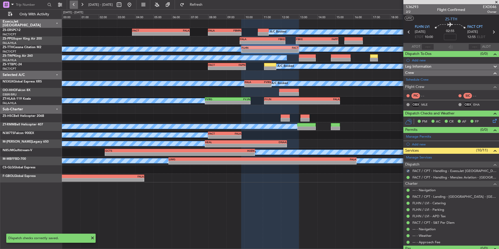
click at [76, 3] on button at bounding box center [74, 5] width 8 height 8
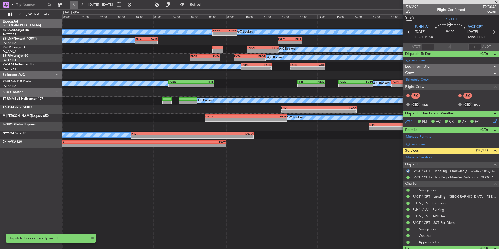
click at [76, 3] on button at bounding box center [74, 5] width 8 height 8
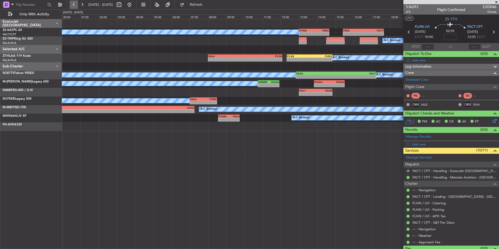
click at [76, 3] on button at bounding box center [74, 5] width 8 height 8
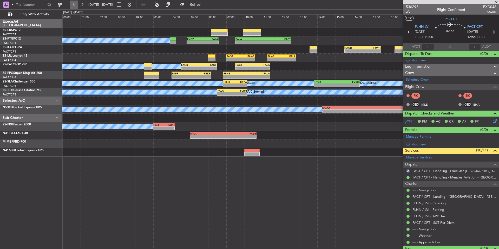
click at [76, 3] on button at bounding box center [74, 5] width 8 height 8
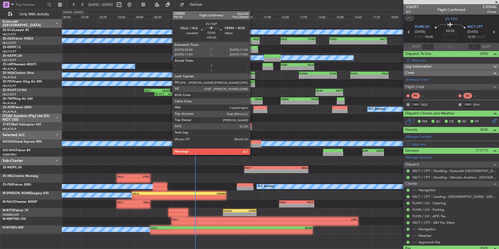
click at [252, 98] on div "FBMN" at bounding box center [253, 99] width 18 height 3
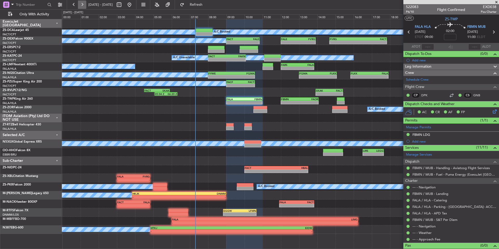
click at [82, 4] on button at bounding box center [82, 5] width 8 height 8
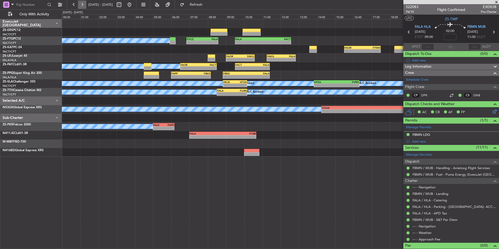
click at [82, 4] on button at bounding box center [82, 5] width 8 height 8
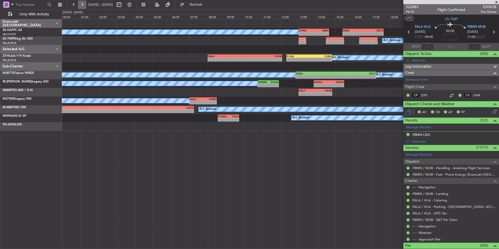
click at [82, 4] on button at bounding box center [82, 5] width 8 height 8
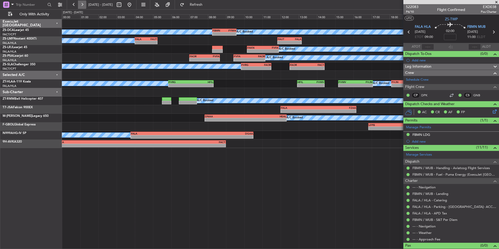
click at [82, 4] on button at bounding box center [82, 5] width 8 height 8
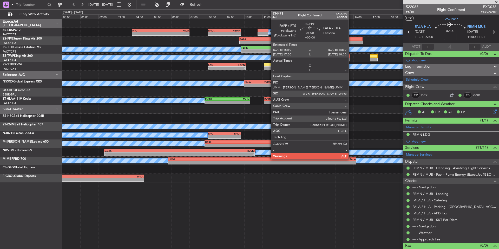
click at [351, 40] on div at bounding box center [353, 39] width 18 height 4
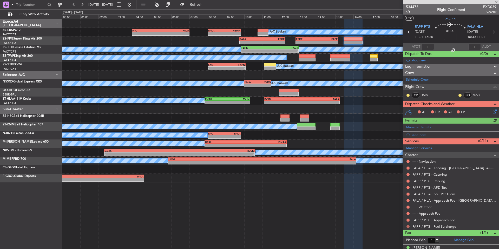
click at [407, 226] on button at bounding box center [408, 226] width 3 height 3
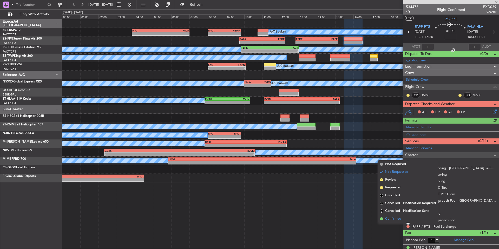
click at [396, 219] on span "Confirmed" at bounding box center [393, 218] width 16 height 5
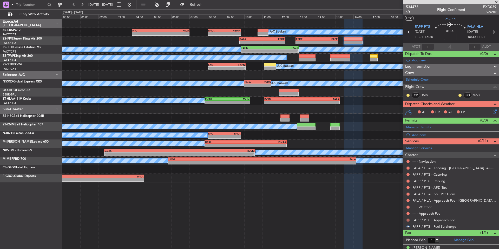
click at [409, 220] on button at bounding box center [408, 219] width 3 height 3
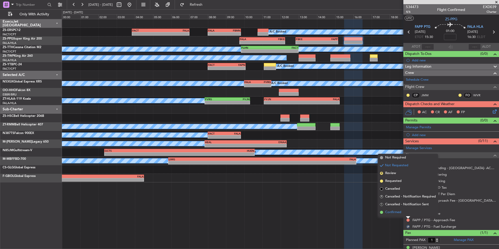
click at [400, 213] on span "Confirmed" at bounding box center [393, 212] width 16 height 5
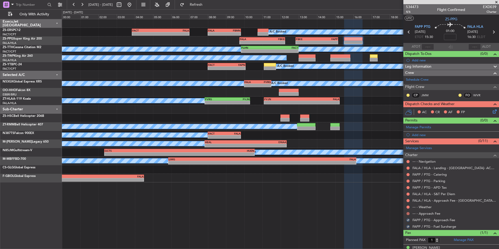
click at [407, 213] on button at bounding box center [408, 213] width 3 height 3
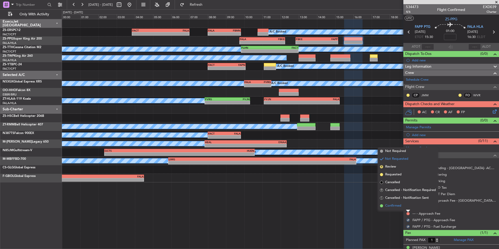
click at [400, 208] on span "Confirmed" at bounding box center [393, 205] width 16 height 5
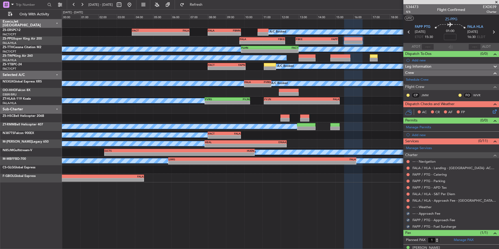
click at [405, 207] on div "--- - Weather" at bounding box center [452, 207] width 96 height 7
click at [407, 206] on button at bounding box center [408, 206] width 3 height 3
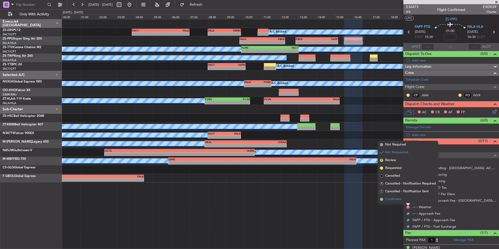
click at [401, 201] on span "Confirmed" at bounding box center [393, 199] width 16 height 5
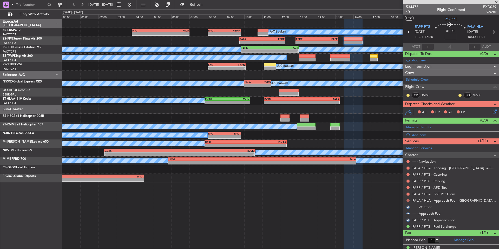
click at [408, 199] on button at bounding box center [408, 200] width 3 height 3
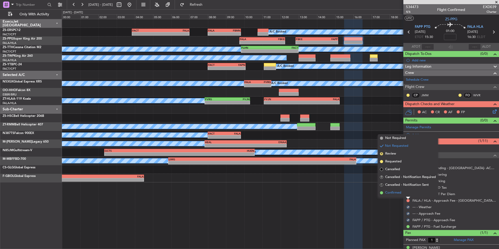
click at [399, 192] on span "Confirmed" at bounding box center [393, 192] width 16 height 5
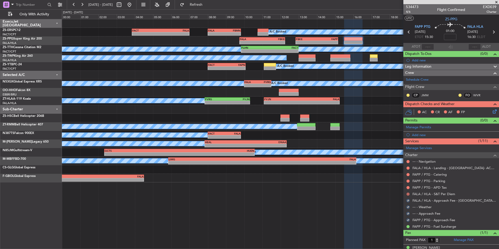
click at [408, 194] on button at bounding box center [408, 193] width 3 height 3
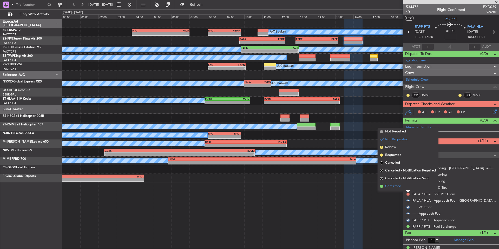
click at [401, 187] on span "Confirmed" at bounding box center [393, 186] width 16 height 5
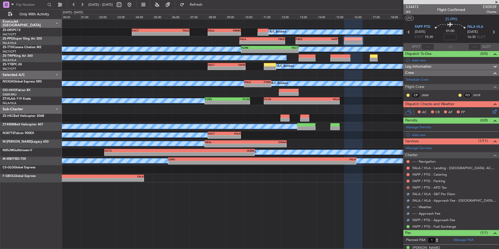
click at [408, 188] on button at bounding box center [408, 187] width 3 height 3
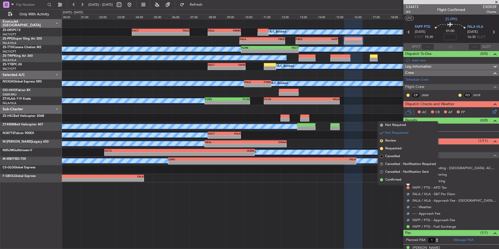
click at [400, 182] on span "Confirmed" at bounding box center [393, 179] width 16 height 5
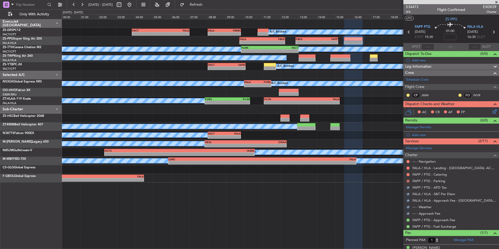
click at [407, 181] on button at bounding box center [408, 180] width 3 height 3
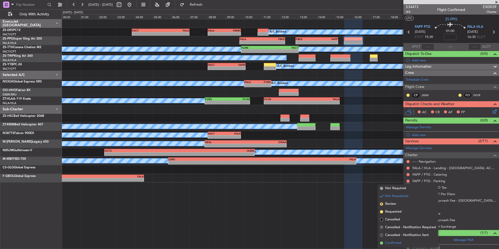
click at [396, 242] on span "Confirmed" at bounding box center [393, 242] width 16 height 5
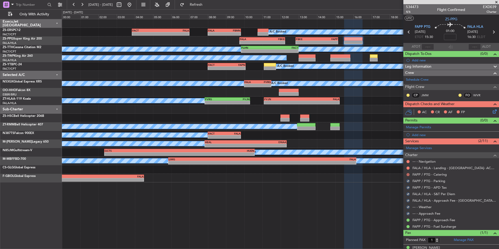
click at [407, 174] on button at bounding box center [408, 174] width 3 height 3
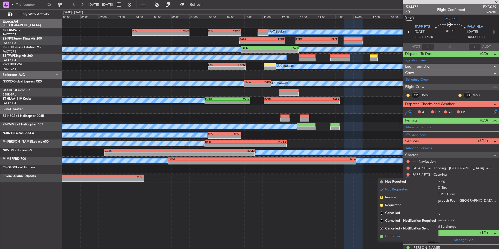
click at [396, 236] on span "Confirmed" at bounding box center [393, 236] width 16 height 5
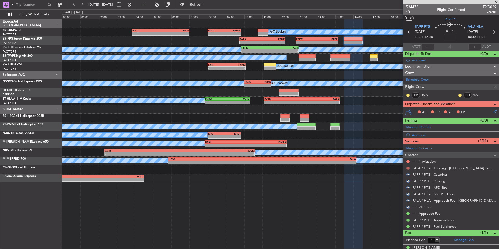
click at [408, 167] on button at bounding box center [408, 167] width 3 height 3
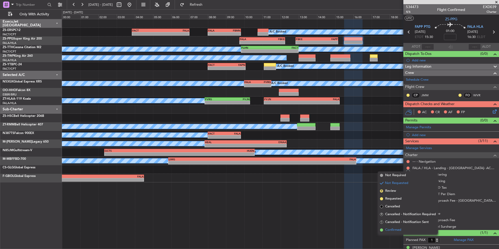
click at [399, 229] on span "Confirmed" at bounding box center [393, 229] width 16 height 5
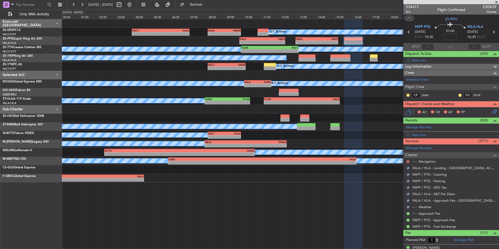
click at [408, 160] on button at bounding box center [408, 161] width 3 height 3
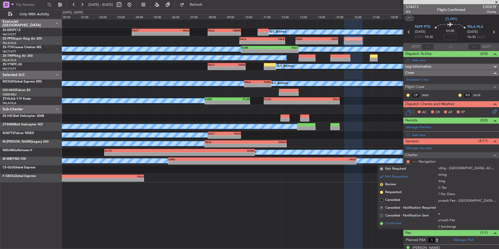
click at [392, 223] on span "Confirmed" at bounding box center [393, 223] width 16 height 5
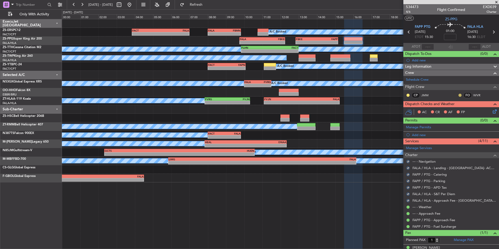
click at [459, 95] on button at bounding box center [460, 95] width 3 height 3
drag, startPoint x: 459, startPoint y: 109, endPoint x: 451, endPoint y: 109, distance: 8.3
click at [459, 109] on span "Acknowledged" at bounding box center [457, 110] width 23 height 5
click at [409, 96] on mat-tooltip-component "Unread" at bounding box center [408, 103] width 19 height 14
click at [408, 95] on button at bounding box center [408, 95] width 3 height 3
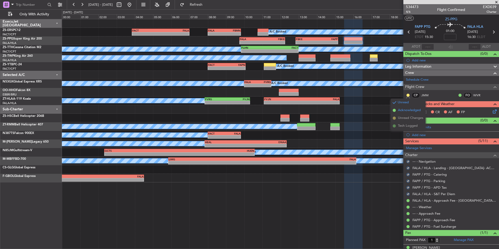
click at [419, 109] on span "Acknowledged" at bounding box center [409, 110] width 23 height 5
click at [492, 110] on icon at bounding box center [494, 110] width 4 height 4
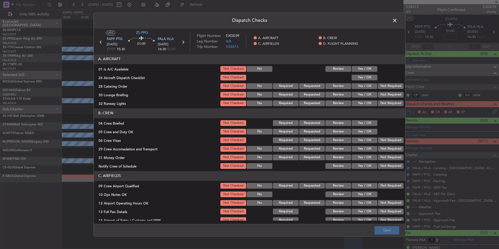
click at [372, 70] on button "Yes / OK" at bounding box center [365, 69] width 26 height 6
click at [372, 80] on button "Yes / OK" at bounding box center [365, 78] width 26 height 6
drag, startPoint x: 390, startPoint y: 89, endPoint x: 391, endPoint y: 93, distance: 3.9
click at [390, 91] on section "A. AIRCRAFT 01 Is A/C Available Not Checked No Review Yes / OK 26 Aircraft Disp…" at bounding box center [250, 80] width 312 height 53
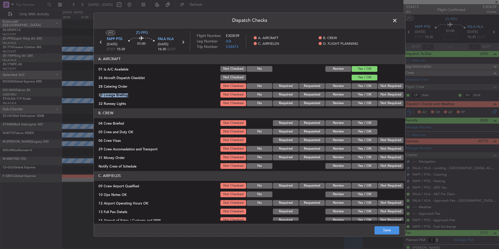
click at [392, 100] on section "A. AIRCRAFT 01 Is A/C Available Not Checked No Review Yes / OK 26 Aircraft Disp…" at bounding box center [250, 80] width 312 height 53
click at [393, 103] on button "Not Required" at bounding box center [391, 103] width 26 height 6
click at [392, 95] on button "Not Required" at bounding box center [391, 95] width 26 height 6
click at [391, 87] on button "Not Required" at bounding box center [391, 86] width 26 height 6
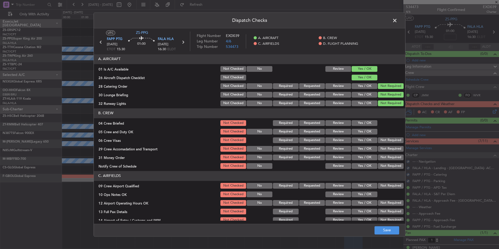
drag, startPoint x: 372, startPoint y: 123, endPoint x: 370, endPoint y: 127, distance: 4.3
click at [372, 123] on button "Yes / OK" at bounding box center [365, 123] width 26 height 6
click at [369, 131] on button "Yes / OK" at bounding box center [365, 132] width 26 height 6
click at [379, 142] on button "Not Required" at bounding box center [391, 140] width 26 height 6
drag, startPoint x: 382, startPoint y: 148, endPoint x: 382, endPoint y: 152, distance: 4.2
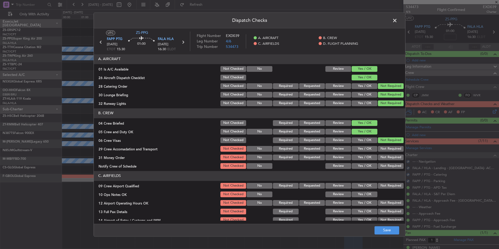
click at [382, 150] on button "Not Required" at bounding box center [391, 149] width 26 height 6
drag, startPoint x: 383, startPoint y: 152, endPoint x: 384, endPoint y: 156, distance: 4.0
click at [383, 154] on section "B. CREW 04 Crew Briefed Not Checked Required Requested Review Yes / OK 05 Crew …" at bounding box center [250, 138] width 312 height 61
click at [385, 165] on button "Not Required" at bounding box center [391, 166] width 26 height 6
click at [385, 157] on button "Not Required" at bounding box center [391, 157] width 26 height 6
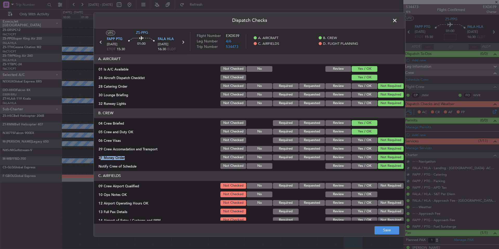
scroll to position [67, 0]
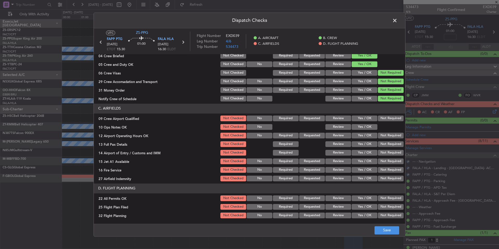
click at [385, 114] on section "C. AIRFIELDS 09 Crew Airport Qualified Not Checked No Required Requested Review…" at bounding box center [250, 142] width 312 height 79
click at [385, 117] on button "Not Required" at bounding box center [391, 118] width 26 height 6
click at [372, 125] on button "Yes / OK" at bounding box center [365, 127] width 26 height 6
drag, startPoint x: 379, startPoint y: 135, endPoint x: 380, endPoint y: 139, distance: 4.4
click at [379, 136] on button "Not Required" at bounding box center [391, 136] width 26 height 6
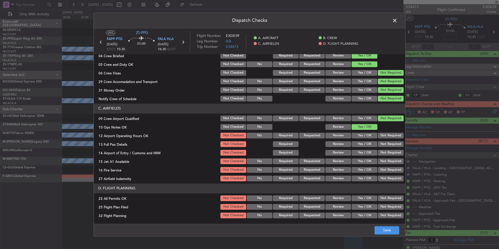
click at [381, 142] on div "Not Required" at bounding box center [390, 143] width 26 height 7
click at [382, 146] on button "Not Required" at bounding box center [391, 144] width 26 height 6
drag, startPoint x: 383, startPoint y: 151, endPoint x: 387, endPoint y: 162, distance: 11.4
click at [383, 152] on button "Not Required" at bounding box center [391, 153] width 26 height 6
click at [386, 159] on div "Not Required" at bounding box center [390, 161] width 26 height 7
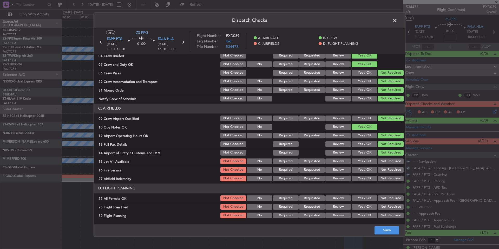
drag, startPoint x: 387, startPoint y: 163, endPoint x: 388, endPoint y: 168, distance: 5.3
click at [387, 165] on section "C. AIRFIELDS 09 Crew Airport Qualified Not Checked No Required Requested Review…" at bounding box center [250, 142] width 312 height 79
click at [388, 172] on button "Not Required" at bounding box center [391, 170] width 26 height 6
click at [388, 178] on button "Not Required" at bounding box center [391, 179] width 26 height 6
click at [388, 180] on button "Not Required" at bounding box center [391, 179] width 26 height 6
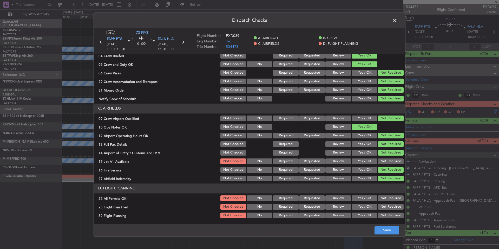
click at [389, 162] on button "Not Required" at bounding box center [391, 161] width 26 height 6
drag, startPoint x: 384, startPoint y: 202, endPoint x: 383, endPoint y: 198, distance: 3.6
click at [384, 200] on div "Not Required" at bounding box center [390, 197] width 26 height 7
click at [383, 198] on button "Not Required" at bounding box center [391, 198] width 26 height 6
click at [333, 209] on button "Review" at bounding box center [339, 207] width 26 height 6
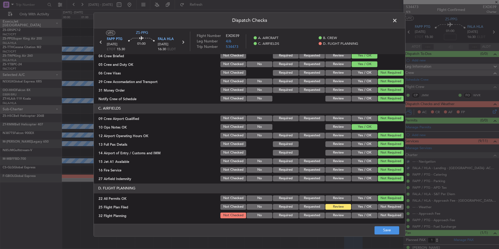
click at [334, 214] on button "Review" at bounding box center [339, 215] width 26 height 6
click at [389, 231] on button "Save" at bounding box center [387, 230] width 25 height 8
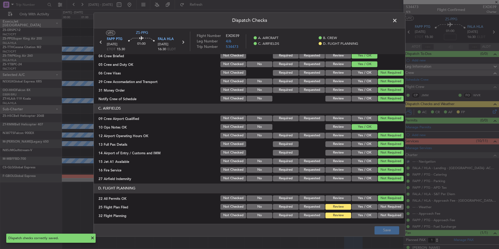
click at [398, 20] on span at bounding box center [398, 22] width 0 height 10
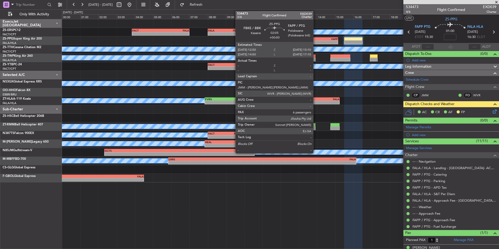
click at [316, 41] on div "- -" at bounding box center [317, 43] width 43 height 4
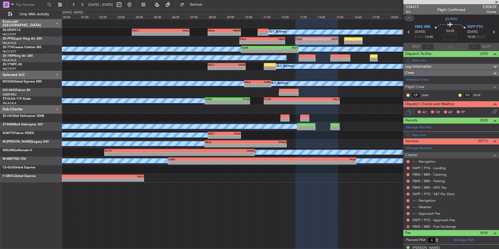
click at [408, 227] on button at bounding box center [408, 226] width 3 height 3
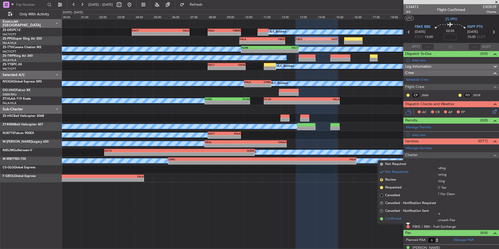
click at [396, 220] on span "Confirmed" at bounding box center [393, 218] width 16 height 5
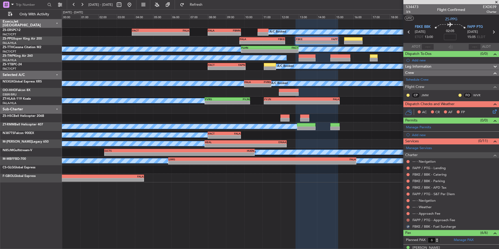
click at [408, 220] on button at bounding box center [408, 219] width 3 height 3
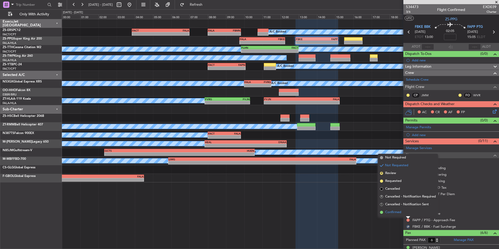
click at [400, 214] on span "Confirmed" at bounding box center [393, 212] width 16 height 5
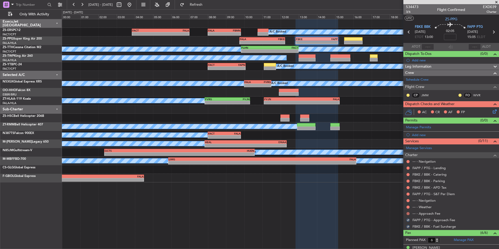
click at [408, 214] on button at bounding box center [408, 213] width 3 height 3
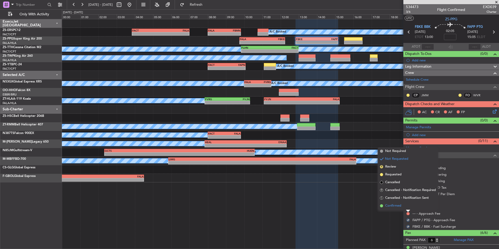
click at [400, 207] on span "Confirmed" at bounding box center [393, 205] width 16 height 5
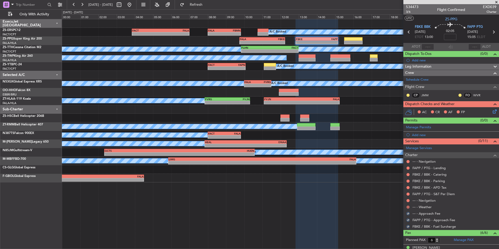
click at [407, 207] on button at bounding box center [408, 206] width 3 height 3
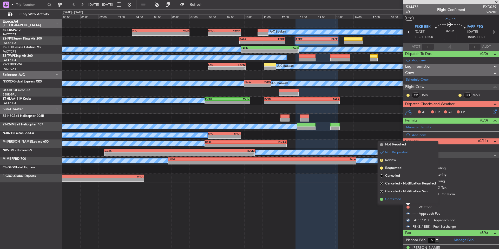
click at [400, 201] on span "Confirmed" at bounding box center [393, 199] width 16 height 5
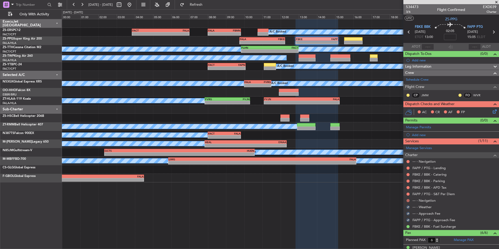
click at [408, 199] on button at bounding box center [408, 200] width 3 height 3
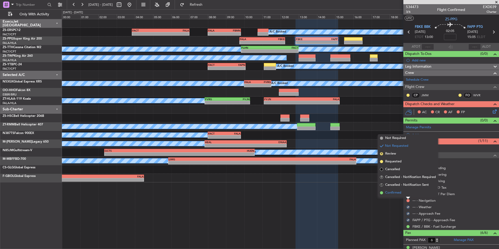
click at [401, 194] on span "Confirmed" at bounding box center [393, 192] width 16 height 5
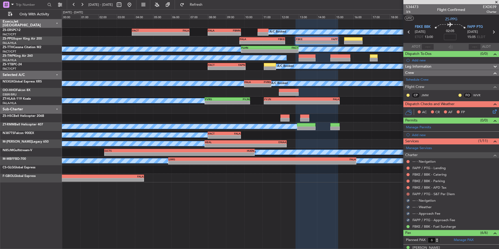
click at [408, 193] on button at bounding box center [408, 193] width 3 height 3
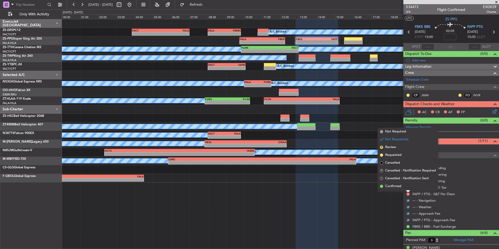
click at [404, 189] on li "Confirmed" at bounding box center [408, 186] width 60 height 8
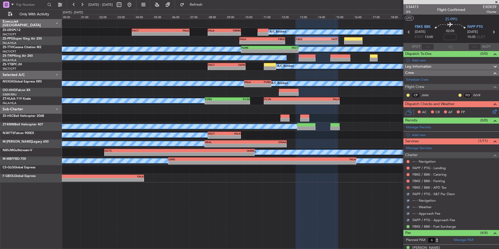
click at [410, 188] on div at bounding box center [408, 187] width 4 height 4
click at [409, 187] on button at bounding box center [408, 187] width 3 height 3
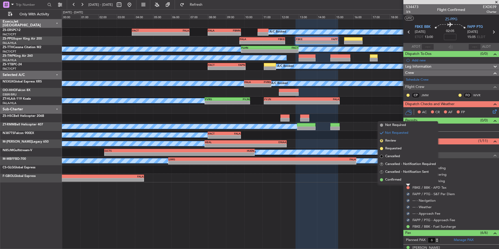
click at [398, 182] on li "Confirmed" at bounding box center [408, 180] width 60 height 8
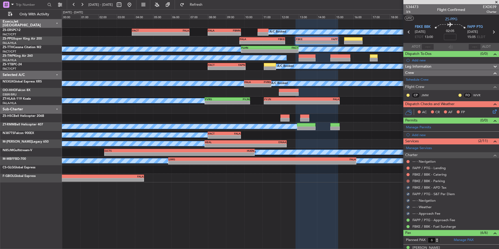
click at [408, 181] on button at bounding box center [408, 180] width 3 height 3
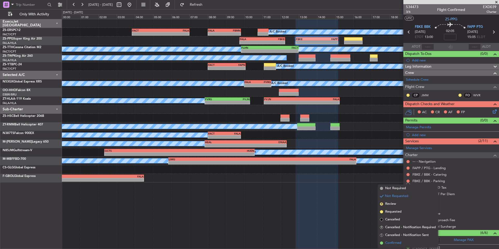
click at [402, 243] on li "Confirmed" at bounding box center [408, 243] width 60 height 8
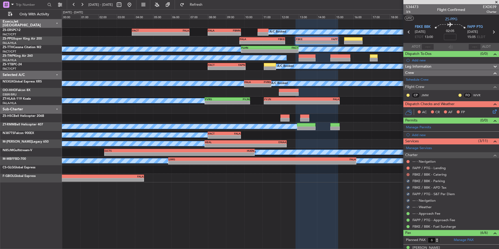
click at [409, 173] on button at bounding box center [408, 174] width 3 height 3
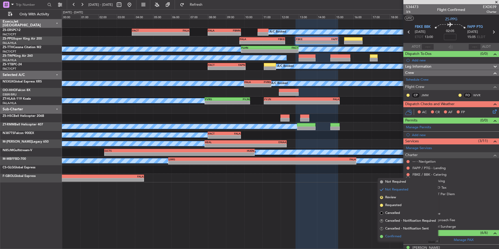
click at [400, 236] on span "Confirmed" at bounding box center [393, 236] width 16 height 5
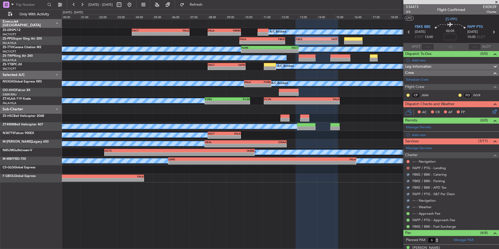
click at [408, 169] on button at bounding box center [408, 167] width 3 height 3
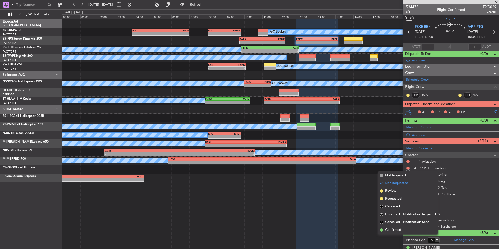
drag, startPoint x: 398, startPoint y: 230, endPoint x: 410, endPoint y: 185, distance: 46.7
click at [397, 230] on span "Confirmed" at bounding box center [393, 229] width 16 height 5
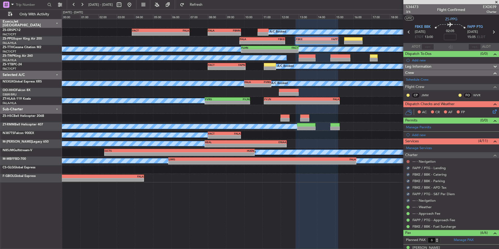
click at [409, 162] on button at bounding box center [408, 161] width 3 height 3
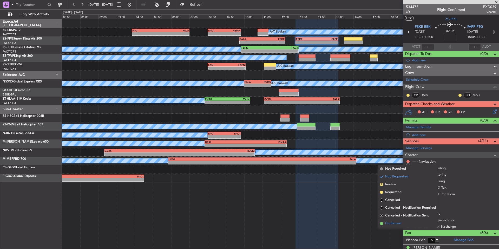
click at [398, 222] on span "Confirmed" at bounding box center [393, 223] width 16 height 5
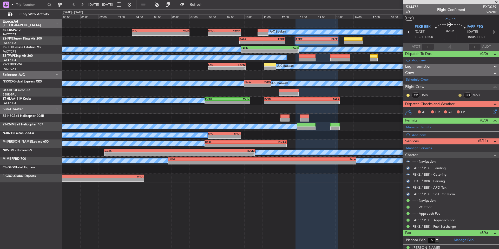
click at [459, 94] on button at bounding box center [460, 95] width 3 height 3
click at [463, 111] on span "Acknowledged" at bounding box center [457, 110] width 23 height 5
click at [407, 95] on button at bounding box center [408, 95] width 3 height 3
click at [418, 110] on span "Acknowledged" at bounding box center [409, 110] width 23 height 5
click at [492, 112] on icon at bounding box center [494, 110] width 4 height 4
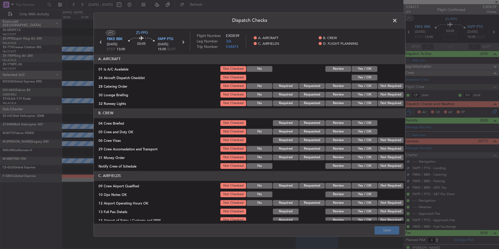
click at [369, 70] on button "Yes / OK" at bounding box center [365, 69] width 26 height 6
click at [369, 79] on button "Yes / OK" at bounding box center [365, 78] width 26 height 6
click at [378, 85] on button "Not Required" at bounding box center [391, 86] width 26 height 6
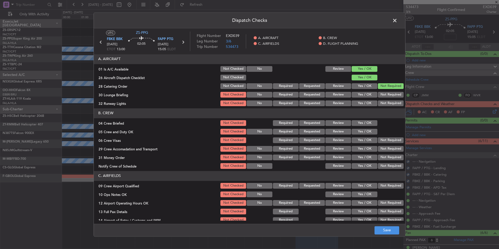
click at [379, 91] on section "A. AIRCRAFT 01 Is A/C Available Not Checked No Review Yes / OK 26 Aircraft Disp…" at bounding box center [250, 80] width 312 height 53
drag, startPoint x: 382, startPoint y: 94, endPoint x: 383, endPoint y: 98, distance: 3.5
click at [382, 96] on button "Not Required" at bounding box center [391, 95] width 26 height 6
click at [385, 101] on section "A. AIRCRAFT 01 Is A/C Available Not Checked No Review Yes / OK 26 Aircraft Disp…" at bounding box center [250, 80] width 312 height 53
click at [387, 103] on button "Not Required" at bounding box center [391, 103] width 26 height 6
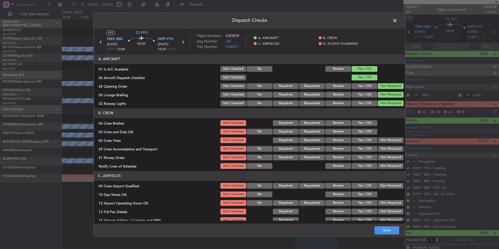
drag, startPoint x: 369, startPoint y: 121, endPoint x: 370, endPoint y: 131, distance: 10.5
click at [369, 123] on button "Yes / OK" at bounding box center [365, 123] width 26 height 6
click at [370, 131] on button "Yes / OK" at bounding box center [365, 132] width 26 height 6
click at [384, 141] on button "Not Required" at bounding box center [391, 140] width 26 height 6
click at [388, 148] on button "Not Required" at bounding box center [391, 149] width 26 height 6
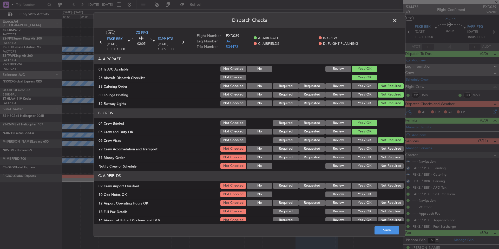
click at [390, 153] on section "B. CREW 04 Crew Briefed Not Checked Required Requested Review Yes / OK 05 Crew …" at bounding box center [250, 138] width 312 height 61
drag, startPoint x: 391, startPoint y: 158, endPoint x: 392, endPoint y: 162, distance: 4.2
click at [391, 158] on button "Not Required" at bounding box center [391, 157] width 26 height 6
drag, startPoint x: 388, startPoint y: 168, endPoint x: 387, endPoint y: 166, distance: 2.7
click at [388, 168] on button "Not Required" at bounding box center [391, 166] width 26 height 6
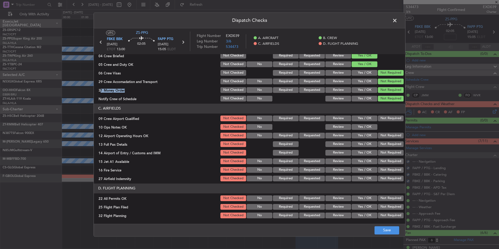
click at [388, 120] on button "Not Required" at bounding box center [391, 118] width 26 height 6
click at [377, 126] on div at bounding box center [390, 126] width 26 height 7
click at [370, 128] on button "Yes / OK" at bounding box center [365, 127] width 26 height 6
drag, startPoint x: 387, startPoint y: 137, endPoint x: 389, endPoint y: 141, distance: 4.9
click at [387, 137] on button "Not Required" at bounding box center [391, 136] width 26 height 6
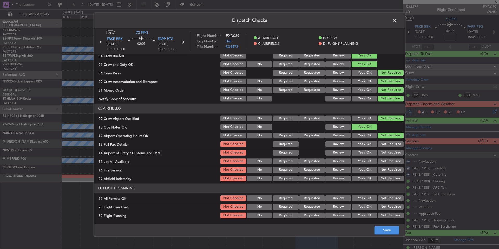
drag, startPoint x: 390, startPoint y: 142, endPoint x: 391, endPoint y: 147, distance: 5.8
click at [390, 144] on button "Not Required" at bounding box center [391, 144] width 26 height 6
drag, startPoint x: 391, startPoint y: 150, endPoint x: 391, endPoint y: 154, distance: 4.5
click at [391, 151] on section "C. AIRFIELDS 09 Crew Airport Qualified Not Checked No Required Requested Review…" at bounding box center [250, 142] width 312 height 79
drag, startPoint x: 391, startPoint y: 154, endPoint x: 392, endPoint y: 159, distance: 4.2
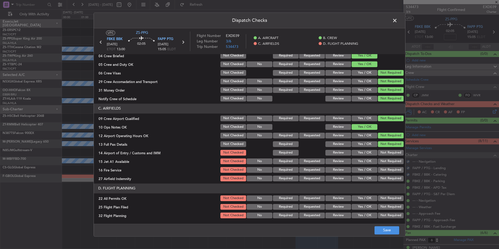
click at [391, 156] on div "Not Required" at bounding box center [390, 152] width 26 height 7
drag, startPoint x: 392, startPoint y: 159, endPoint x: 392, endPoint y: 163, distance: 4.5
click at [392, 159] on button "Not Required" at bounding box center [391, 161] width 26 height 6
click at [392, 166] on section "C. AIRFIELDS 09 Crew Airport Qualified Not Checked No Required Requested Review…" at bounding box center [250, 142] width 312 height 79
click at [393, 177] on button "Not Required" at bounding box center [391, 179] width 26 height 6
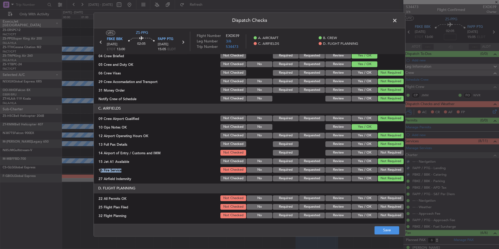
click at [392, 174] on section "C. AIRFIELDS 09 Crew Airport Qualified Not Checked No Required Requested Review…" at bounding box center [250, 142] width 312 height 79
click at [389, 167] on div "Not Required" at bounding box center [390, 169] width 26 height 7
click at [389, 166] on div "Not Required" at bounding box center [390, 169] width 26 height 7
click at [386, 152] on button "Not Required" at bounding box center [391, 153] width 26 height 6
click at [388, 171] on button "Not Required" at bounding box center [391, 170] width 26 height 6
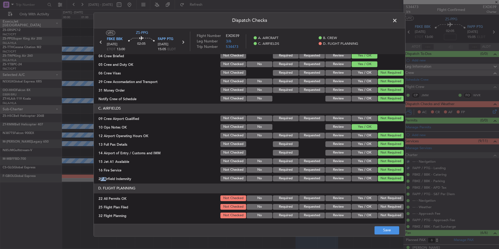
click at [378, 205] on button "Not Required" at bounding box center [391, 207] width 26 height 6
click at [379, 200] on button "Not Required" at bounding box center [391, 198] width 26 height 6
drag, startPoint x: 336, startPoint y: 206, endPoint x: 336, endPoint y: 213, distance: 7.6
click at [336, 206] on button "Review" at bounding box center [339, 207] width 26 height 6
click at [336, 213] on button "Review" at bounding box center [339, 215] width 26 height 6
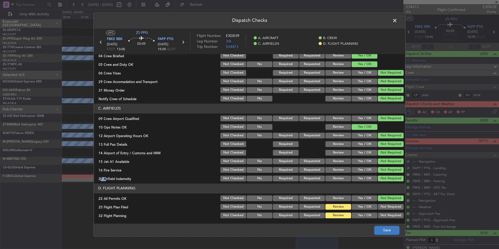
click at [387, 229] on button "Save" at bounding box center [387, 230] width 25 height 8
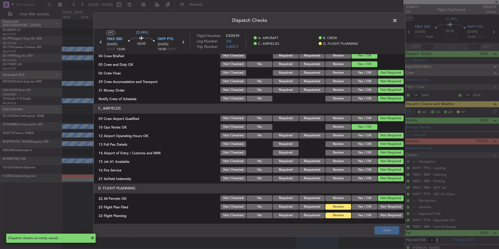
click at [398, 21] on span at bounding box center [398, 22] width 0 height 10
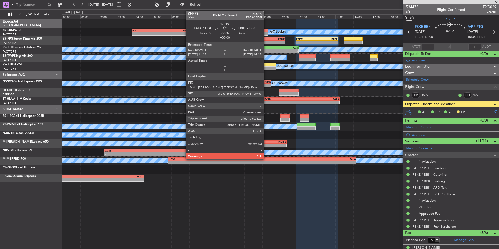
click at [266, 40] on div "FBKE" at bounding box center [273, 38] width 22 height 3
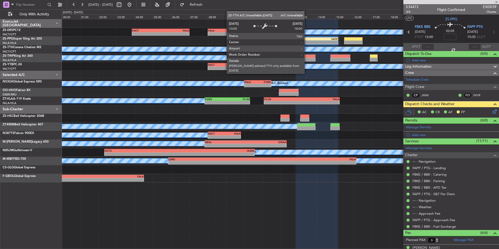
type input "0"
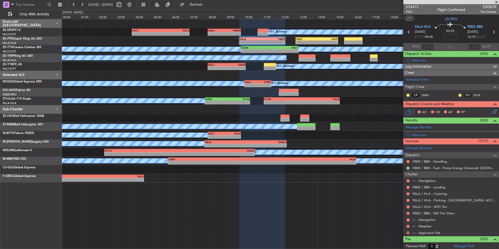
click at [408, 233] on button at bounding box center [408, 232] width 3 height 3
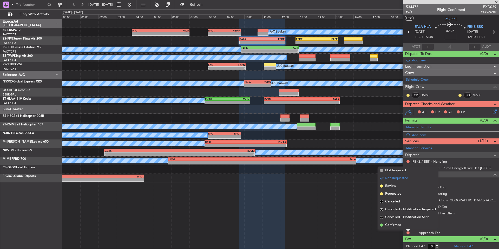
click at [402, 227] on div "Not Requested" at bounding box center [408, 224] width 22 height 7
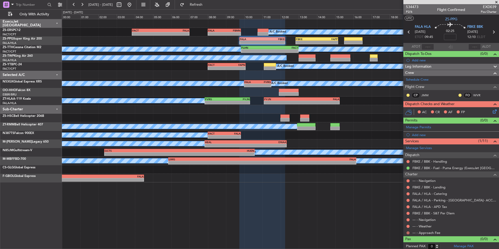
click at [408, 232] on button at bounding box center [408, 232] width 3 height 3
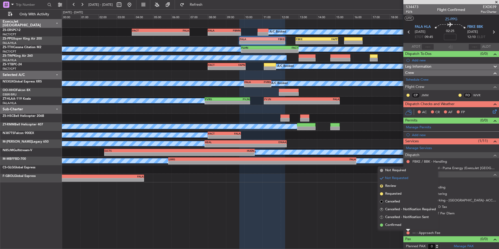
click at [401, 226] on span "Confirmed" at bounding box center [393, 224] width 16 height 5
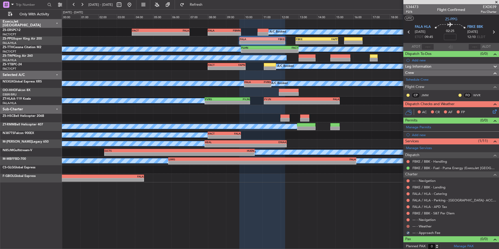
click at [407, 225] on button at bounding box center [408, 226] width 3 height 3
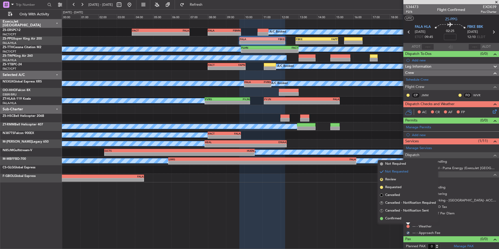
click at [398, 218] on span "Confirmed" at bounding box center [393, 218] width 16 height 5
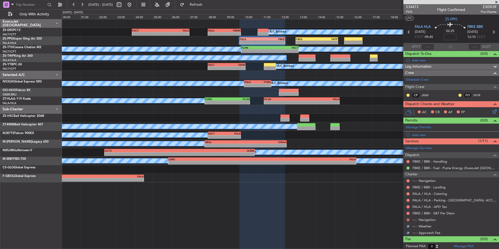
click at [408, 219] on button at bounding box center [408, 219] width 3 height 3
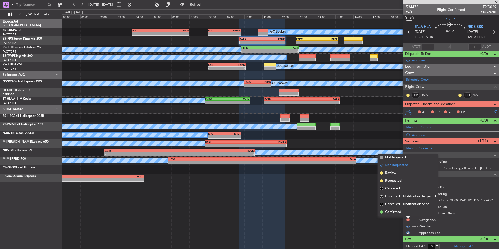
click at [404, 216] on li "Confirmed" at bounding box center [408, 212] width 60 height 8
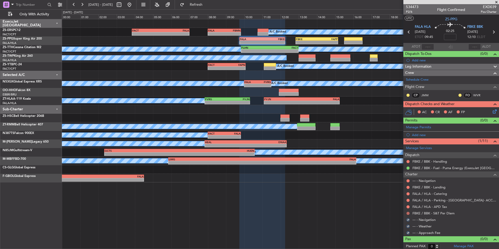
click at [408, 212] on button at bounding box center [408, 213] width 3 height 3
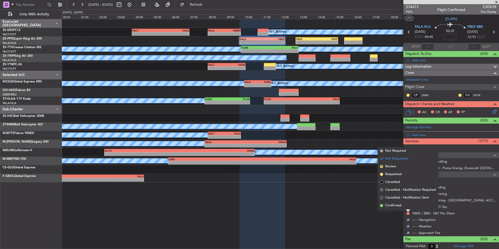
click at [400, 205] on span "Confirmed" at bounding box center [393, 205] width 16 height 5
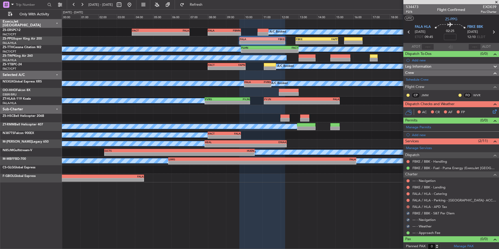
click at [408, 207] on button at bounding box center [408, 206] width 3 height 3
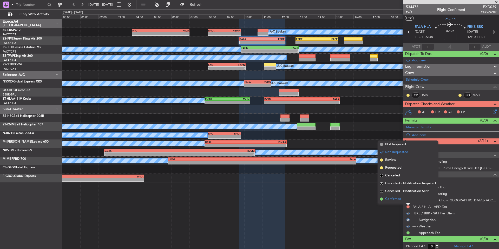
click at [397, 200] on span "Confirmed" at bounding box center [393, 198] width 16 height 5
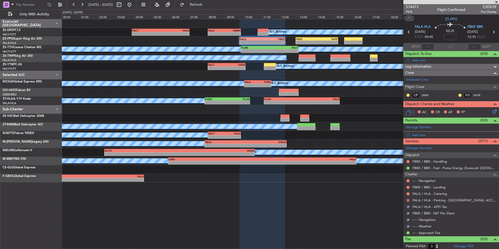
click at [408, 200] on button at bounding box center [408, 200] width 3 height 3
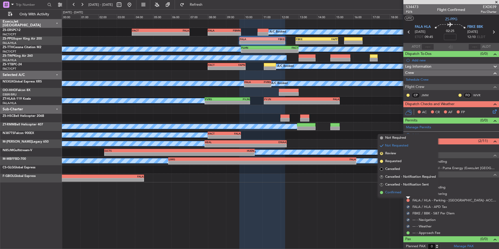
click at [397, 193] on span "Confirmed" at bounding box center [393, 192] width 16 height 5
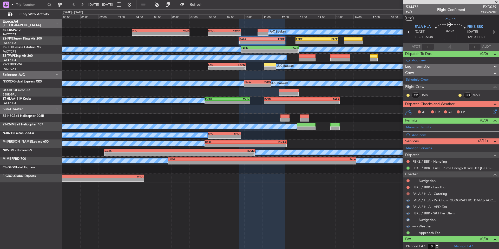
click at [408, 193] on button at bounding box center [408, 193] width 3 height 3
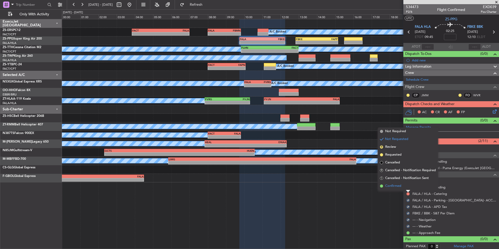
click at [396, 186] on span "Confirmed" at bounding box center [393, 185] width 16 height 5
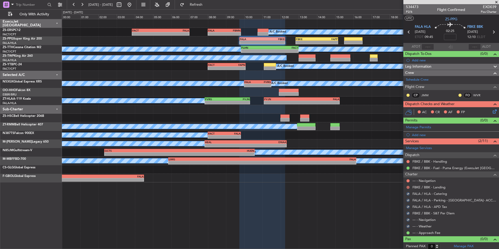
click at [408, 186] on button at bounding box center [408, 187] width 3 height 3
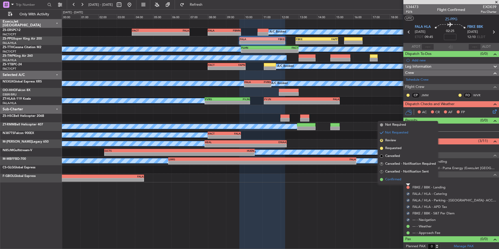
click at [394, 179] on span "Confirmed" at bounding box center [393, 179] width 16 height 5
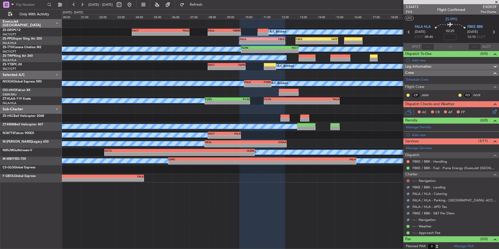
click at [409, 179] on button at bounding box center [408, 180] width 3 height 3
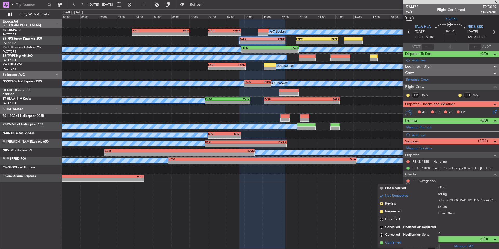
click at [395, 241] on span "Confirmed" at bounding box center [393, 242] width 16 height 5
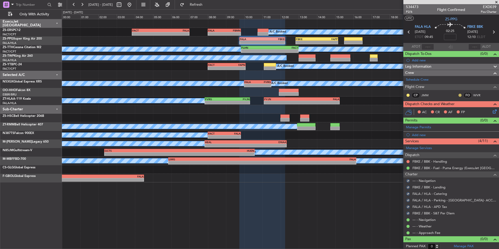
click at [457, 96] on mat-tooltip-component "Unread" at bounding box center [456, 103] width 19 height 14
click at [459, 95] on button at bounding box center [460, 95] width 3 height 3
click at [468, 111] on span "Acknowledged" at bounding box center [457, 110] width 23 height 5
click at [407, 94] on button at bounding box center [408, 95] width 3 height 3
click at [418, 110] on span "Acknowledged" at bounding box center [409, 110] width 23 height 5
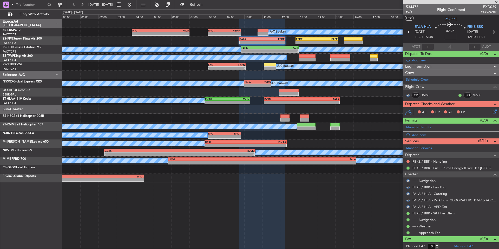
click at [492, 111] on icon at bounding box center [494, 110] width 4 height 4
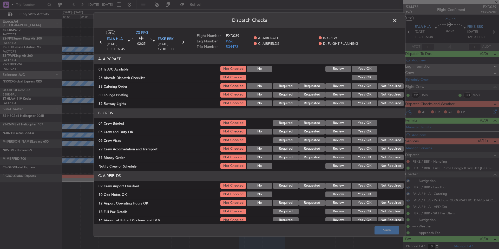
click at [398, 19] on span at bounding box center [398, 22] width 0 height 10
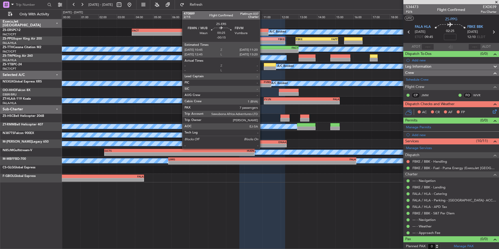
click at [262, 32] on div at bounding box center [263, 34] width 11 height 4
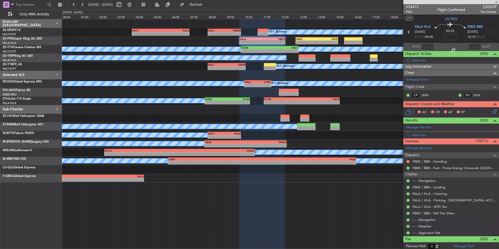
type input "-00:15"
type input "7"
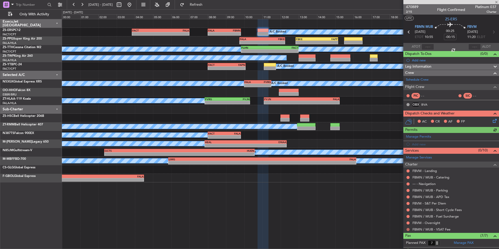
click at [409, 230] on button at bounding box center [408, 229] width 3 height 3
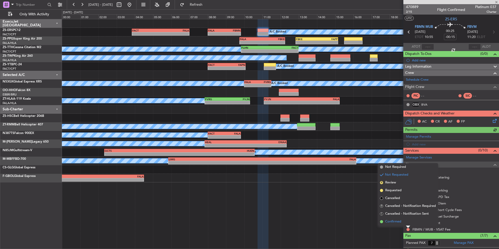
click at [401, 223] on span "Confirmed" at bounding box center [393, 221] width 16 height 5
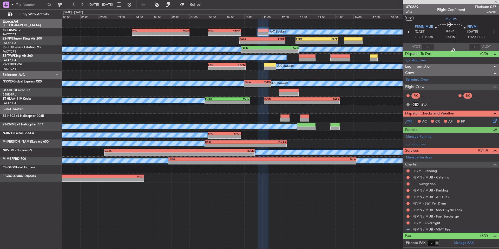
click at [407, 222] on button at bounding box center [408, 222] width 3 height 3
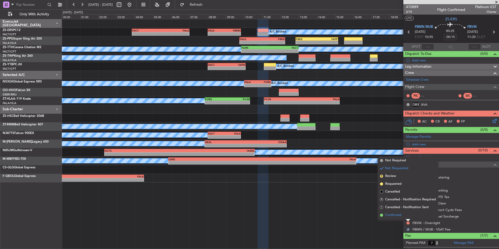
click at [401, 216] on span "Confirmed" at bounding box center [393, 214] width 16 height 5
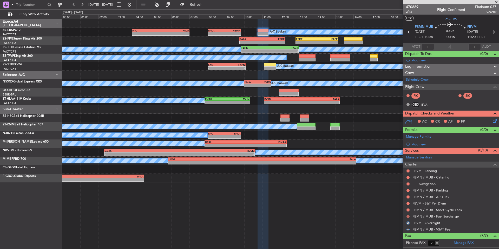
click at [408, 215] on button at bounding box center [408, 216] width 3 height 3
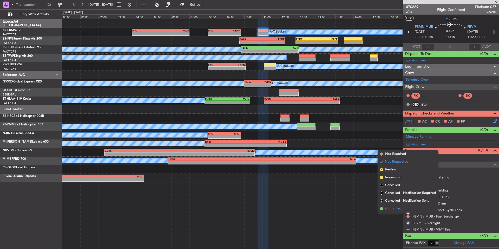
click at [400, 209] on span "Confirmed" at bounding box center [393, 208] width 16 height 5
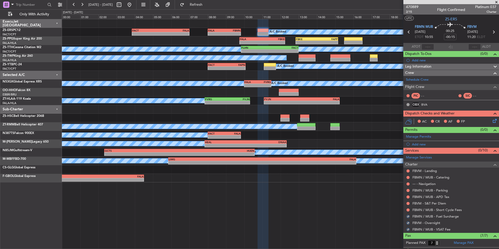
click at [406, 209] on div "FBMN / MUB - Short Cycle Fees" at bounding box center [452, 209] width 96 height 7
click at [408, 209] on button at bounding box center [408, 209] width 3 height 3
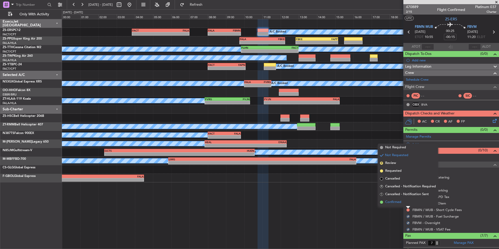
click at [400, 203] on span "Confirmed" at bounding box center [393, 201] width 16 height 5
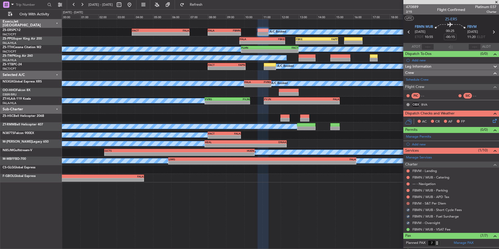
click at [407, 203] on button at bounding box center [408, 203] width 3 height 3
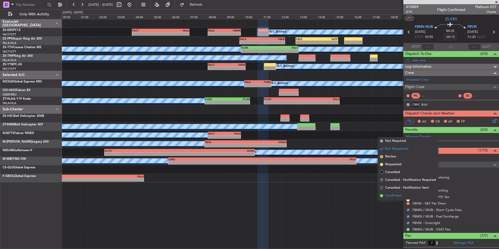
click at [401, 196] on span "Confirmed" at bounding box center [393, 195] width 16 height 5
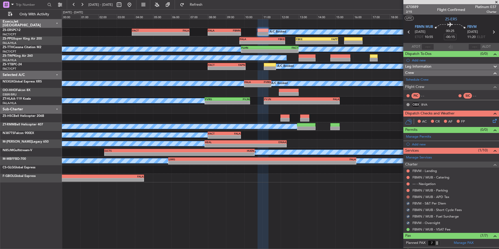
click at [408, 198] on button at bounding box center [408, 196] width 3 height 3
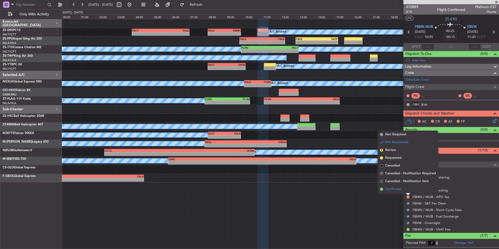
click at [401, 190] on span "Confirmed" at bounding box center [393, 188] width 16 height 5
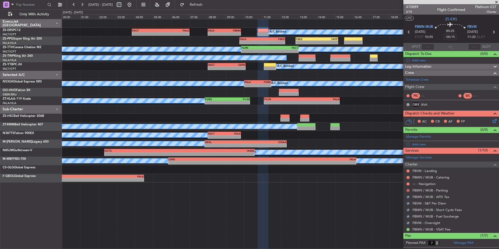
click at [407, 191] on button at bounding box center [408, 190] width 3 height 3
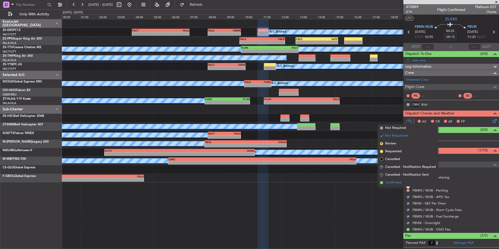
click at [399, 182] on span "Confirmed" at bounding box center [393, 182] width 16 height 5
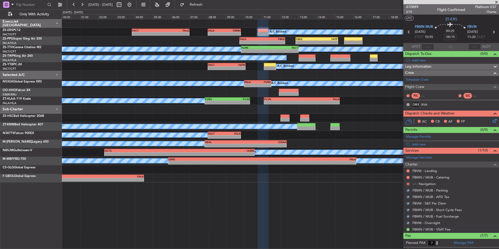
click at [407, 184] on button at bounding box center [408, 183] width 3 height 3
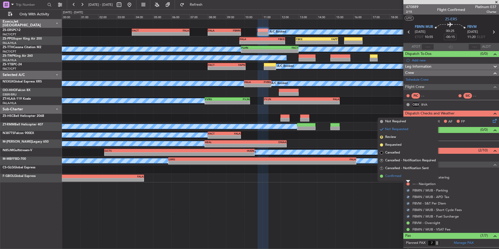
click at [399, 178] on span "Confirmed" at bounding box center [393, 175] width 16 height 5
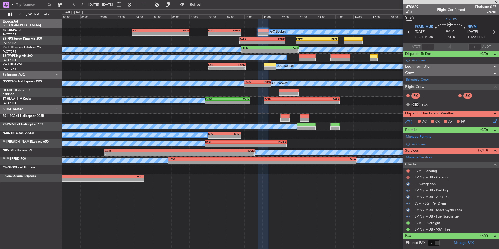
click at [409, 176] on button at bounding box center [408, 177] width 3 height 3
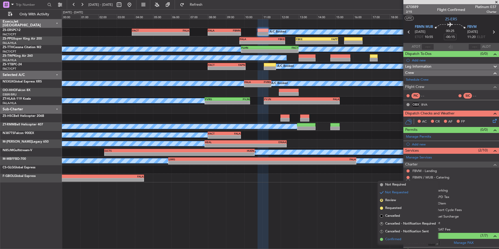
click at [397, 239] on span "Confirmed" at bounding box center [393, 239] width 16 height 5
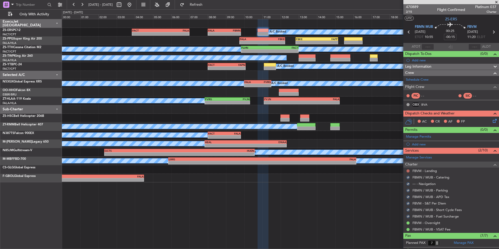
click at [409, 171] on button at bounding box center [408, 170] width 3 height 3
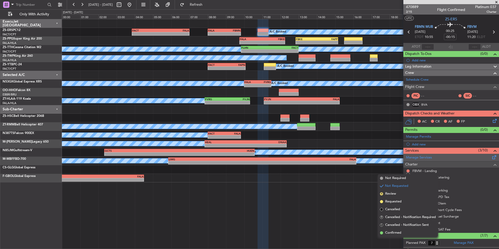
drag, startPoint x: 403, startPoint y: 232, endPoint x: 433, endPoint y: 161, distance: 77.6
click at [402, 232] on li "Confirmed" at bounding box center [408, 233] width 60 height 8
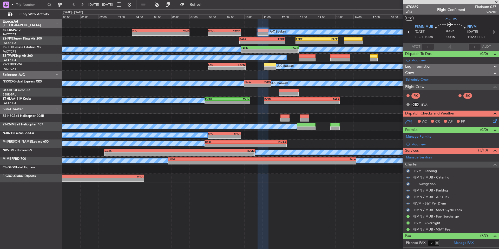
click at [492, 120] on icon at bounding box center [494, 120] width 4 height 4
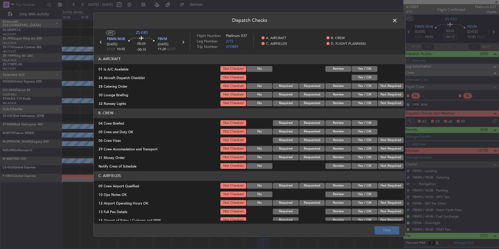
click at [365, 70] on button "Yes / OK" at bounding box center [365, 69] width 26 height 6
click at [367, 83] on button "Yes / OK" at bounding box center [365, 86] width 26 height 6
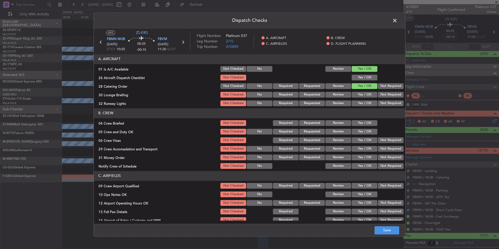
click at [368, 76] on button "Yes / OK" at bounding box center [365, 78] width 26 height 6
click at [379, 86] on button "Not Required" at bounding box center [391, 86] width 26 height 6
drag, startPoint x: 379, startPoint y: 88, endPoint x: 380, endPoint y: 93, distance: 5.5
click at [379, 88] on button "Not Required" at bounding box center [391, 86] width 26 height 6
click at [380, 94] on button "Not Required" at bounding box center [391, 95] width 26 height 6
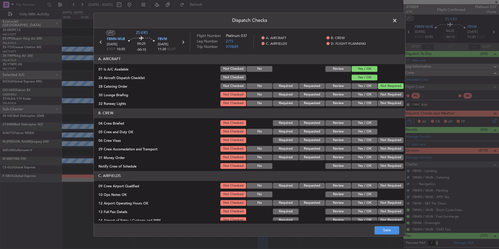
click at [380, 97] on button "Not Required" at bounding box center [391, 95] width 26 height 6
click at [382, 101] on button "Not Required" at bounding box center [391, 103] width 26 height 6
click at [366, 125] on button "Yes / OK" at bounding box center [365, 123] width 26 height 6
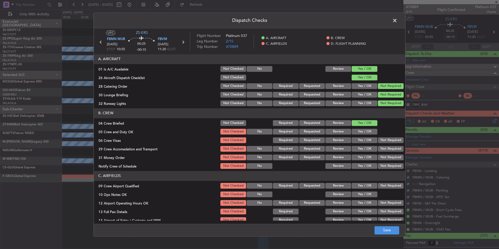
click at [365, 127] on section "B. CREW 04 Crew Briefed Not Checked Required Requested Review Yes / OK 05 Crew …" at bounding box center [250, 138] width 312 height 61
click at [370, 134] on button "Yes / OK" at bounding box center [365, 132] width 26 height 6
click at [378, 142] on button "Not Required" at bounding box center [391, 140] width 26 height 6
click at [381, 150] on button "Not Required" at bounding box center [391, 149] width 26 height 6
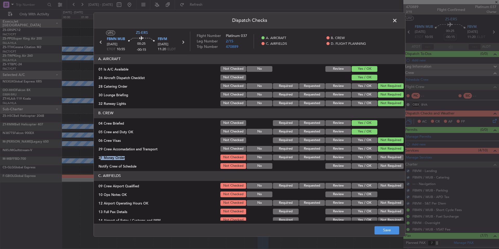
click at [382, 154] on section "B. CREW 04 Crew Briefed Not Checked Required Requested Review Yes / OK 05 Crew …" at bounding box center [250, 138] width 312 height 61
click at [384, 163] on div "Not Required" at bounding box center [390, 165] width 26 height 7
click at [384, 166] on button "Not Required" at bounding box center [391, 166] width 26 height 6
click at [384, 157] on button "Not Required" at bounding box center [391, 157] width 26 height 6
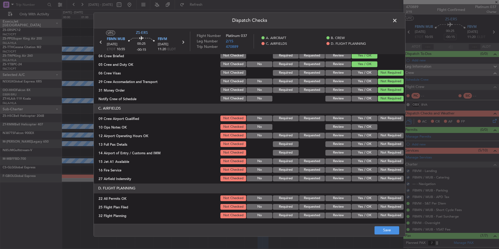
click at [378, 116] on button "Not Required" at bounding box center [391, 118] width 26 height 6
click at [369, 128] on button "Yes / OK" at bounding box center [365, 127] width 26 height 6
click at [378, 133] on button "Not Required" at bounding box center [391, 136] width 26 height 6
drag, startPoint x: 378, startPoint y: 139, endPoint x: 380, endPoint y: 144, distance: 5.4
click at [379, 140] on section "C. AIRFIELDS 09 Crew Airport Qualified Not Checked No Required Requested Review…" at bounding box center [250, 142] width 312 height 79
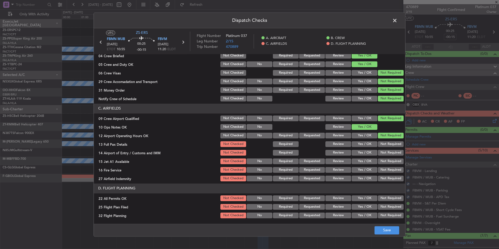
drag, startPoint x: 380, startPoint y: 144, endPoint x: 382, endPoint y: 150, distance: 6.1
click at [380, 145] on button "Not Required" at bounding box center [391, 144] width 26 height 6
click at [382, 150] on div "Not Required" at bounding box center [390, 152] width 26 height 7
drag, startPoint x: 383, startPoint y: 153, endPoint x: 383, endPoint y: 156, distance: 2.6
click at [383, 154] on button "Not Required" at bounding box center [391, 153] width 26 height 6
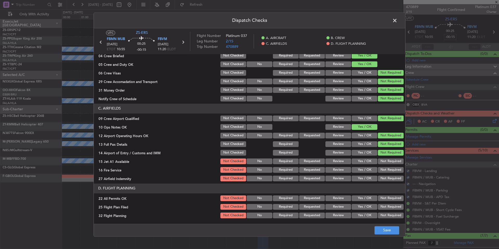
click at [383, 157] on section "C. AIRFIELDS 09 Crew Airport Qualified Not Checked No Required Requested Review…" at bounding box center [250, 142] width 312 height 79
click at [386, 169] on button "Not Required" at bounding box center [391, 170] width 26 height 6
drag, startPoint x: 386, startPoint y: 171, endPoint x: 386, endPoint y: 174, distance: 2.9
click at [386, 172] on button "Not Required" at bounding box center [391, 170] width 26 height 6
click at [387, 175] on div "Not Required" at bounding box center [390, 178] width 26 height 7
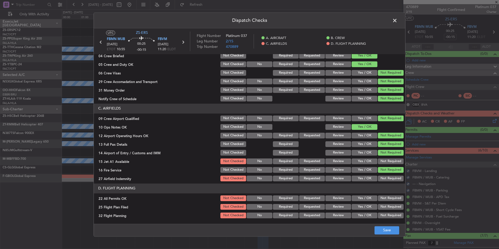
click at [387, 177] on button "Not Required" at bounding box center [391, 179] width 26 height 6
drag, startPoint x: 389, startPoint y: 163, endPoint x: 388, endPoint y: 160, distance: 3.2
click at [388, 160] on button "Not Required" at bounding box center [391, 161] width 26 height 6
click at [385, 197] on button "Not Required" at bounding box center [391, 198] width 26 height 6
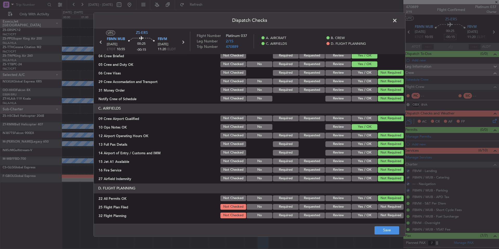
click at [341, 205] on button "Review" at bounding box center [339, 207] width 26 height 6
click at [340, 212] on div "Review" at bounding box center [338, 215] width 26 height 7
click at [342, 218] on button "Review" at bounding box center [339, 215] width 26 height 6
click at [380, 228] on button "Save" at bounding box center [387, 230] width 25 height 8
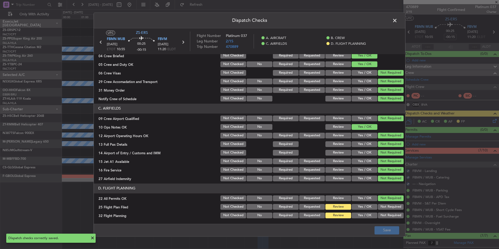
click at [398, 19] on span at bounding box center [398, 22] width 0 height 10
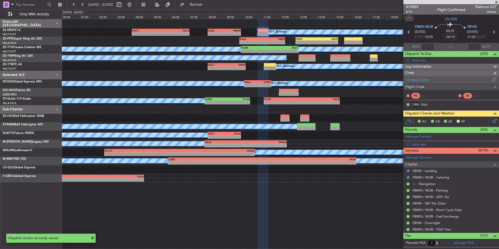
click at [427, 78] on link "Schedule Crew" at bounding box center [417, 79] width 23 height 5
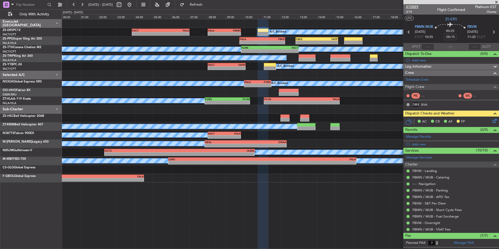
click at [416, 6] on span "470889" at bounding box center [412, 6] width 12 height 5
